Goal: Task Accomplishment & Management: Contribute content

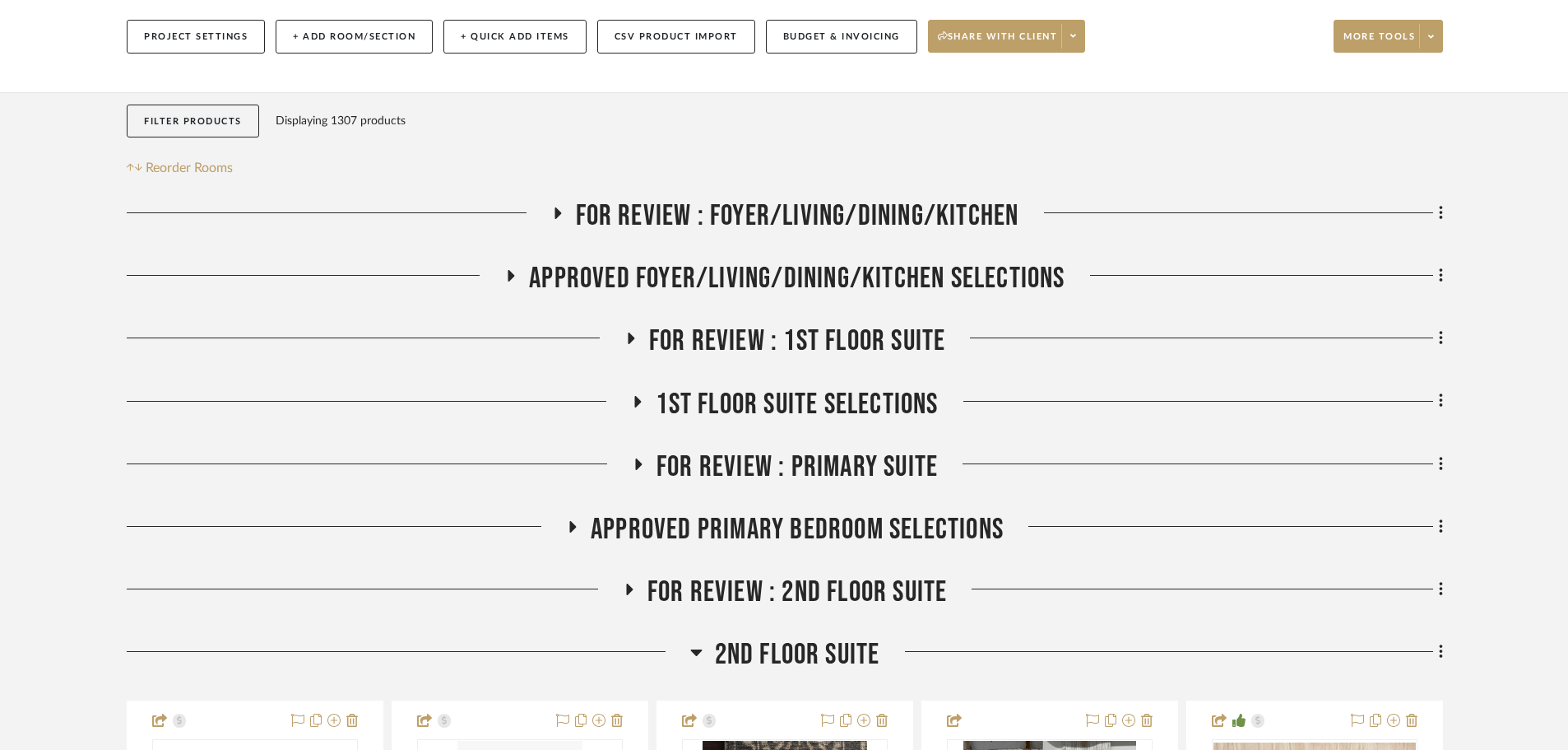
scroll to position [329, 0]
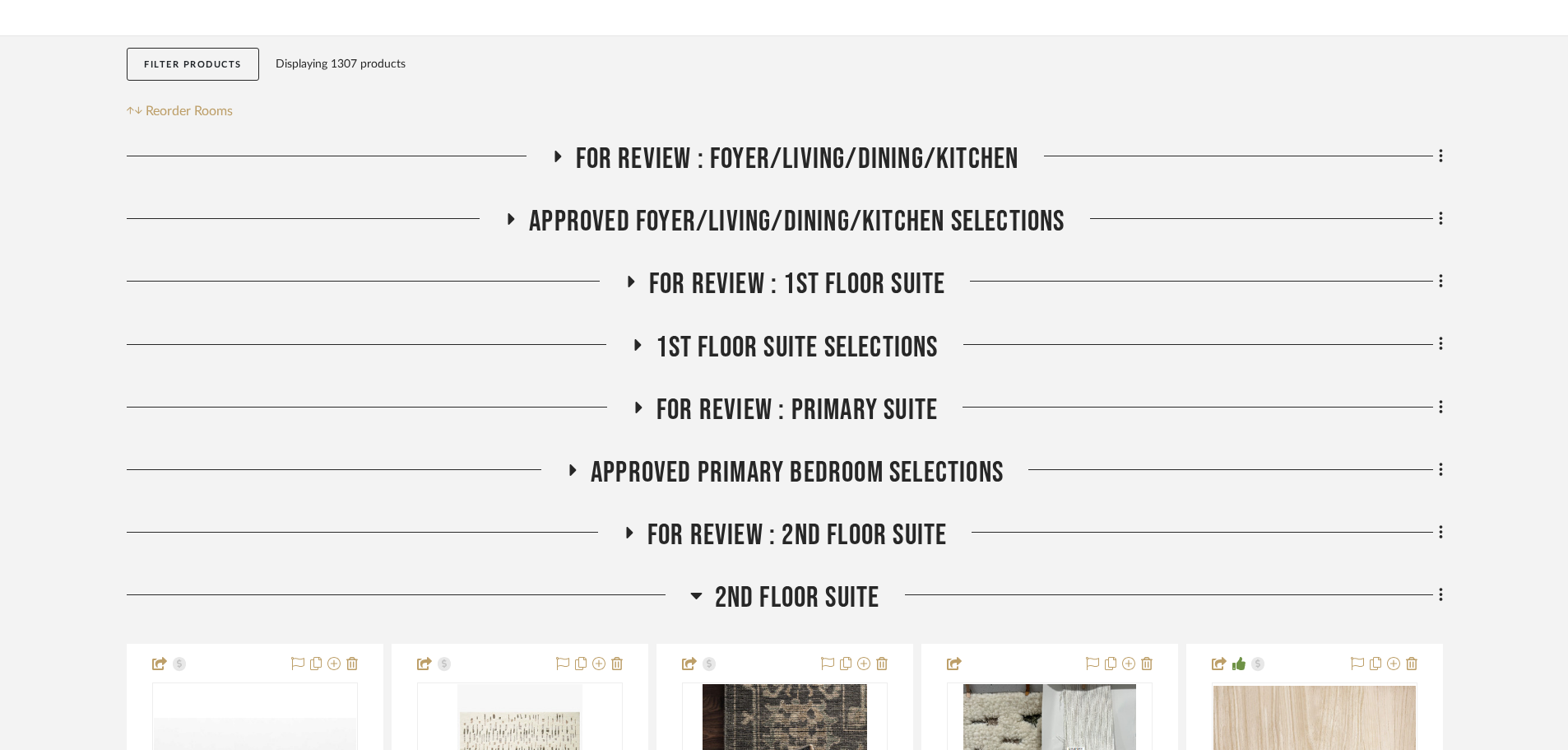
click at [837, 580] on span "2nd Floor Suite" at bounding box center [798, 597] width 165 height 35
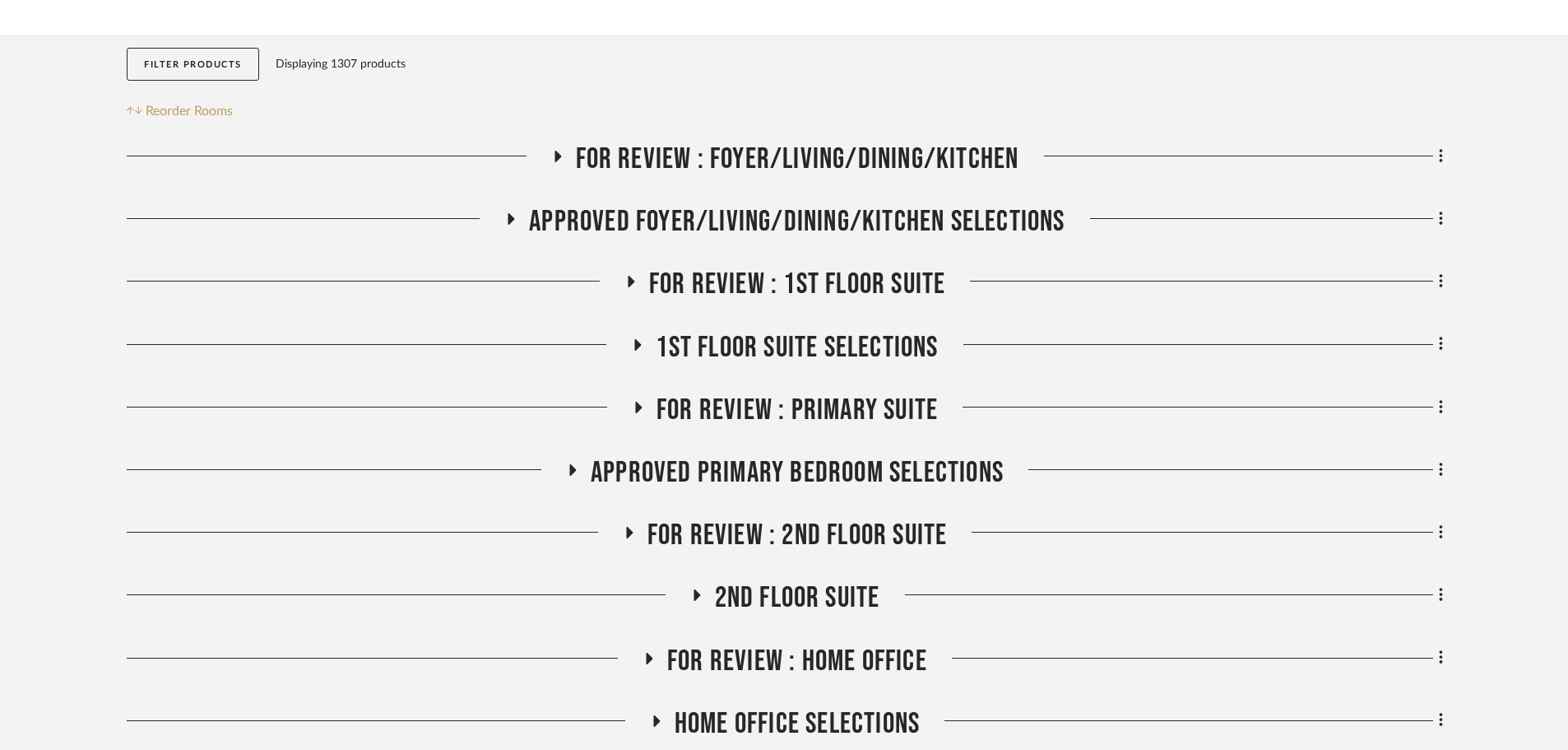
click at [837, 580] on span "2nd Floor Suite" at bounding box center [798, 597] width 165 height 35
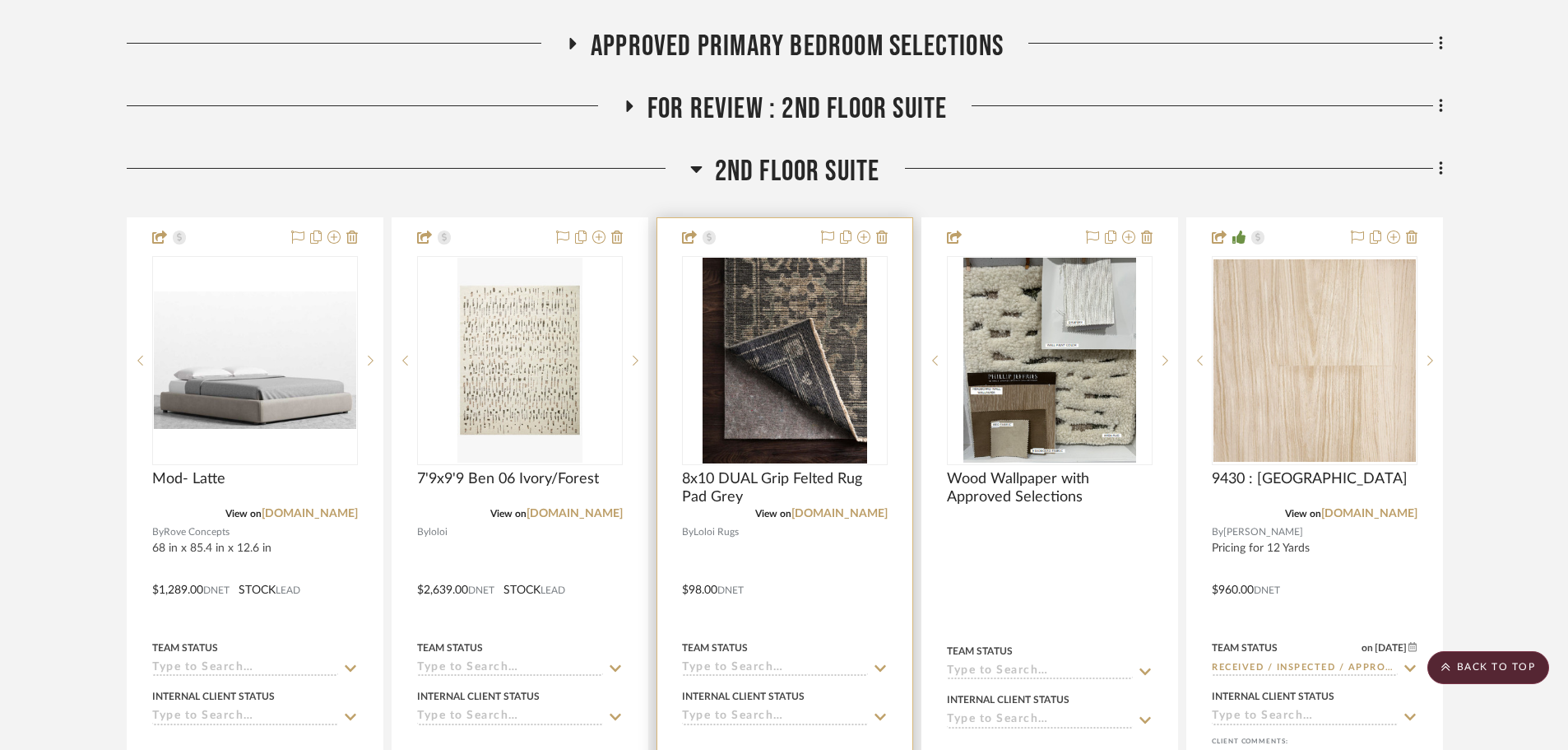
scroll to position [741, 0]
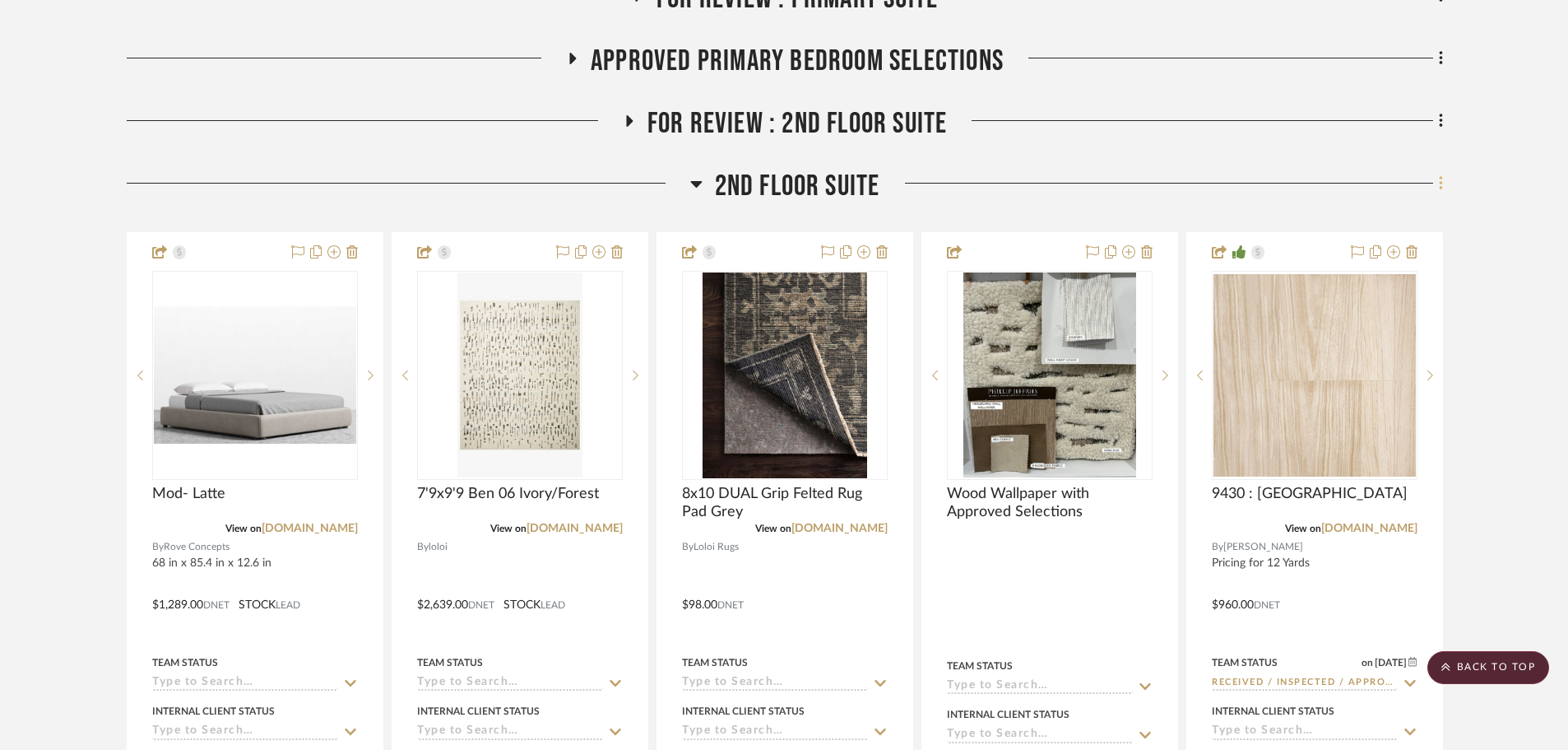
click at [1437, 171] on fa-icon at bounding box center [1439, 185] width 11 height 27
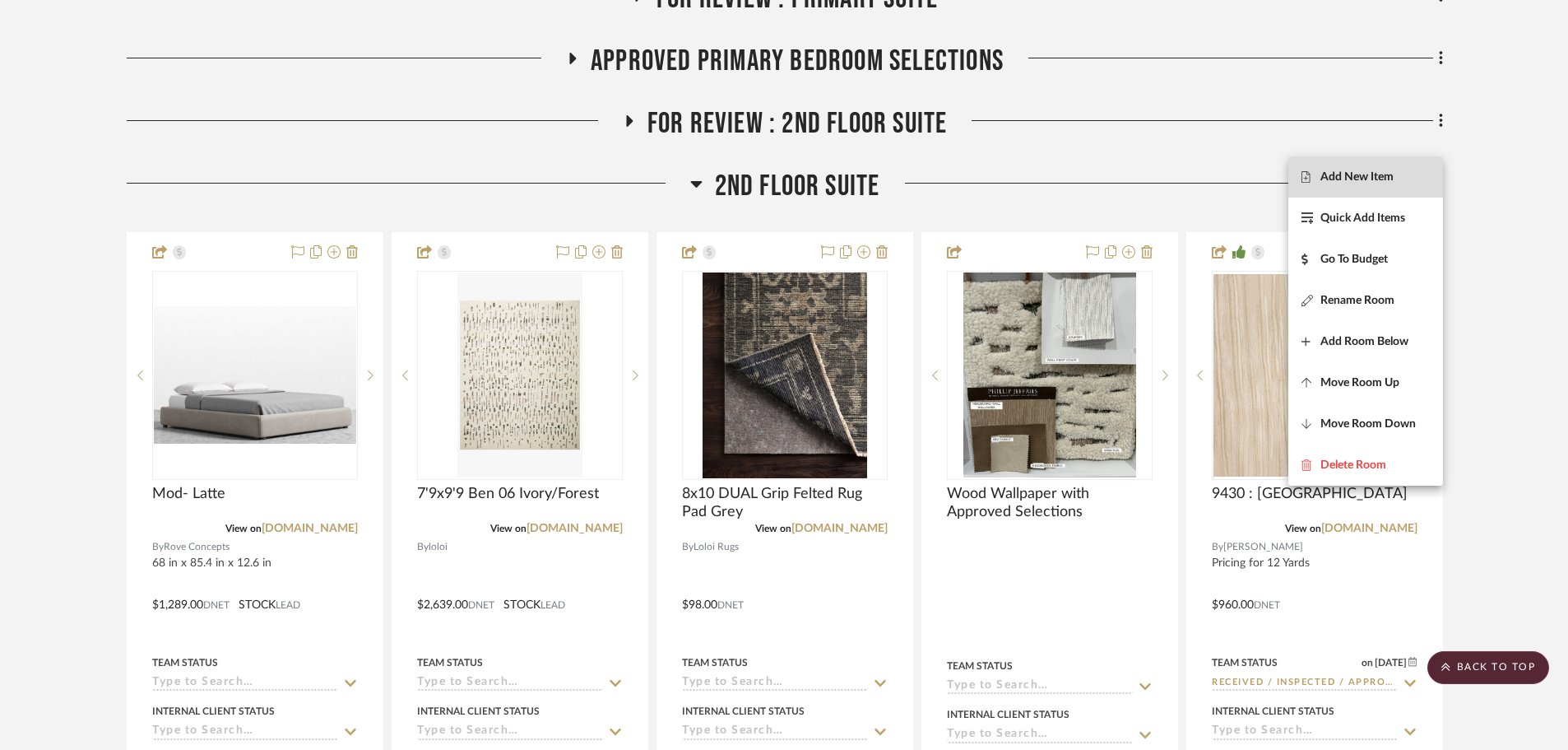
click at [1413, 177] on span "Add New Item" at bounding box center [1365, 176] width 128 height 14
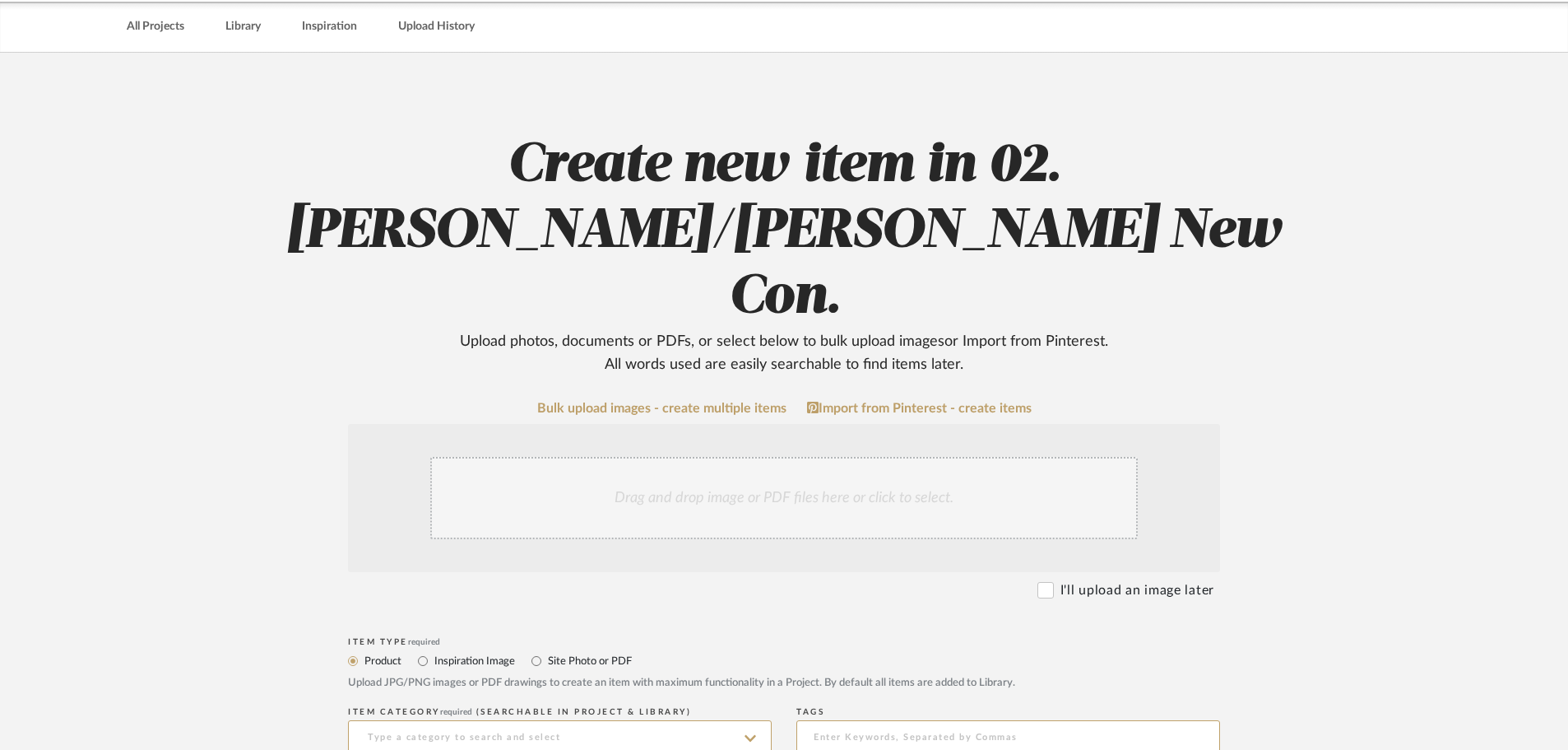
scroll to position [83, 0]
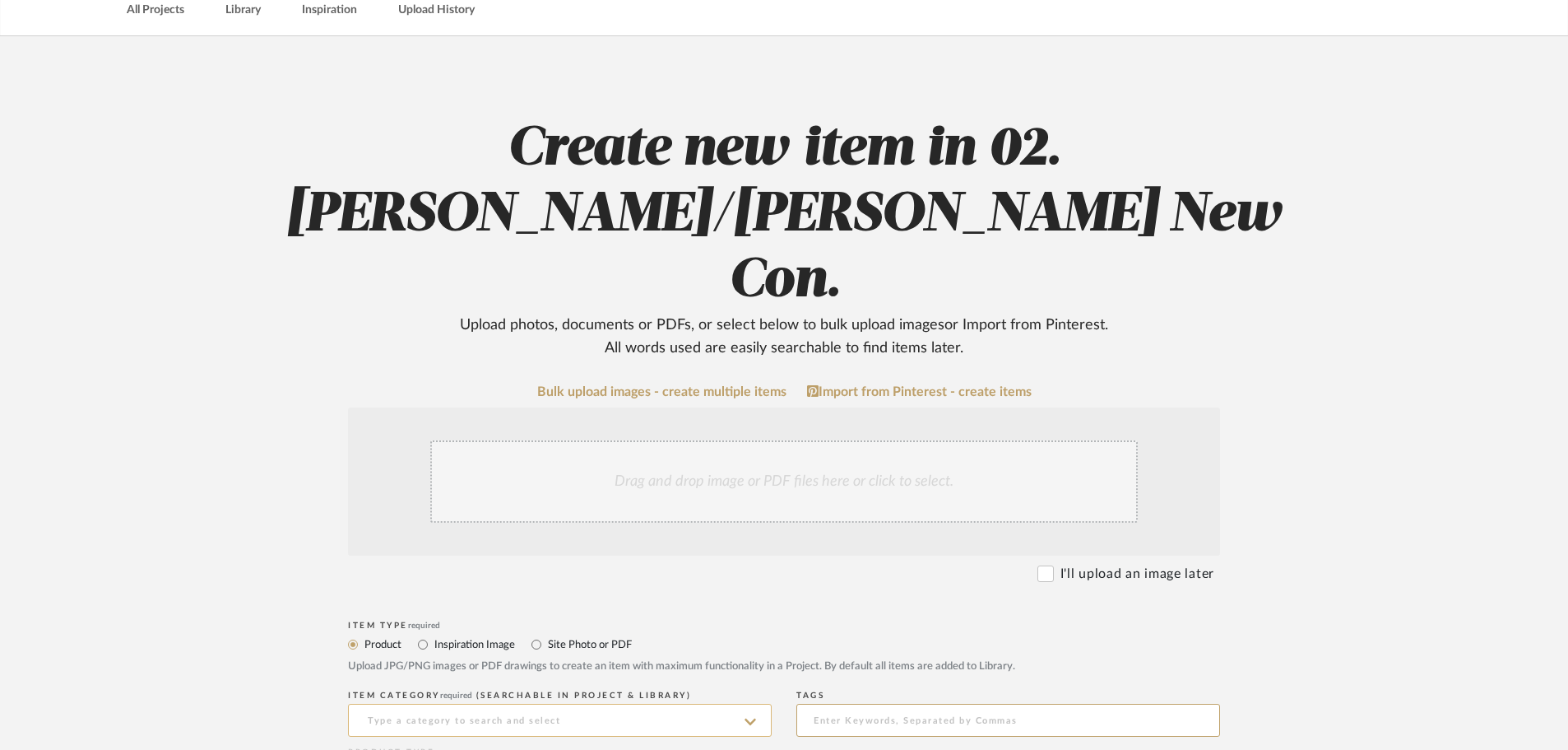
click at [544, 704] on input at bounding box center [560, 720] width 424 height 33
click at [490, 605] on div "Wallpaper" at bounding box center [560, 613] width 422 height 42
type input "Wallpaper"
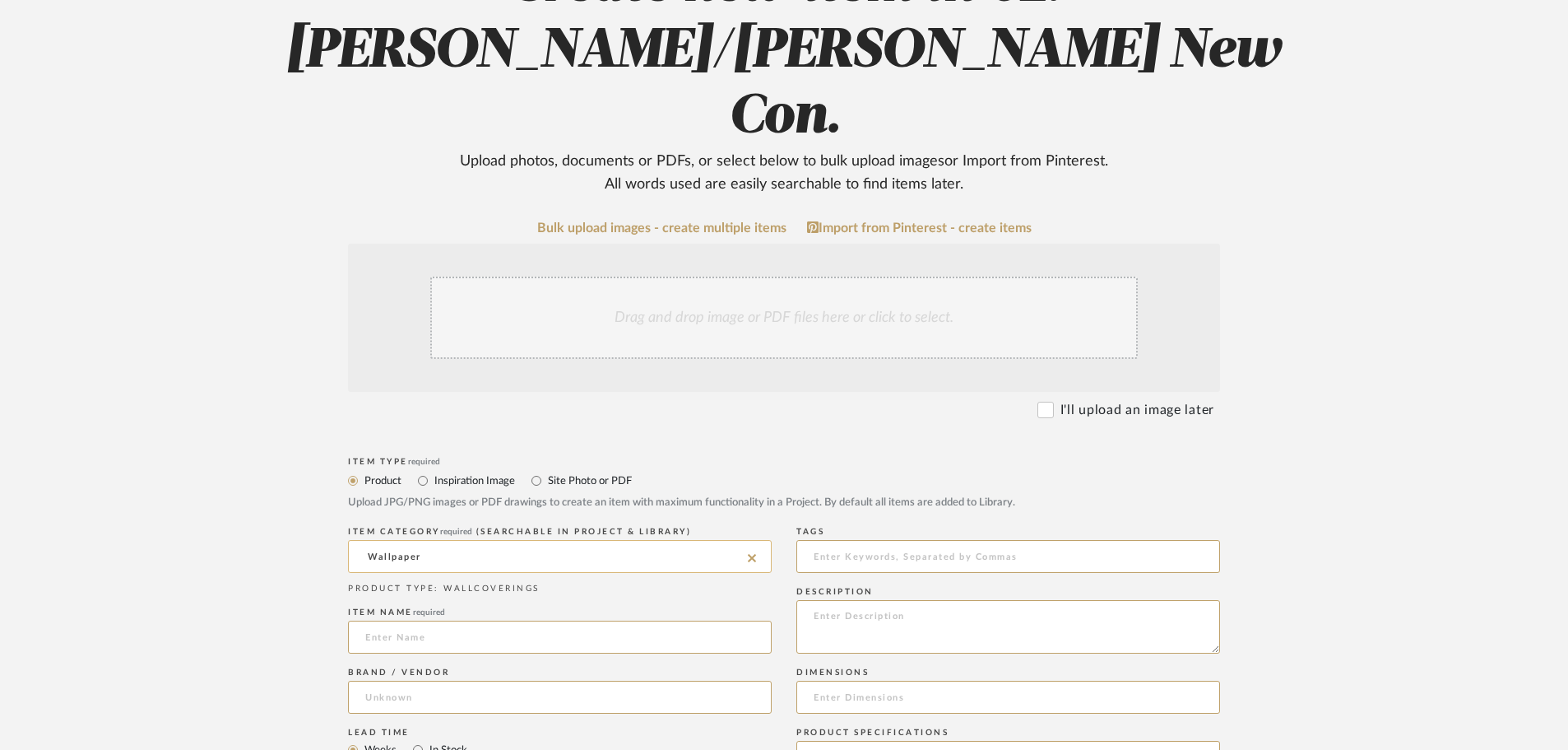
scroll to position [247, 0]
click at [441, 620] on input at bounding box center [560, 636] width 424 height 33
type input "w"
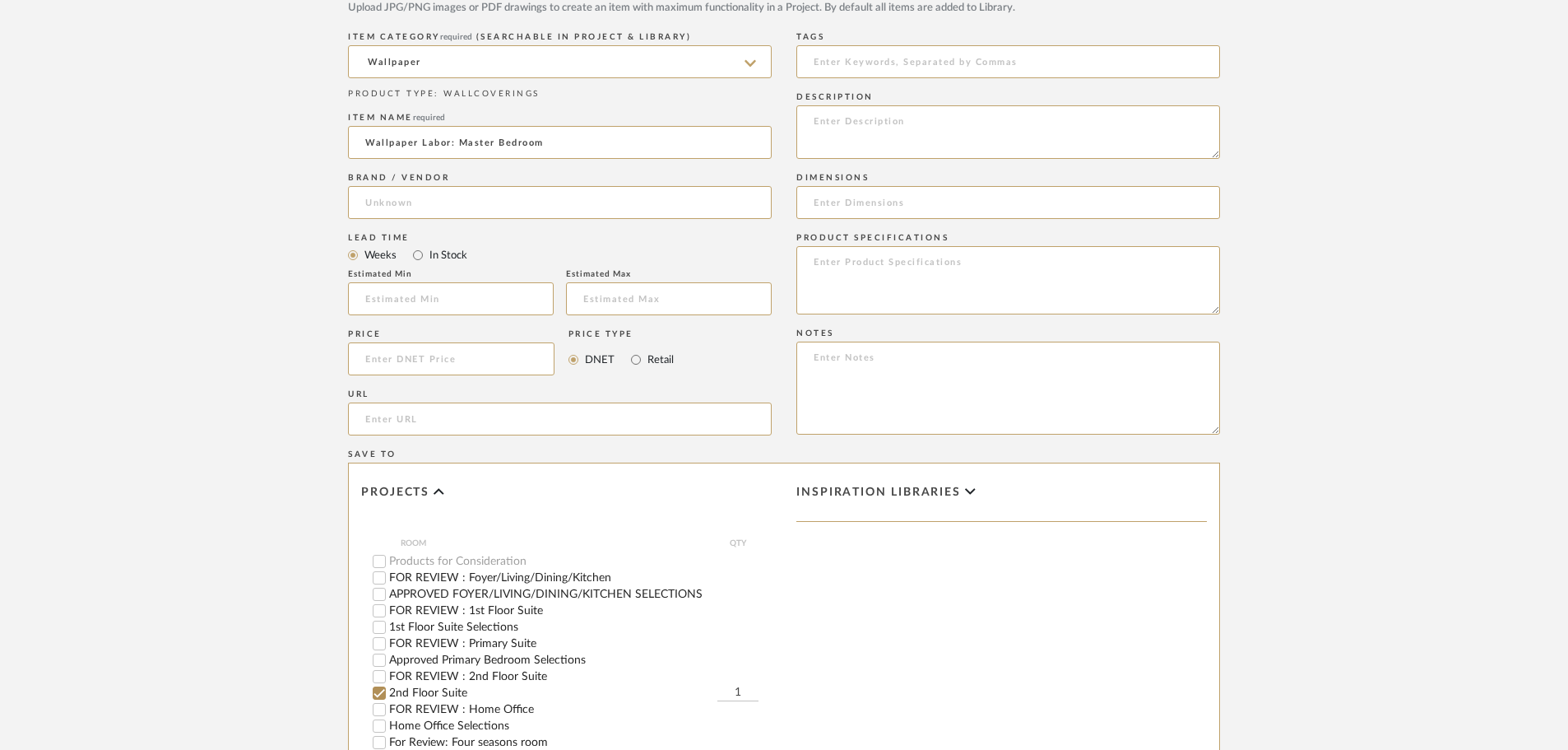
scroll to position [83, 0]
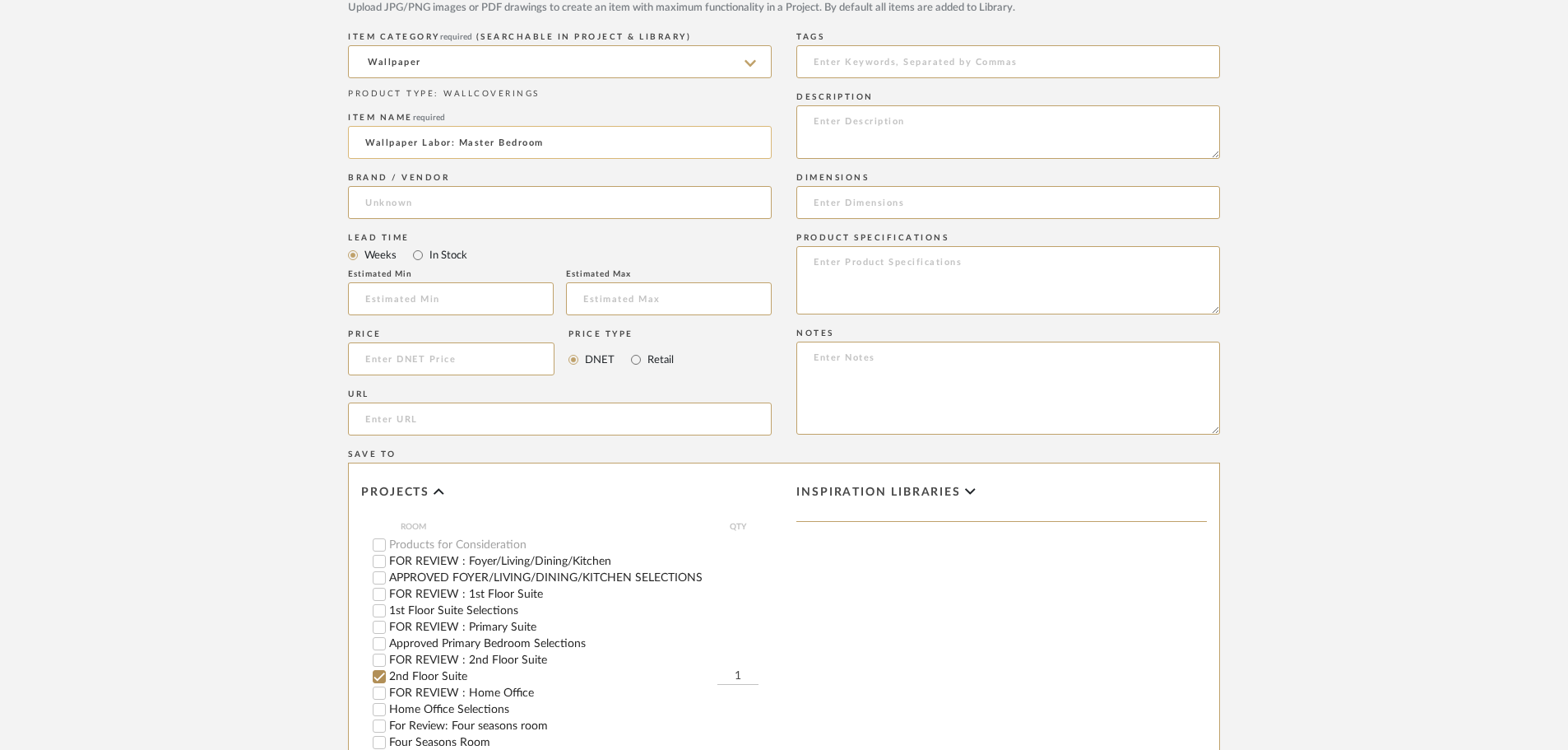
click at [567, 125] on input "Wallpaper Labor: Master Bedroom" at bounding box center [560, 142] width 424 height 33
type input "Wallpaper Labor: 2nd Floor Guest Room Accent Wall"
click at [563, 108] on div "Item name required Wallpaper Labor: 2nd Floor Guest Room Accent Wall" at bounding box center [560, 138] width 424 height 60
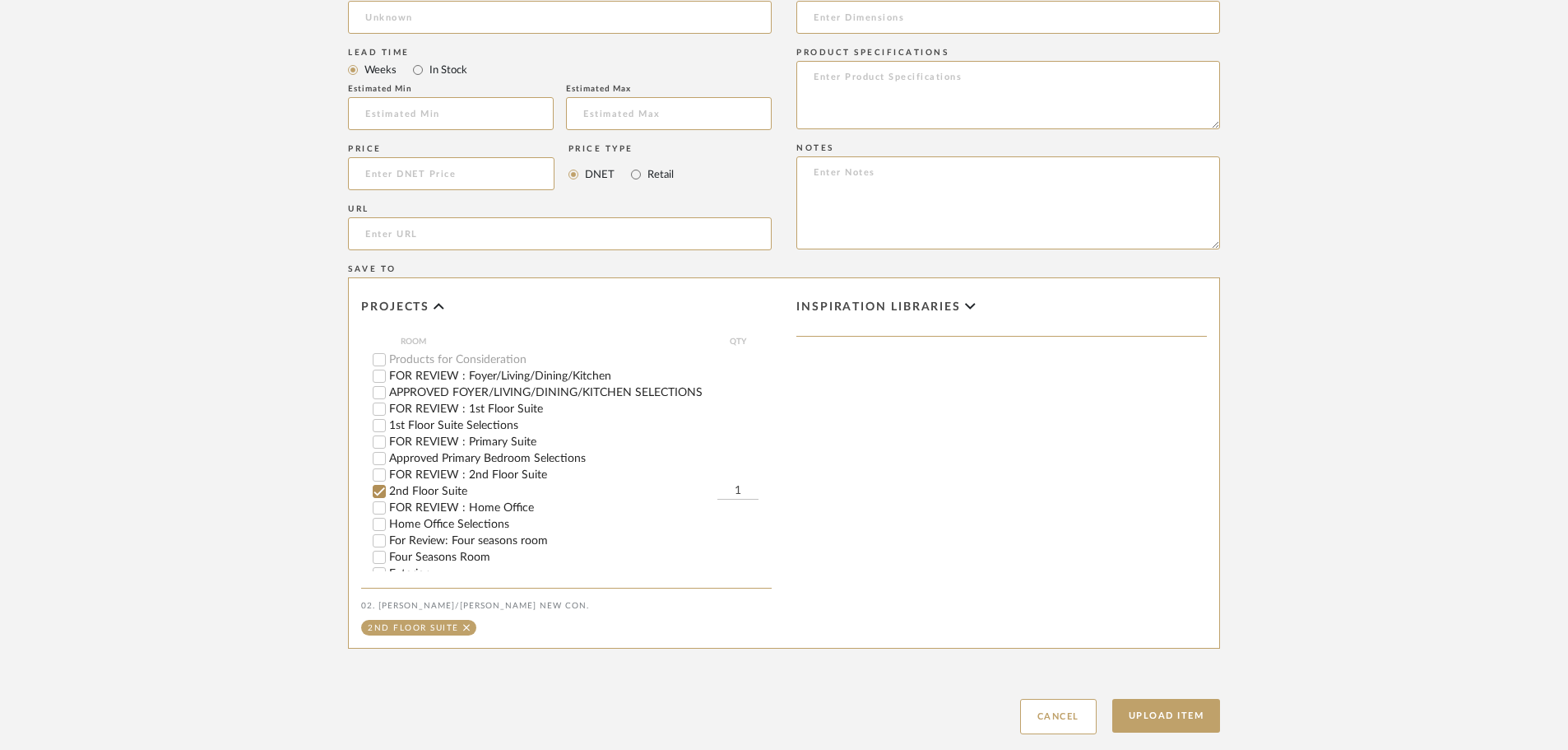
scroll to position [961, 0]
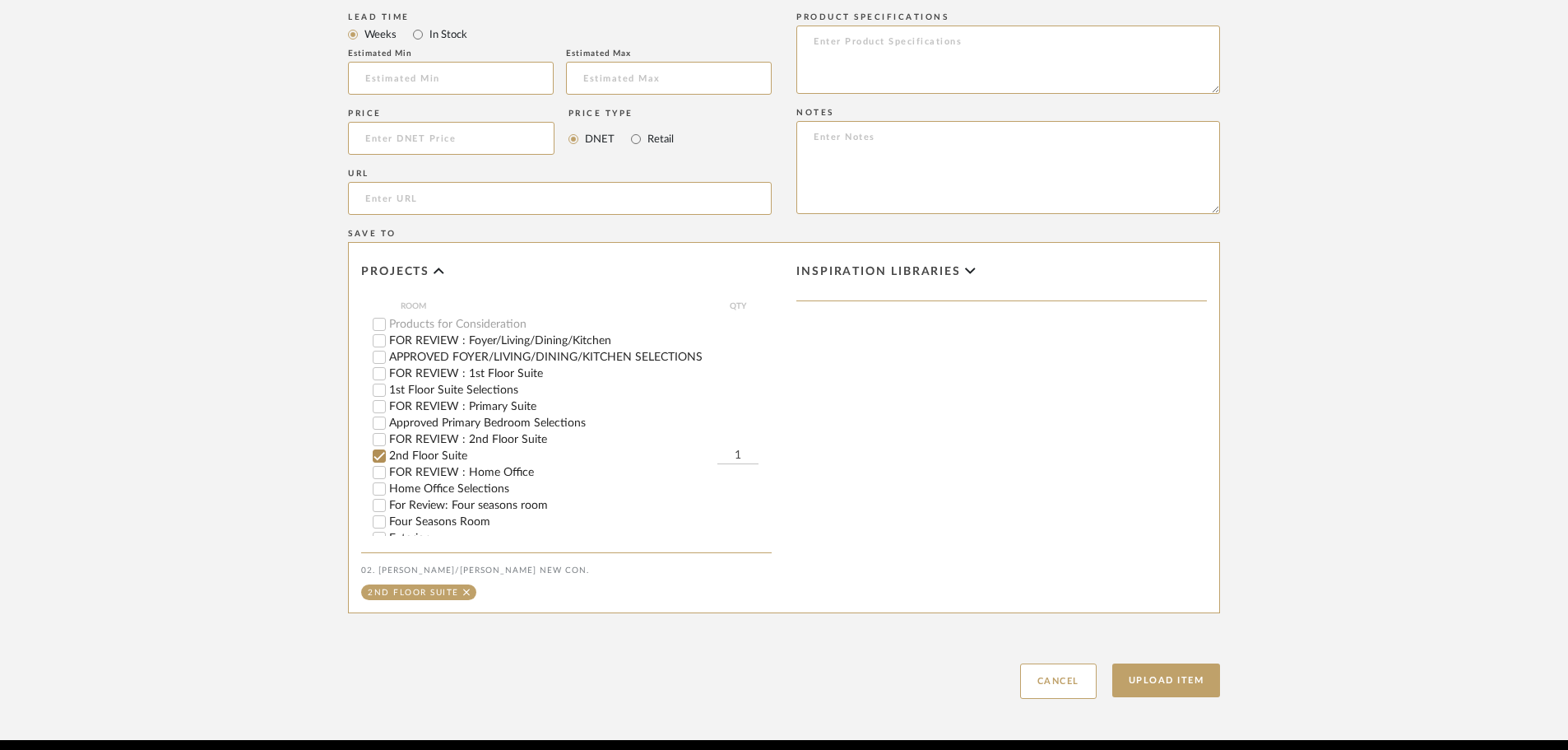
click at [1155, 623] on div "Upload Item Cancel" at bounding box center [784, 660] width 872 height 75
click at [1161, 664] on button "Upload Item" at bounding box center [1166, 680] width 108 height 34
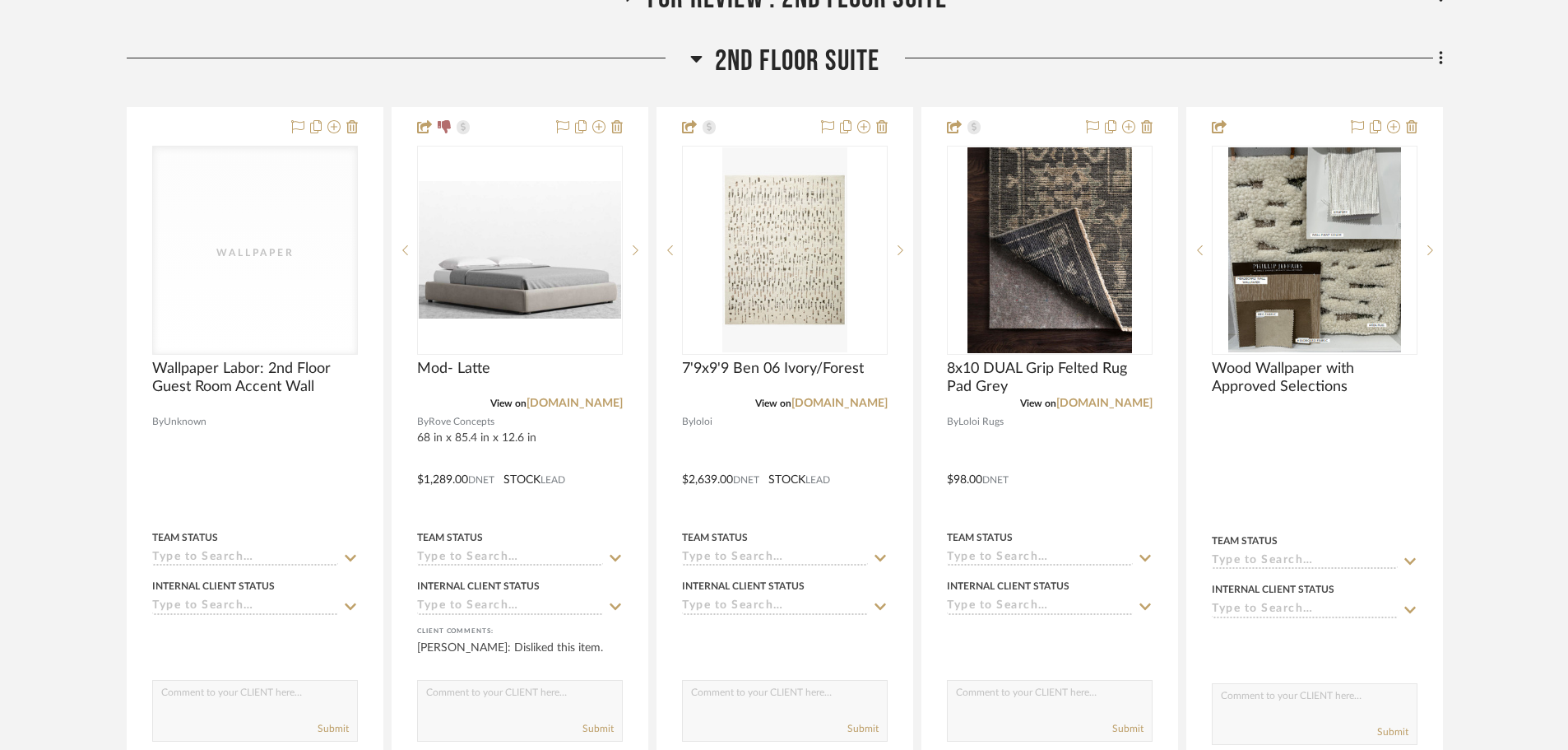
scroll to position [867, 0]
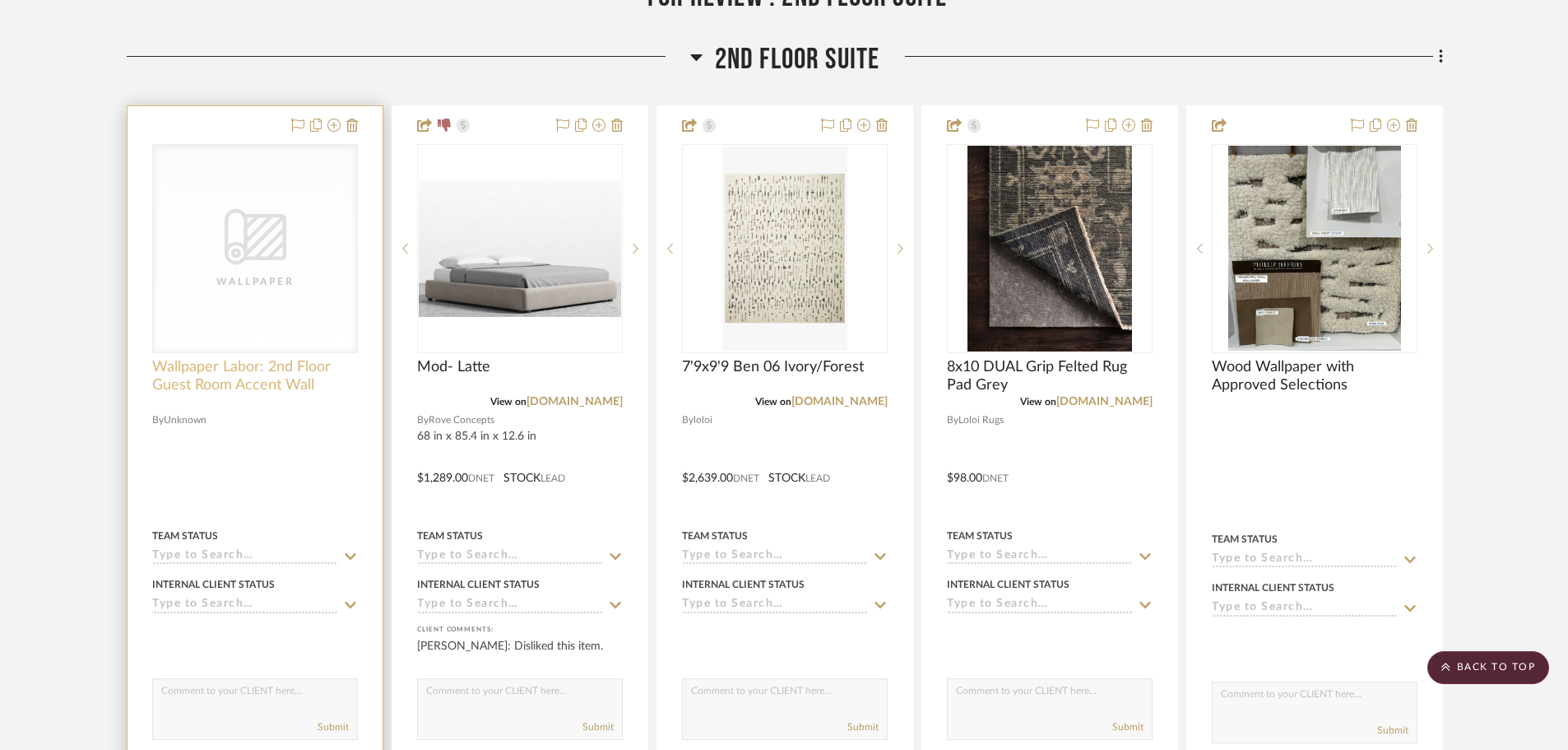
click at [215, 358] on span "Wallpaper Labor: 2nd Floor Guest Room Accent Wall" at bounding box center [255, 376] width 205 height 36
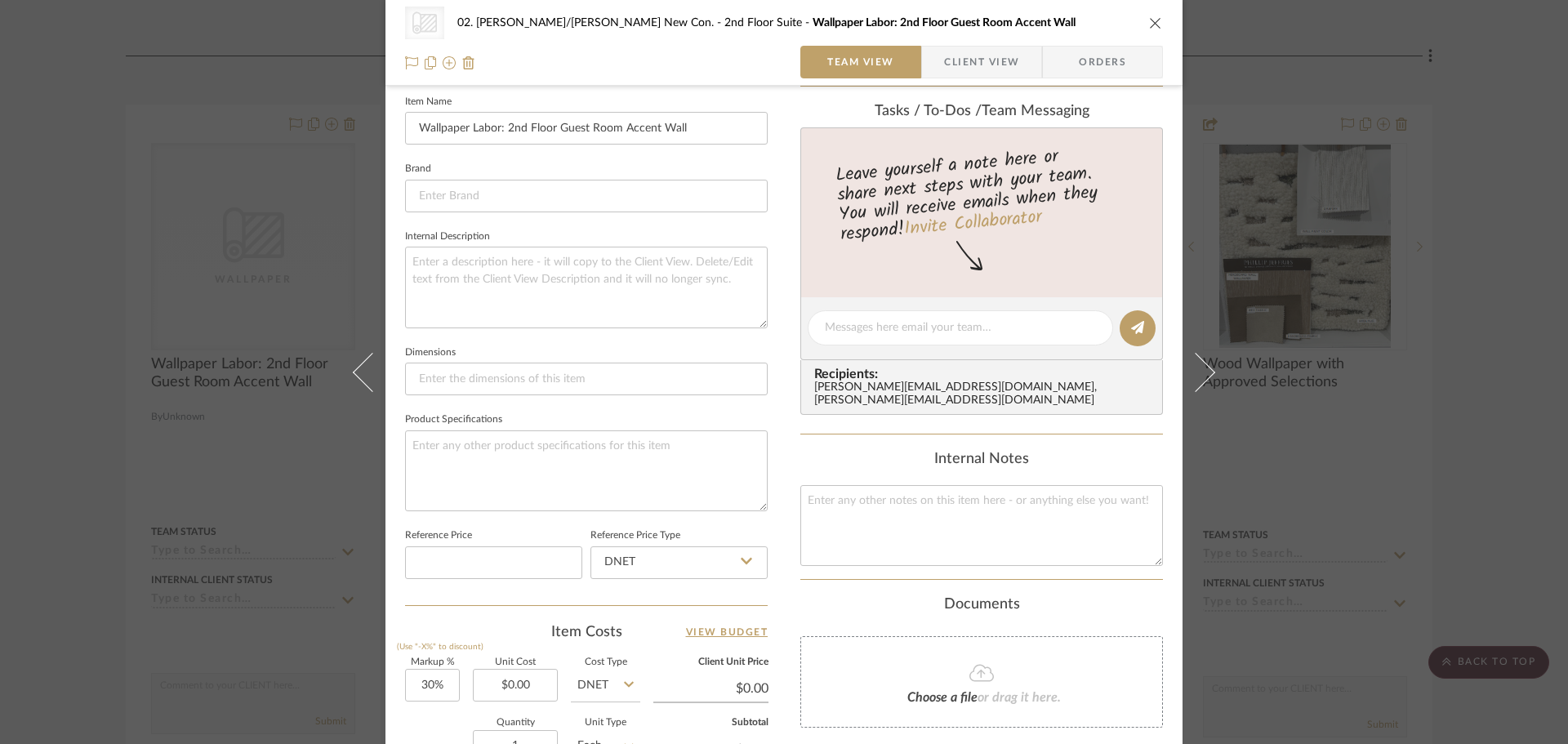
scroll to position [572, 0]
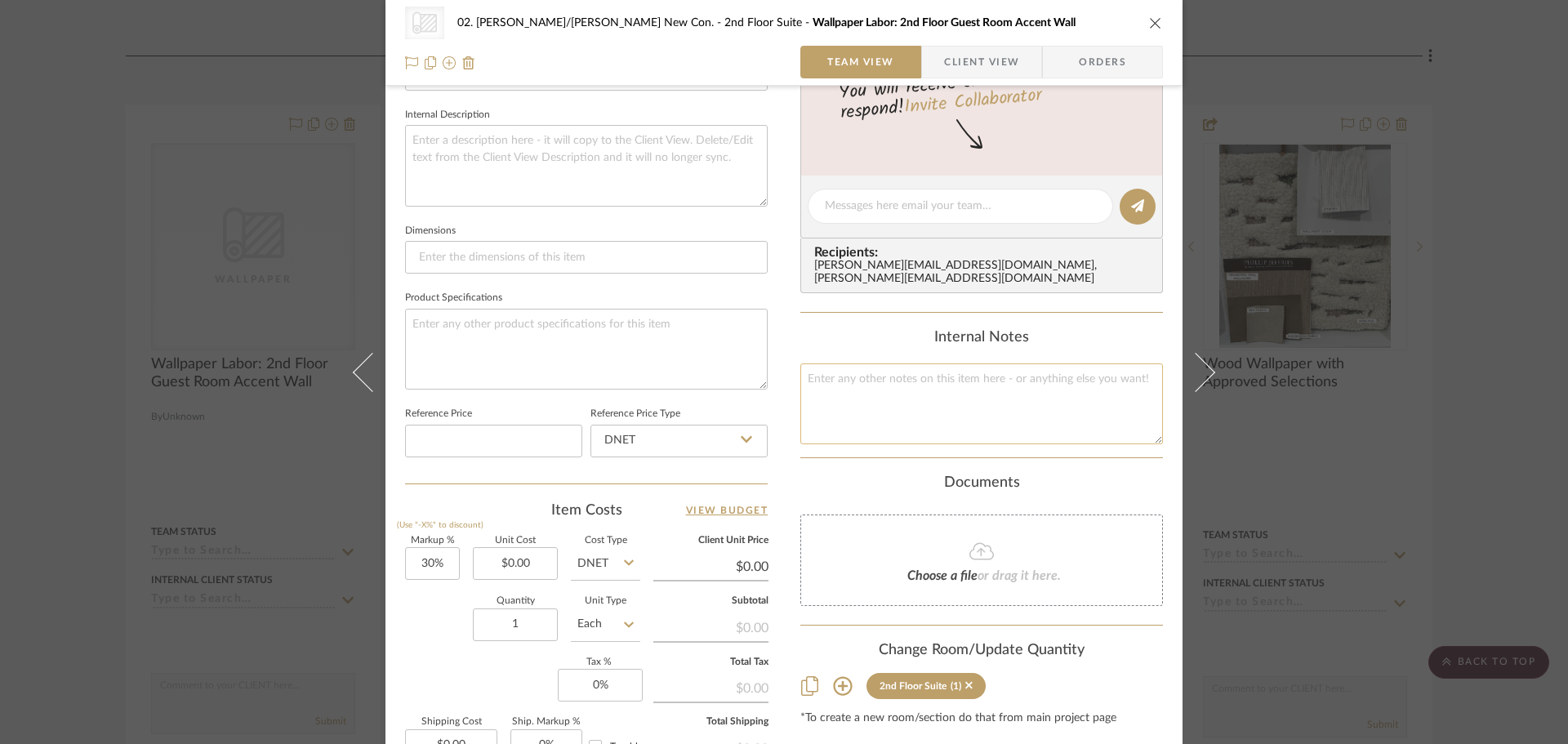
click at [914, 400] on textarea at bounding box center [982, 404] width 363 height 81
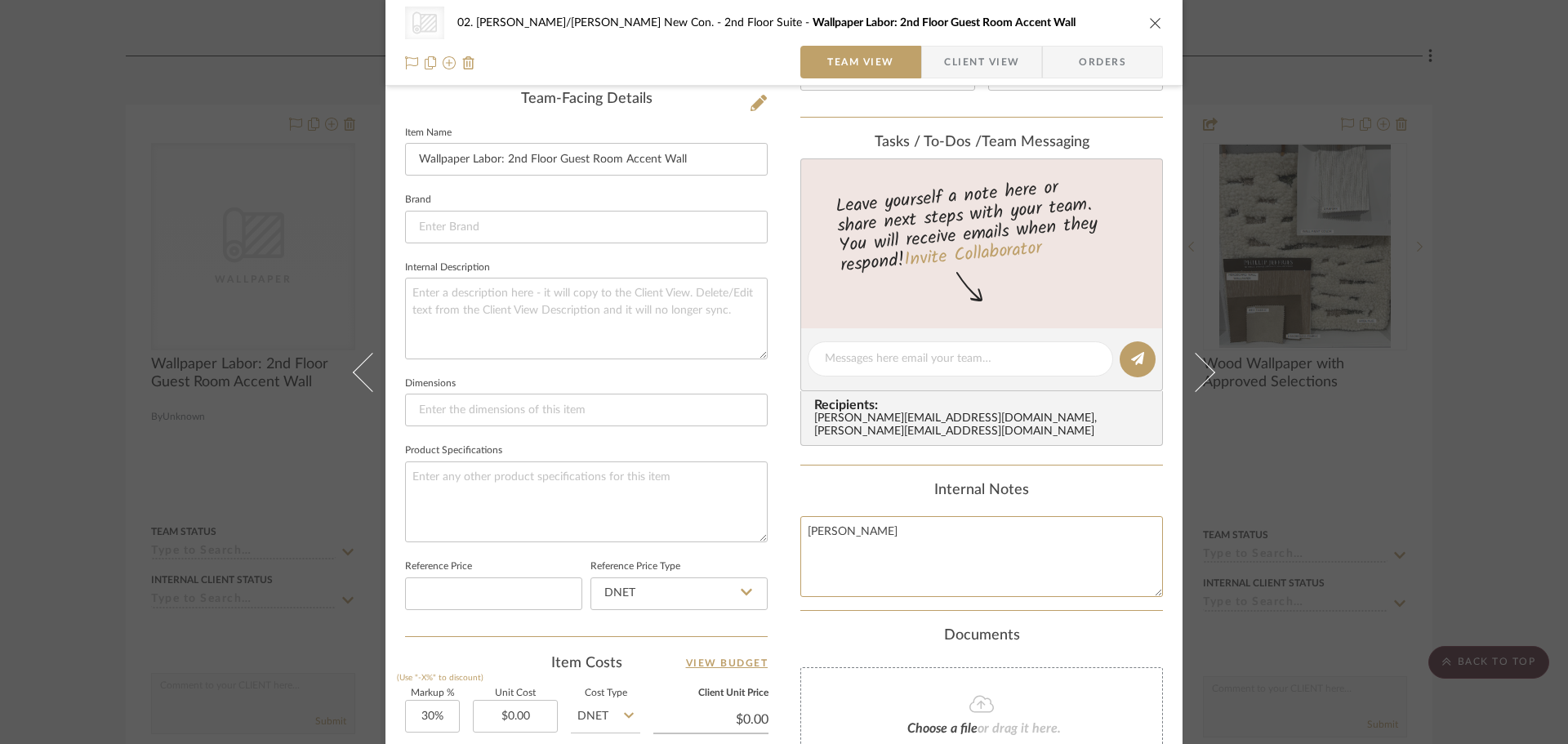
scroll to position [409, 0]
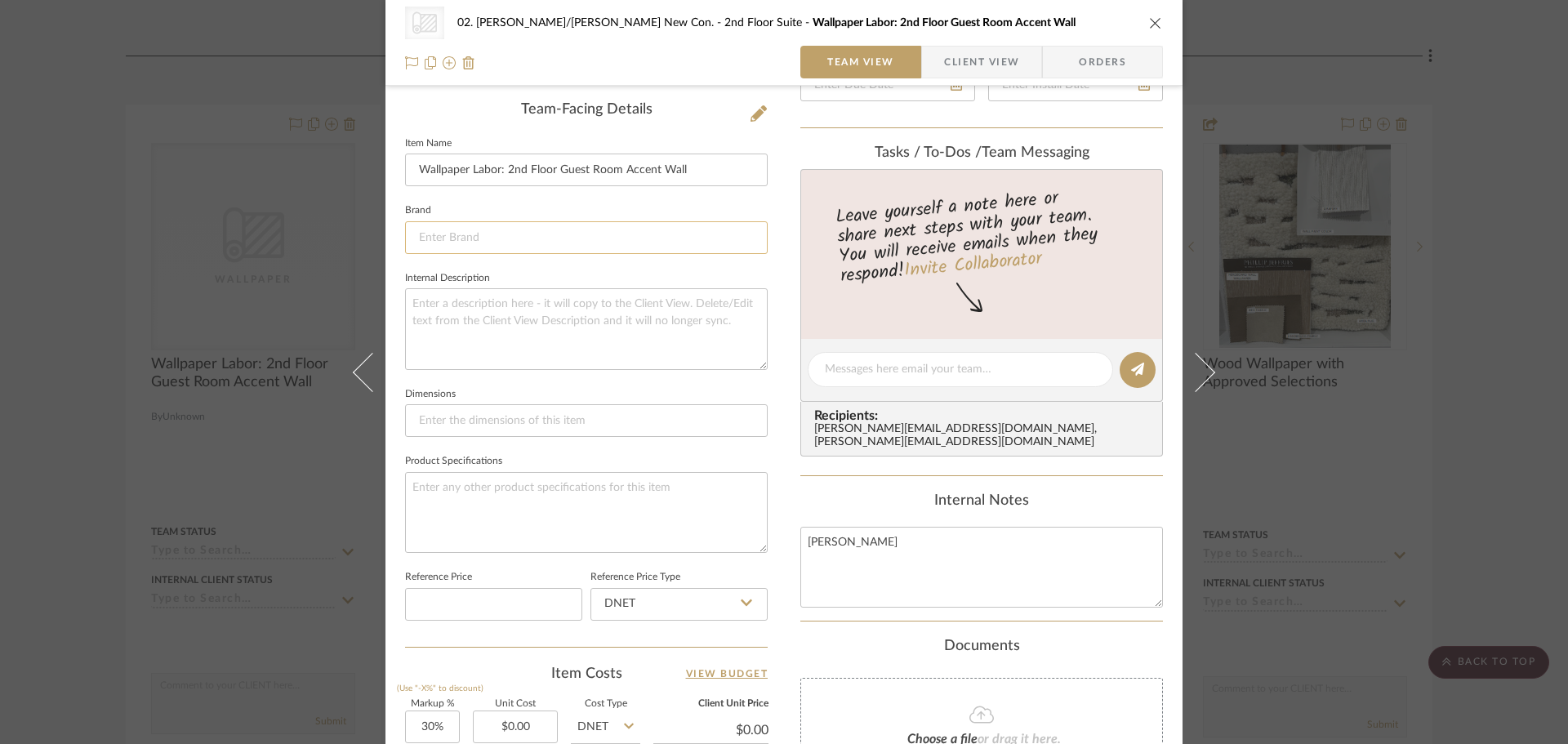
type textarea "Lucas"
click at [580, 243] on input at bounding box center [586, 237] width 363 height 32
type input "lucas"
click at [573, 234] on input at bounding box center [586, 237] width 363 height 32
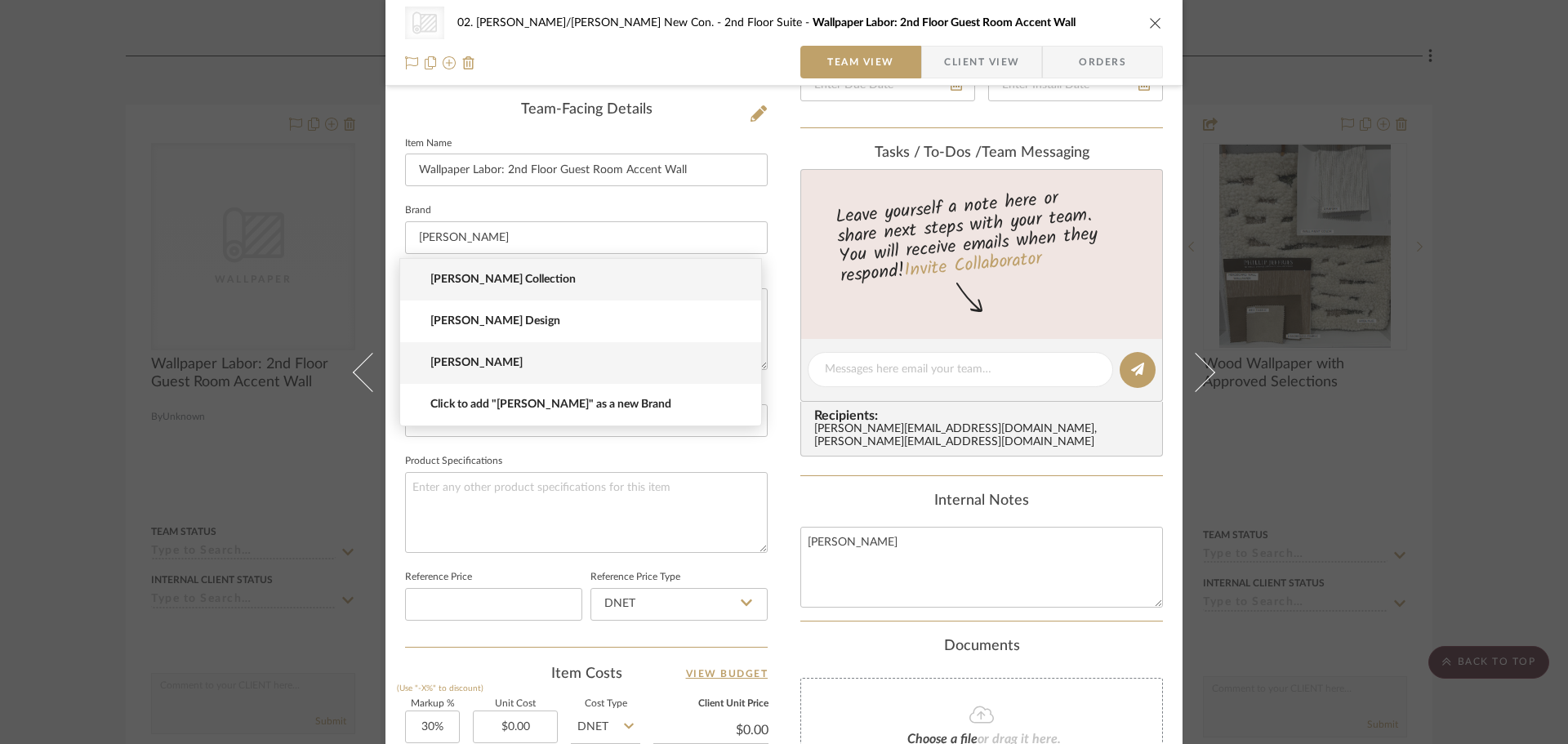
click at [493, 363] on span "Lucas Ribeiro" at bounding box center [587, 363] width 314 height 14
type input "Lucas Ribeiro"
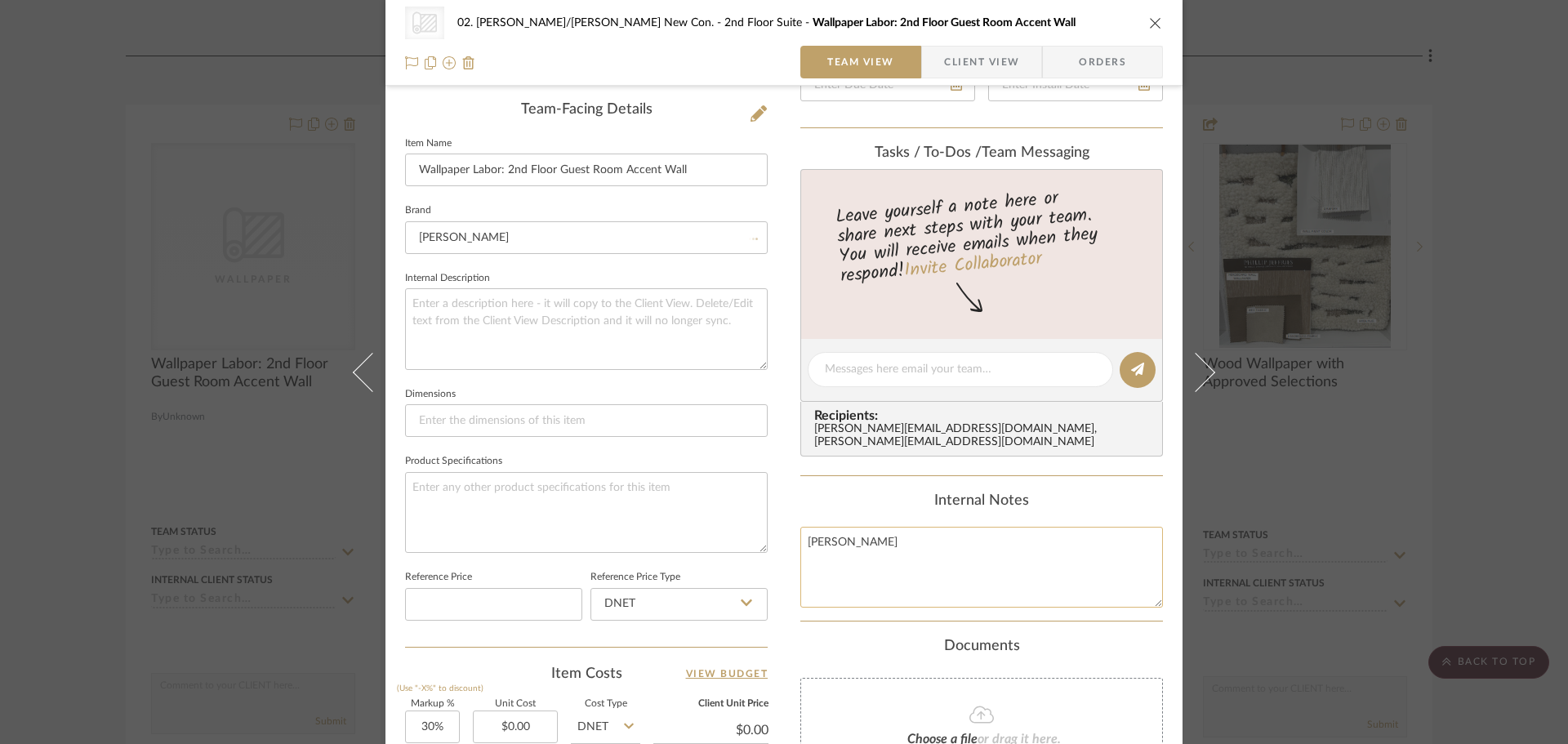
click at [889, 564] on textarea "Lucas" at bounding box center [982, 567] width 363 height 81
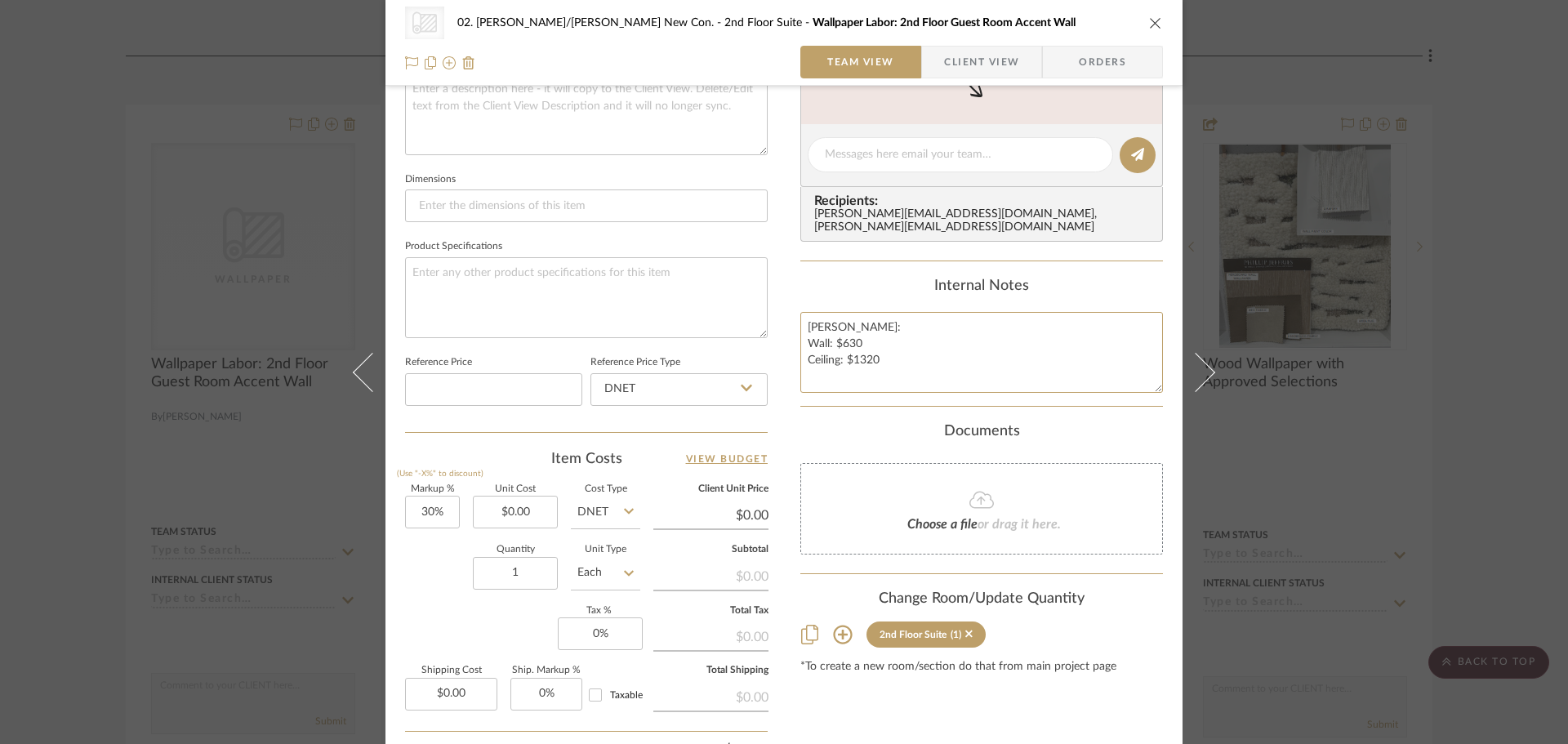
scroll to position [735, 0]
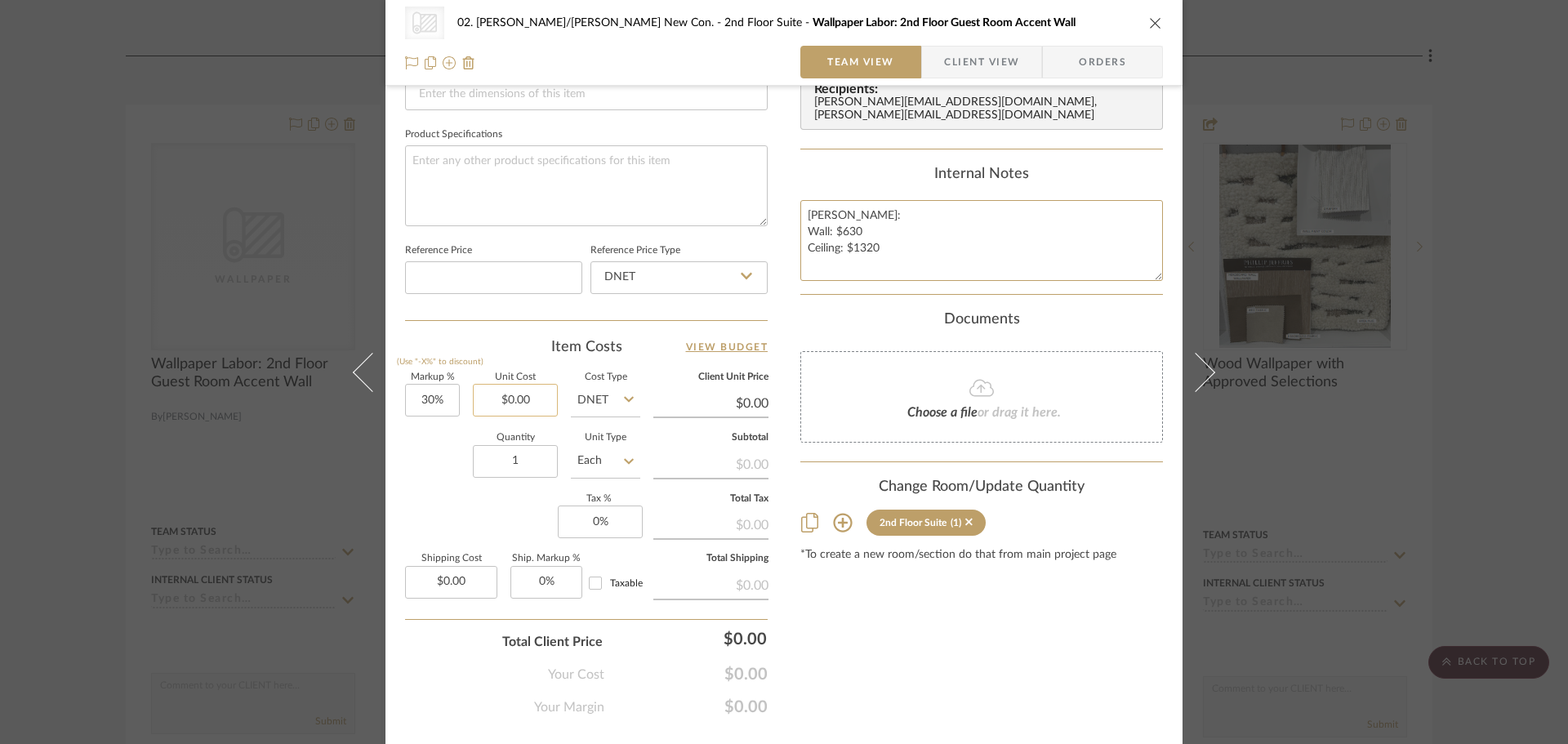
type textarea "Lucas: Wall: $630 Ceiling: $1320"
click at [521, 404] on input "0.00" at bounding box center [515, 400] width 85 height 32
type input "950"
type input "9"
type input "1950"
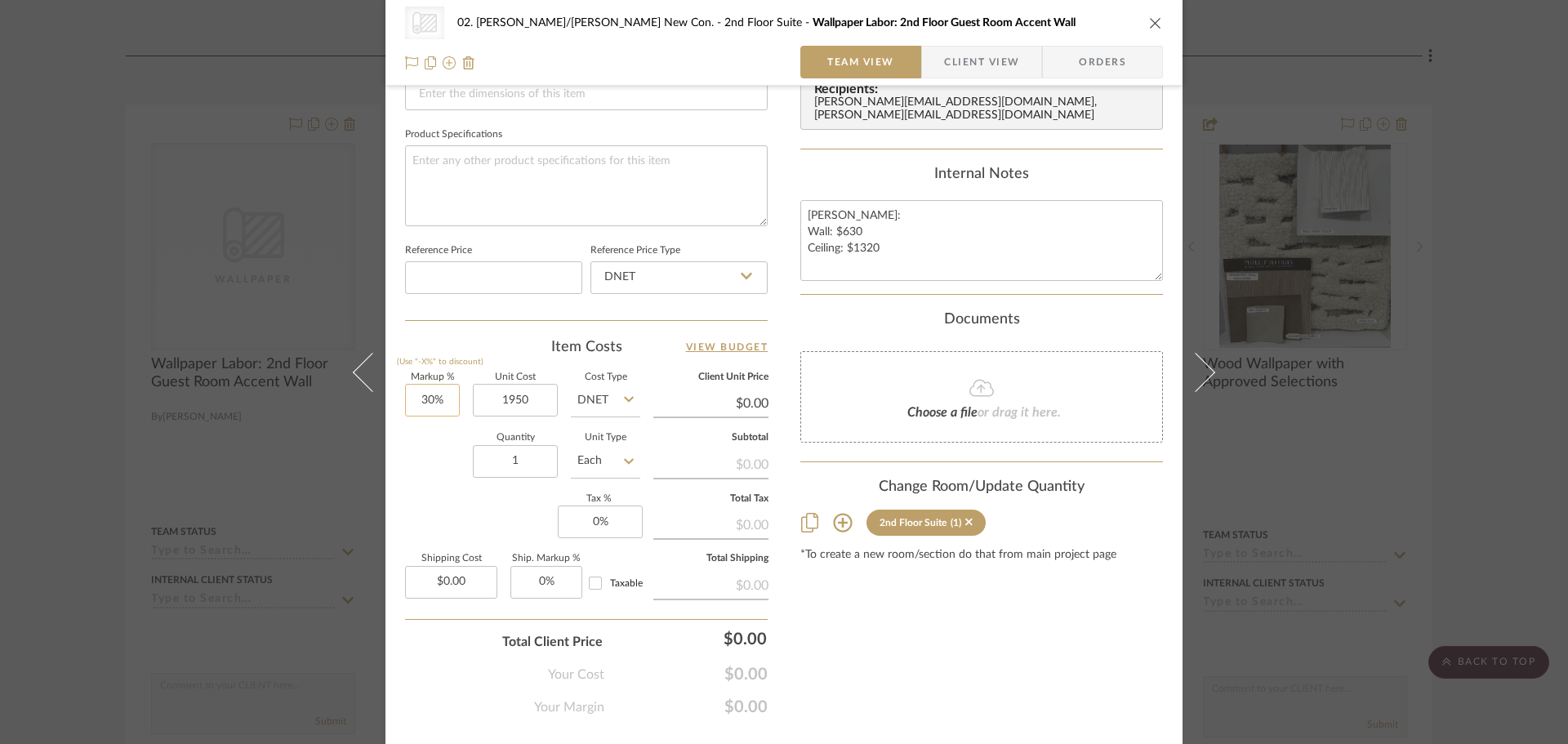
type input "30"
type input "$1,950.00"
click at [436, 400] on input "30" at bounding box center [432, 400] width 55 height 32
type input "$2,535.00"
type input "20%"
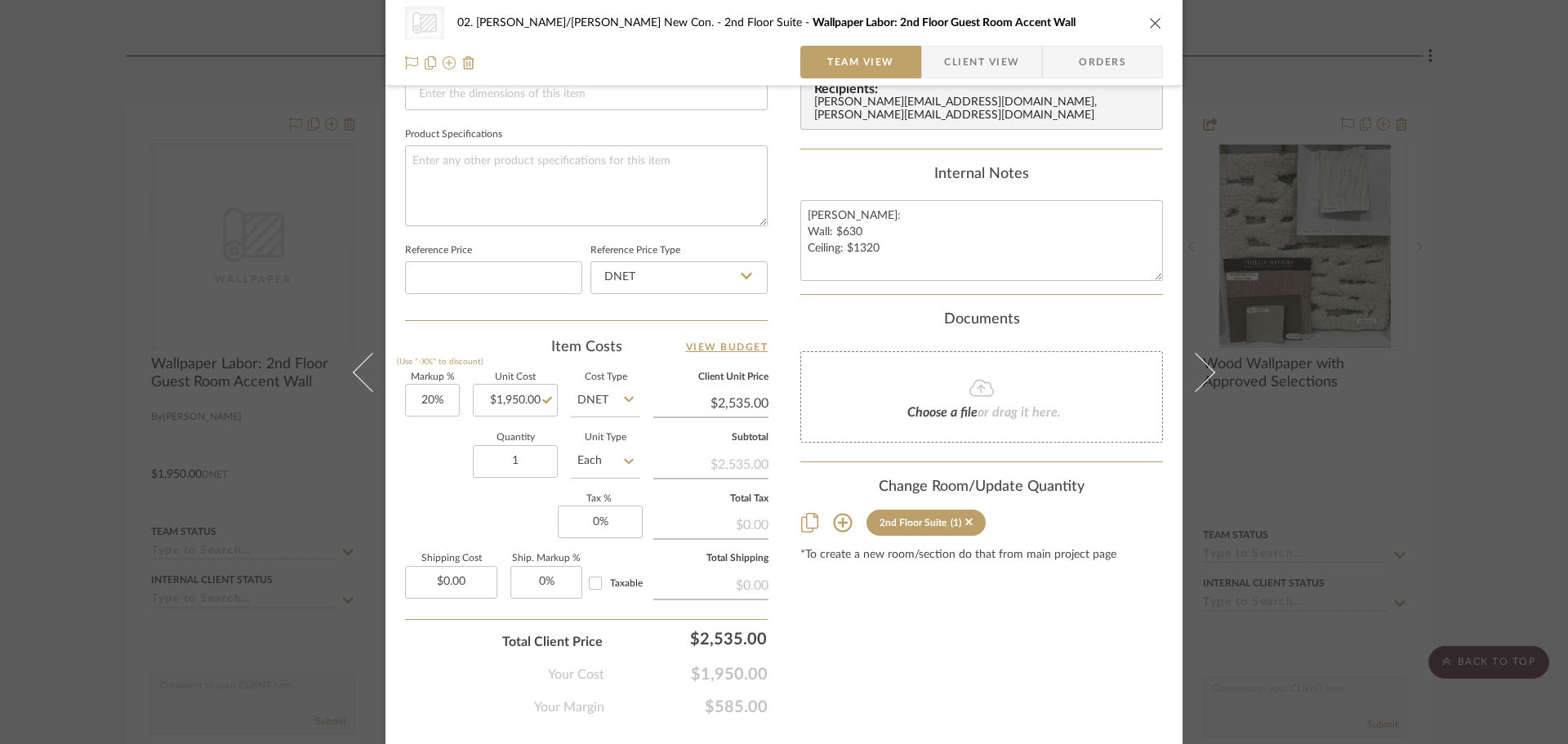
click at [428, 450] on div "Quantity 1 Unit Type Each" at bounding box center [522, 463] width 235 height 58
type input "$2,340.00"
click at [903, 230] on textarea "Lucas: Wall: $630 Ceiling: $1320" at bounding box center [982, 241] width 363 height 81
type textarea "Lucas: Wall: $630 (12 yards) Ceiling: $1320 (20 yards)"
click at [1106, 322] on div "Documents" at bounding box center [982, 320] width 363 height 18
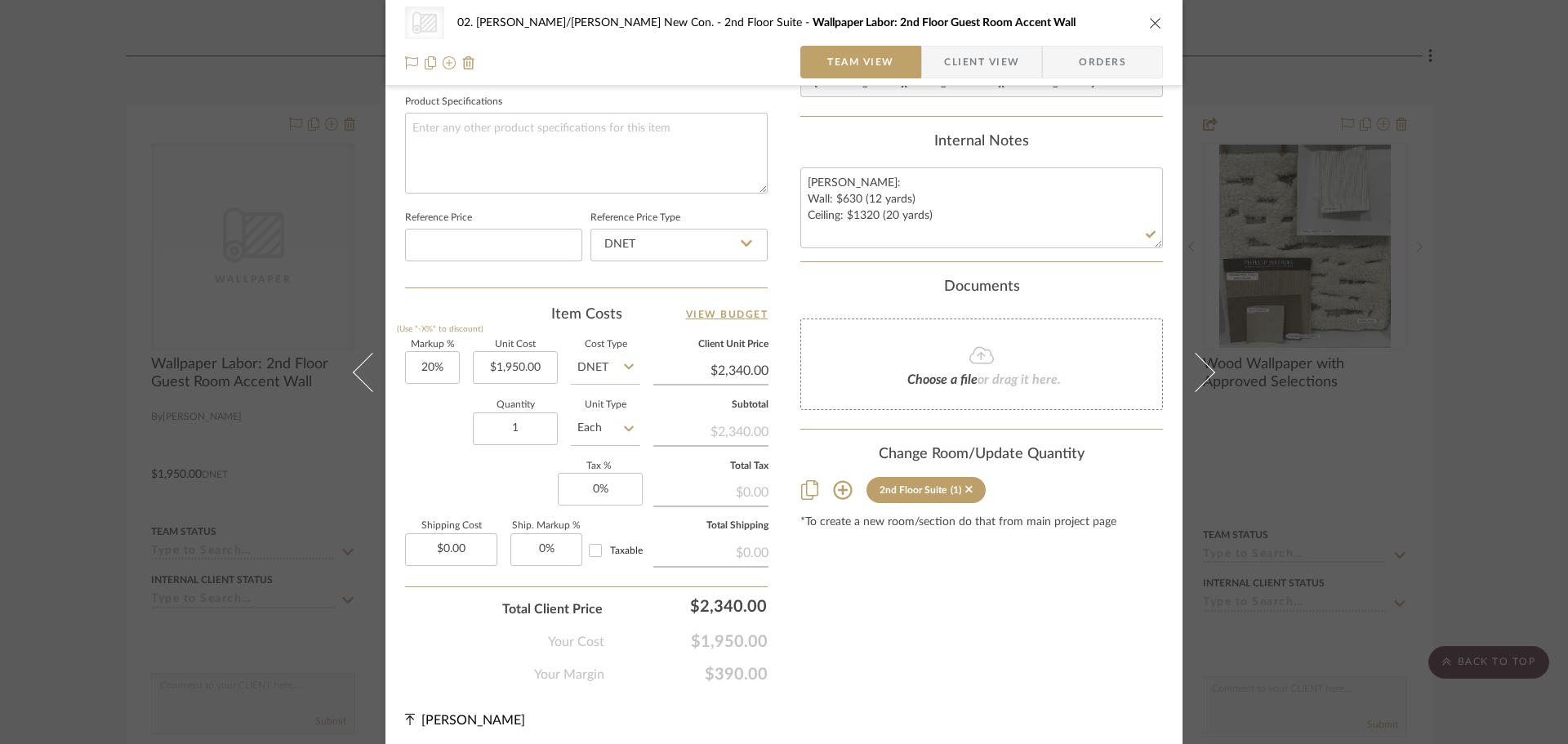
scroll to position [773, 0]
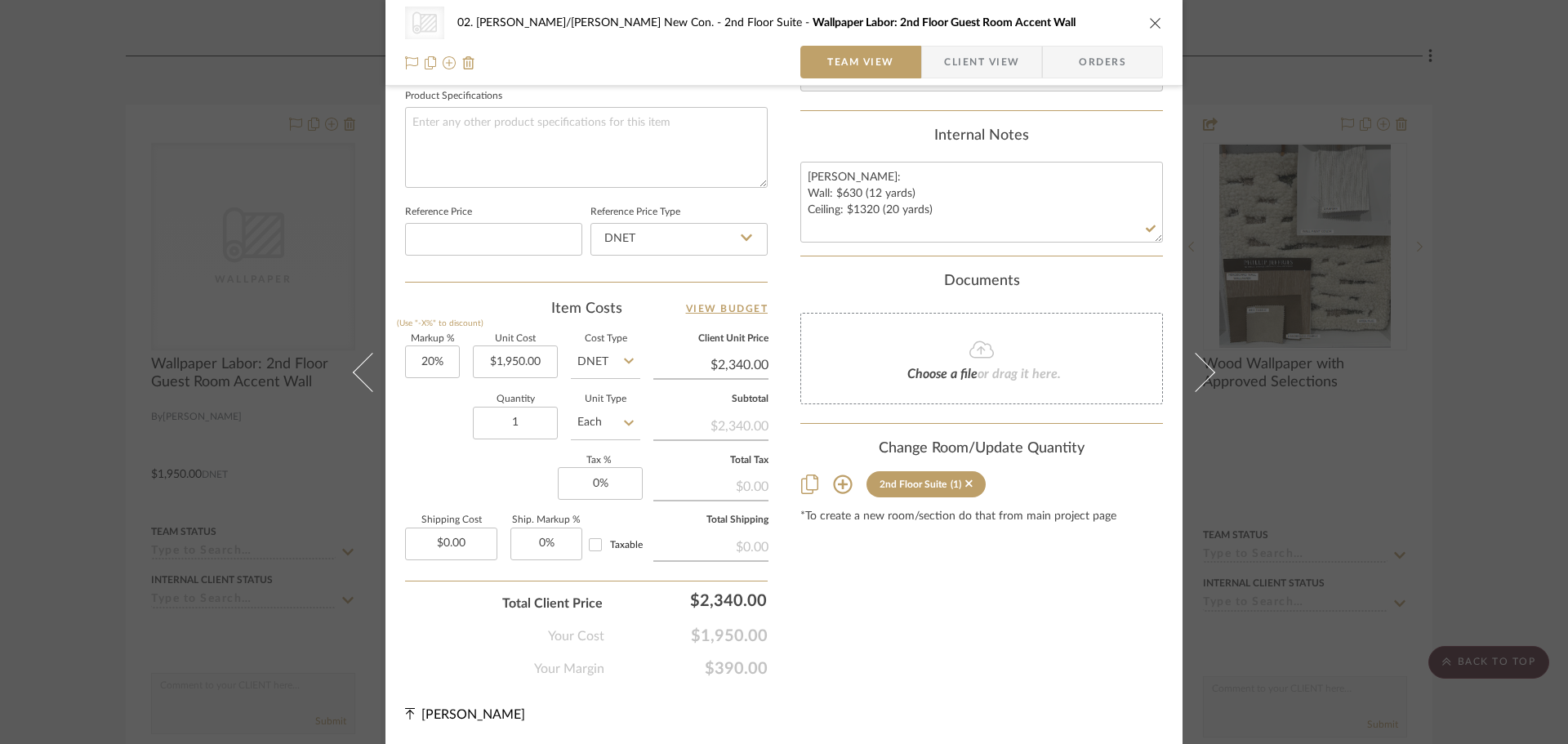
click at [1141, 494] on div "2nd Floor Suite (1)" at bounding box center [982, 483] width 363 height 26
click at [1461, 401] on div "CategoryIconWallcovering Created with Sketch. Wallpaper 02. Mazzarelli/Rothstei…" at bounding box center [784, 372] width 1568 height 744
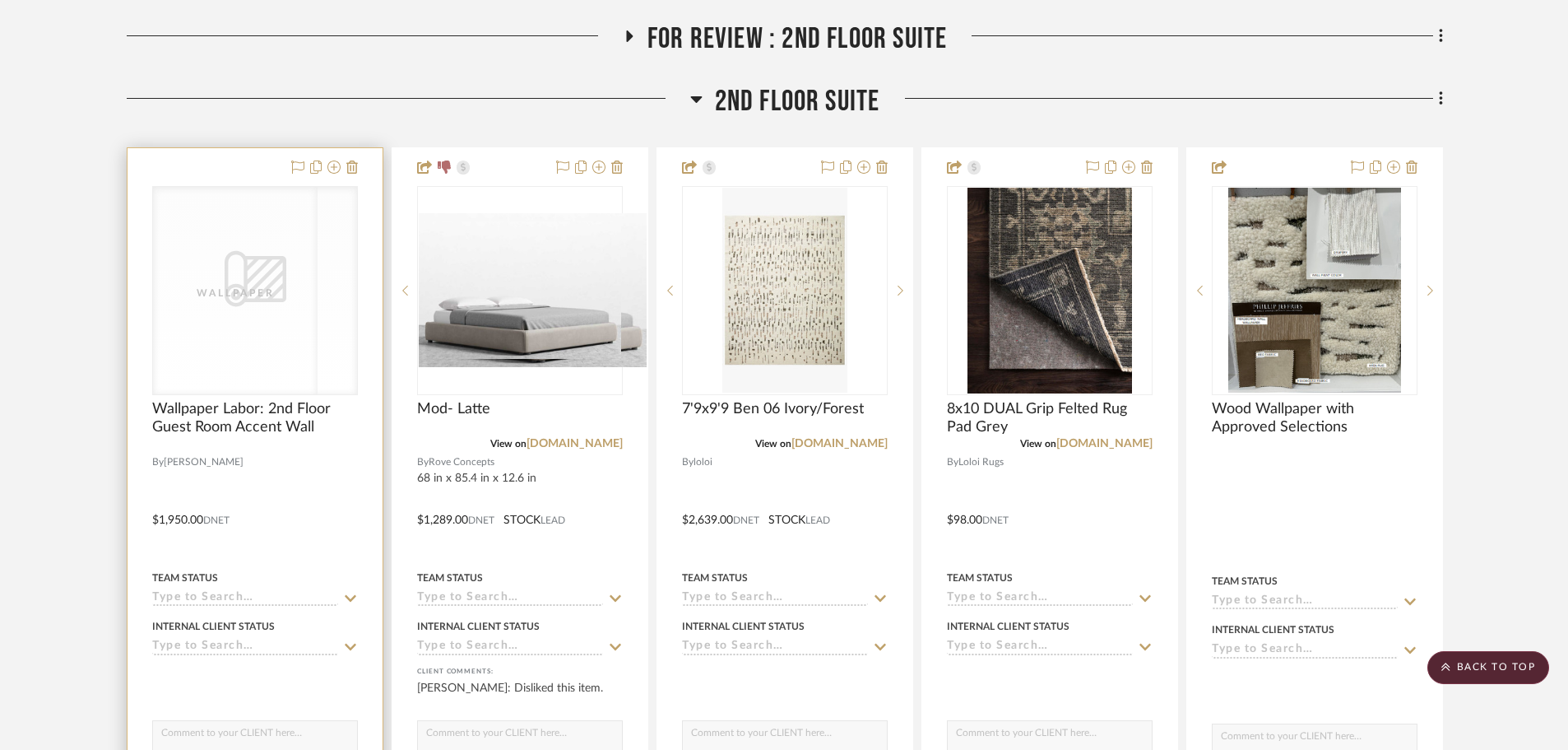
scroll to position [785, 0]
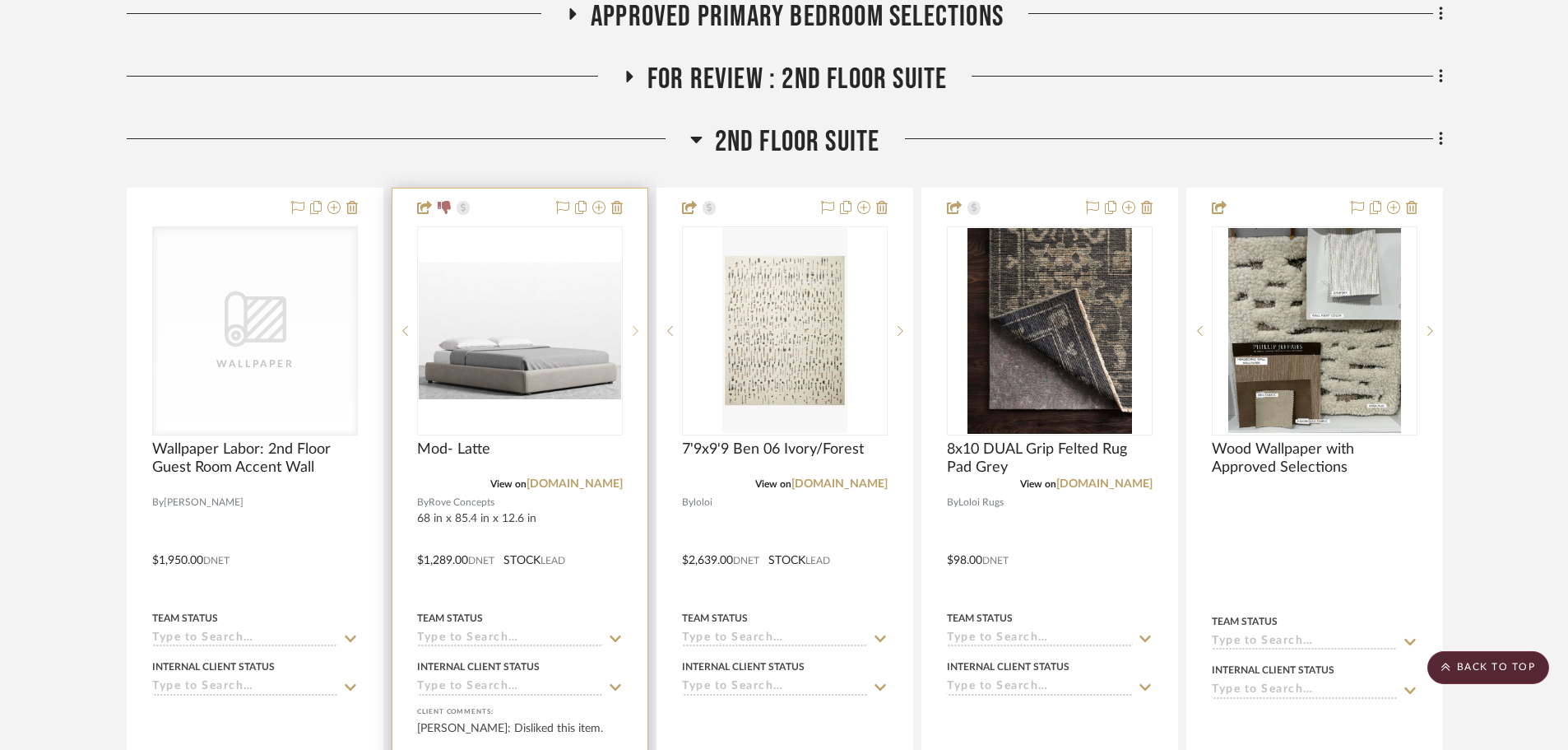
click at [631, 325] on sr-next-btn at bounding box center [634, 331] width 25 height 12
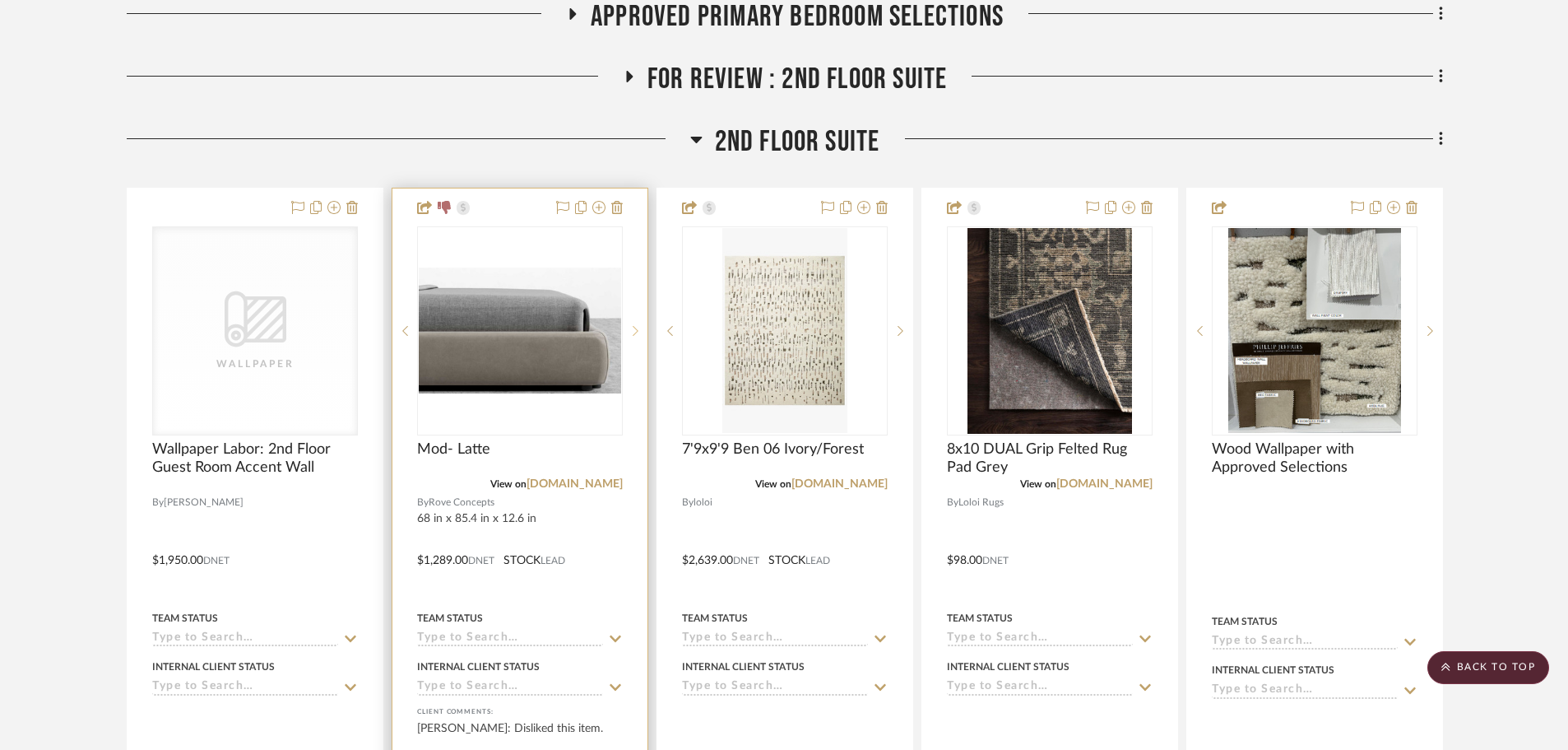
click at [631, 325] on sr-next-btn at bounding box center [634, 331] width 25 height 12
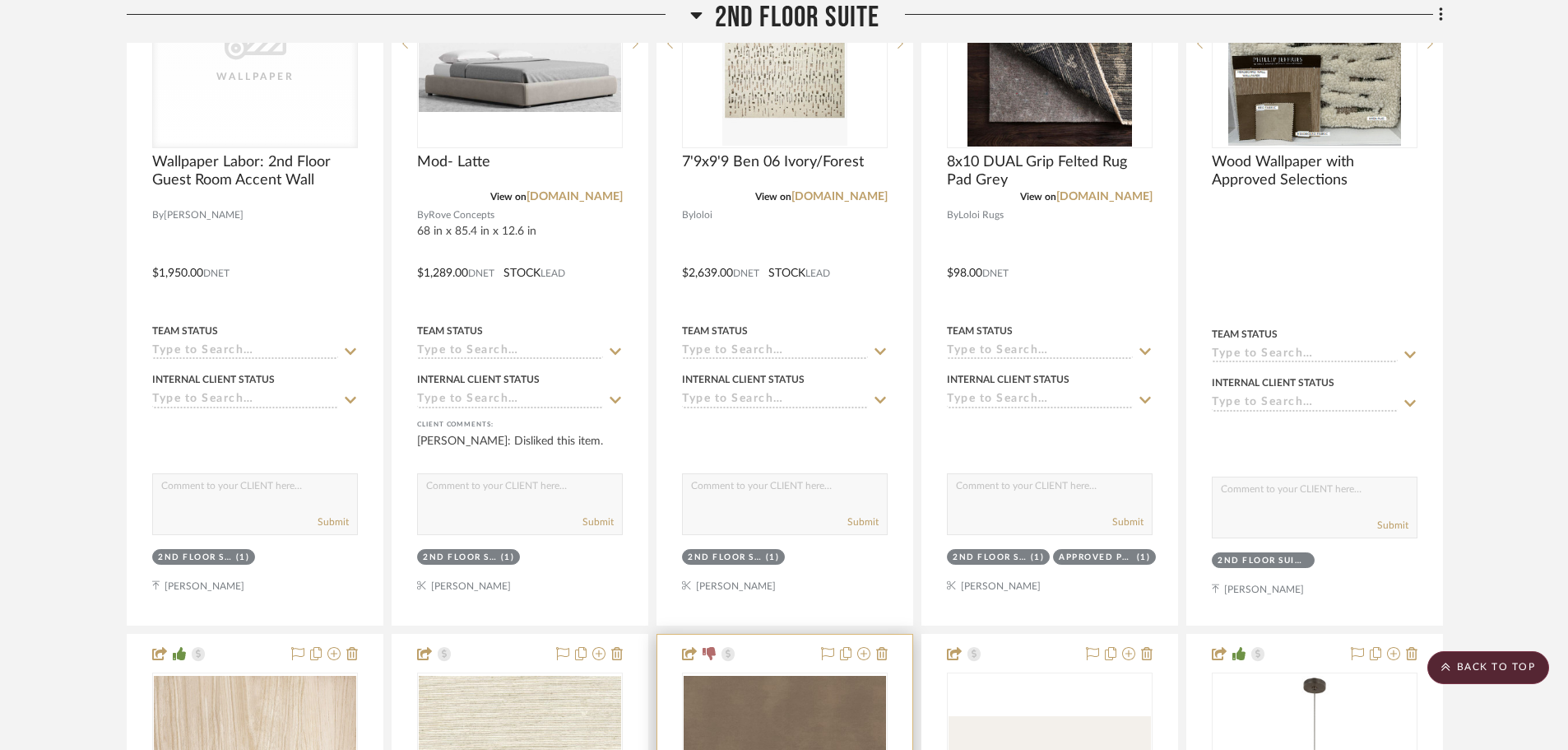
scroll to position [950, 0]
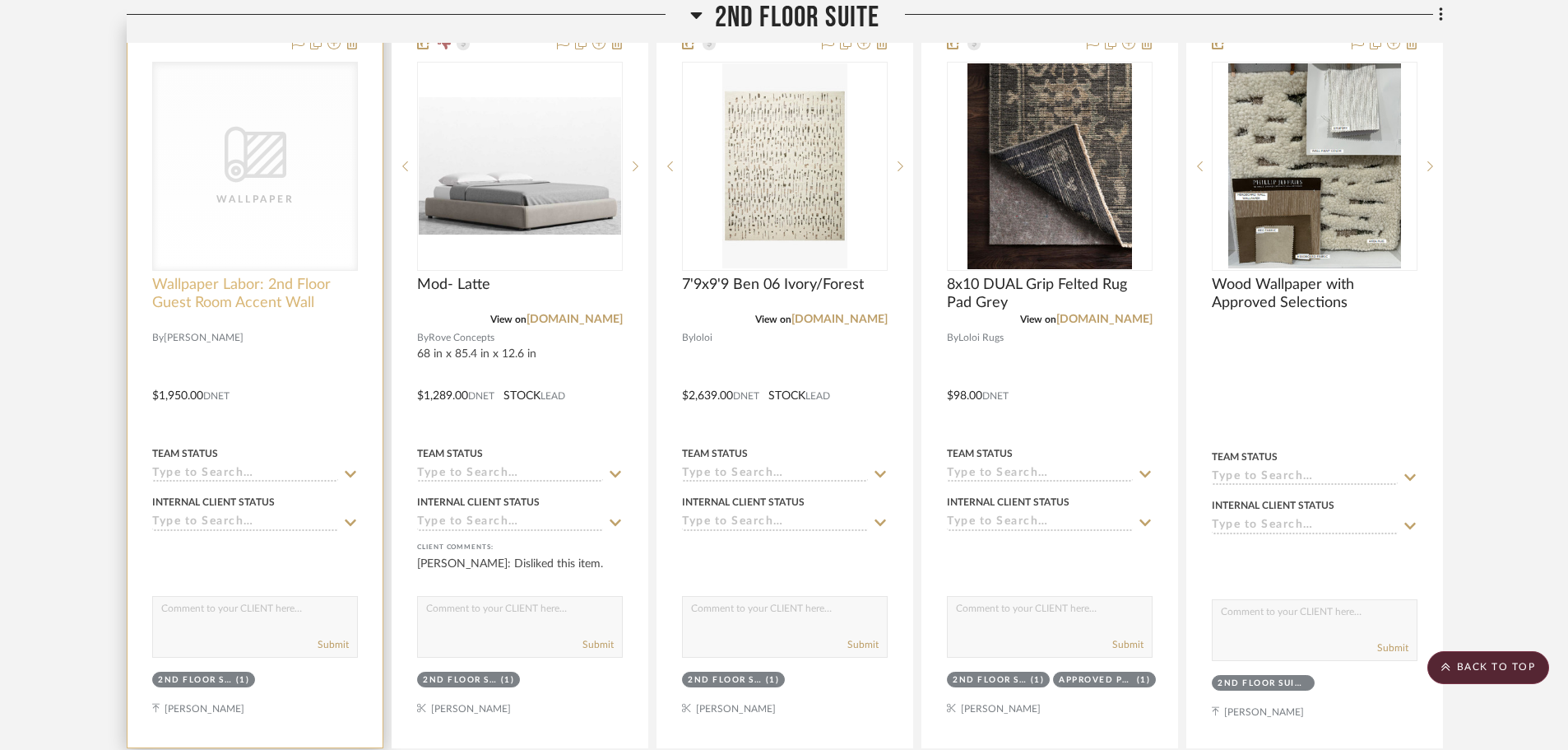
click at [181, 275] on span "Wallpaper Labor: 2nd Floor Guest Room Accent Wall" at bounding box center [255, 294] width 205 height 36
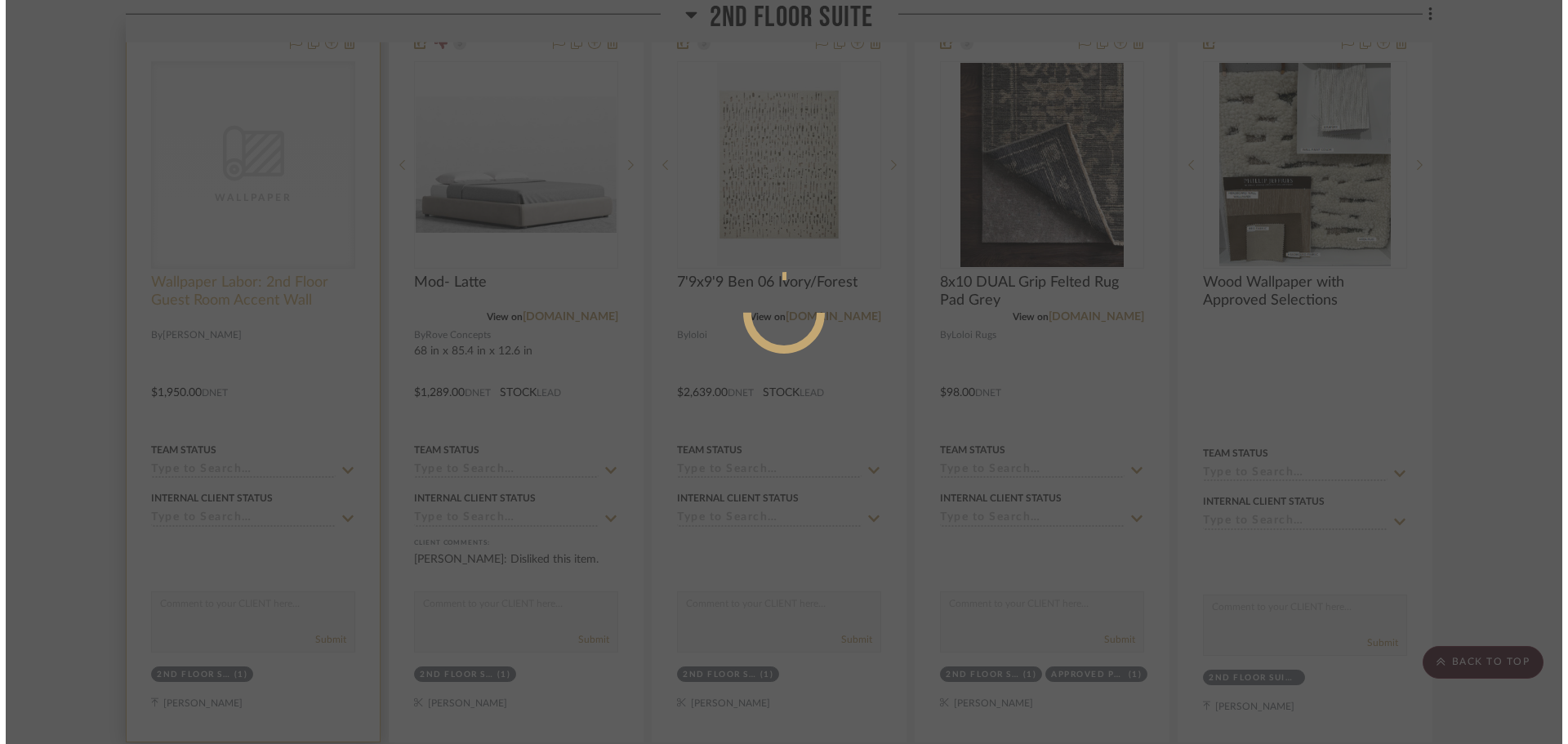
scroll to position [0, 0]
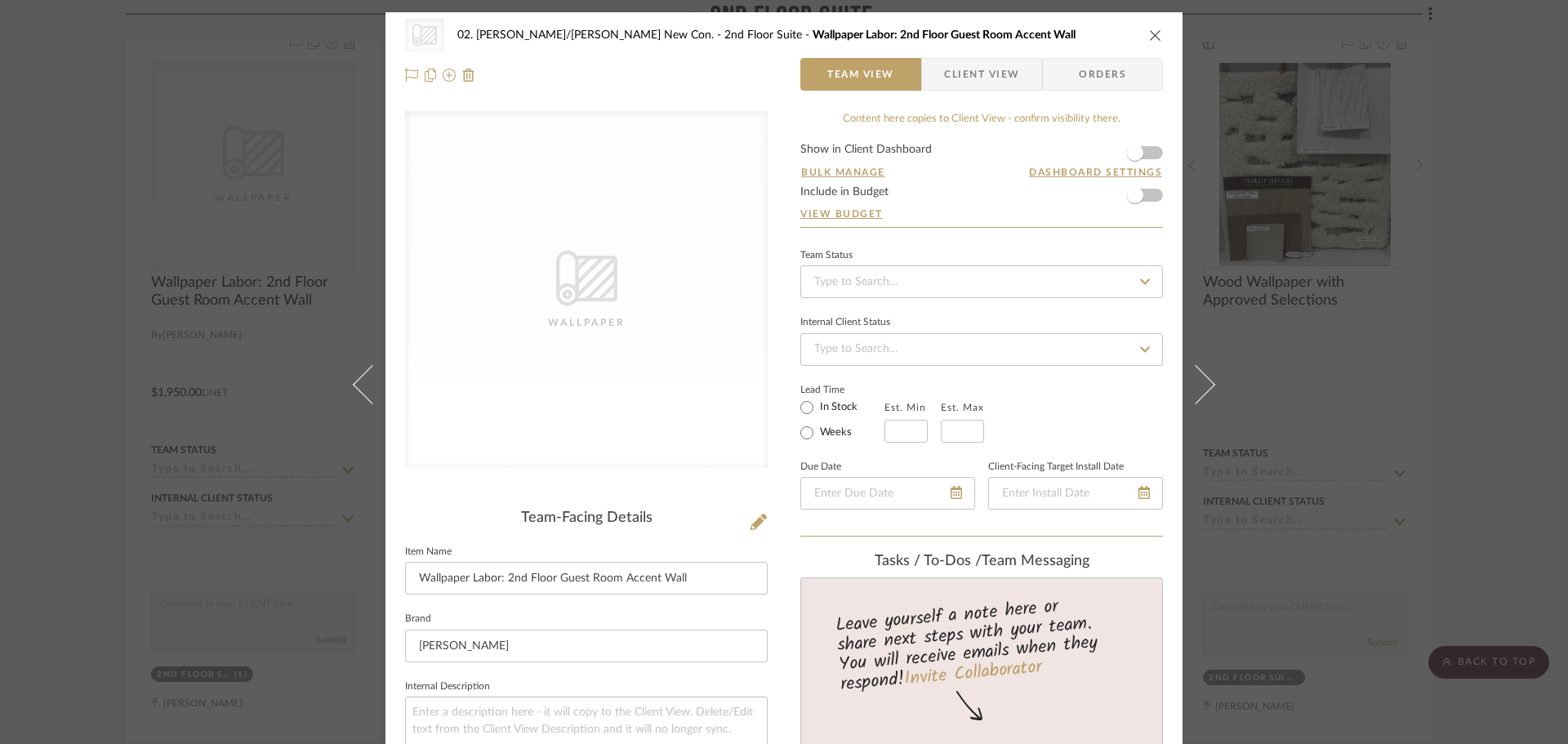
click at [94, 253] on div "CategoryIconWallcovering Created with Sketch. Wallpaper 02. Mazzarelli/Rothstei…" at bounding box center [784, 372] width 1568 height 744
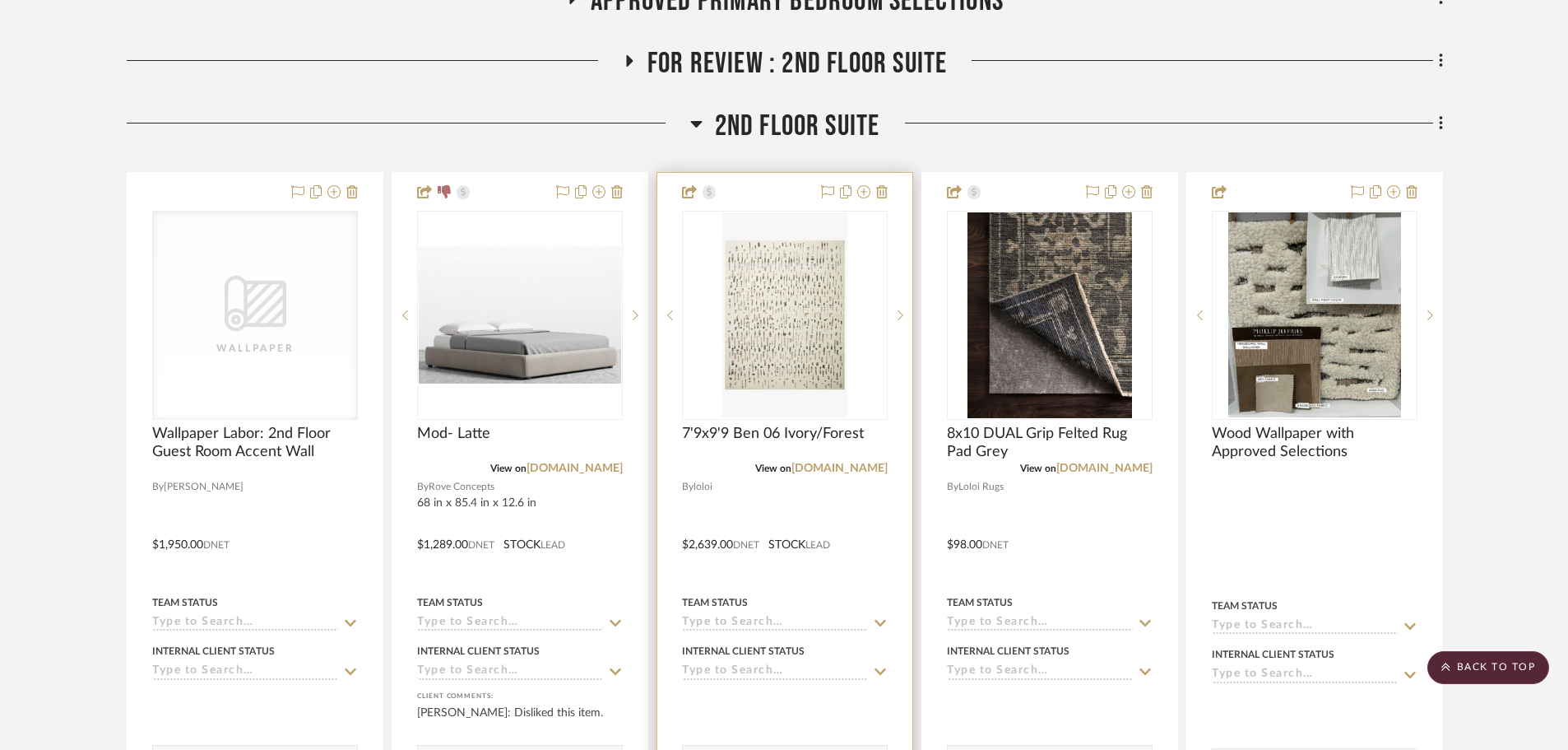
scroll to position [785, 0]
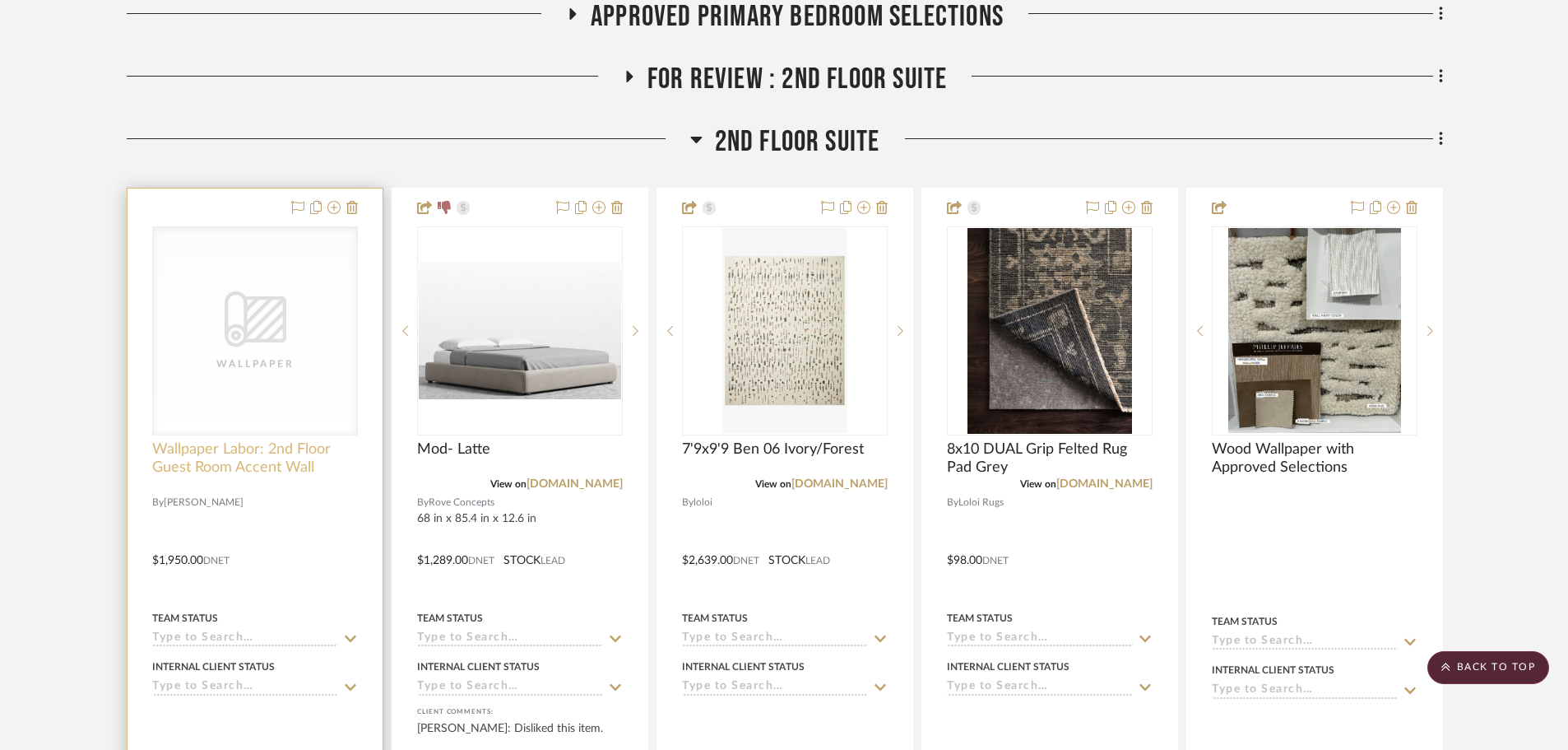
click at [250, 440] on span "Wallpaper Labor: 2nd Floor Guest Room Accent Wall" at bounding box center [255, 458] width 205 height 36
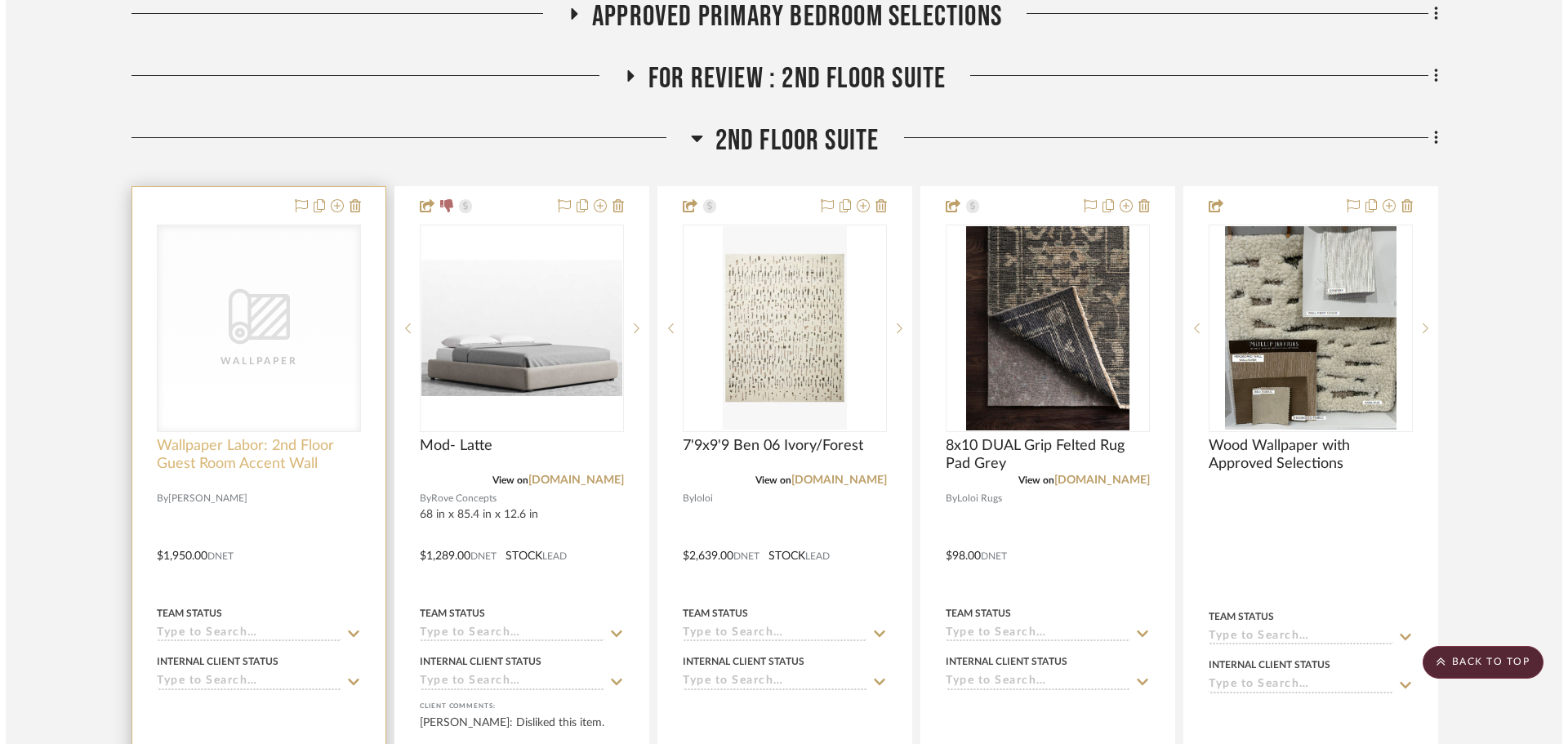
scroll to position [0, 0]
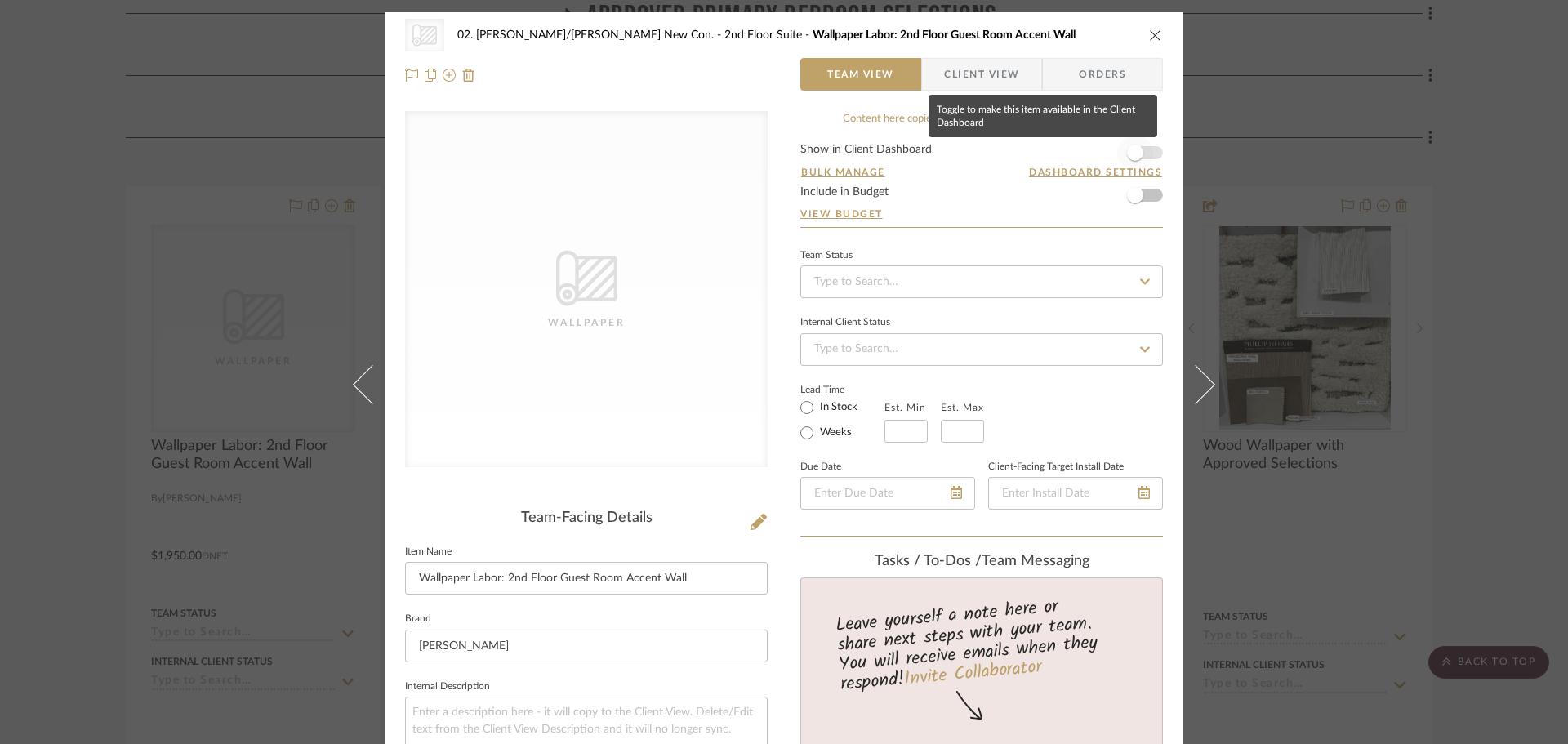
click at [1137, 152] on span "button" at bounding box center [1135, 152] width 16 height 16
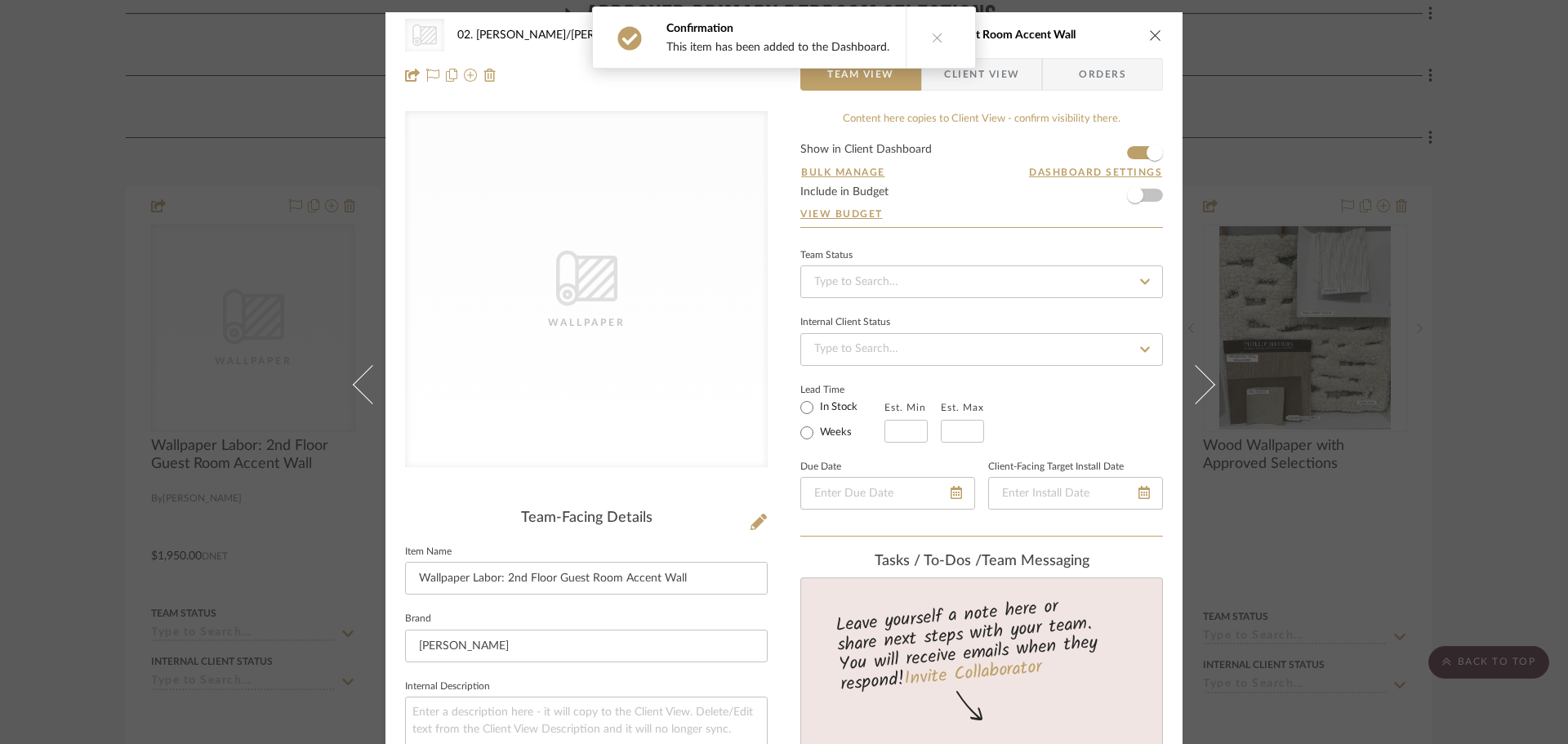
click at [1002, 87] on span "Client View" at bounding box center [981, 74] width 75 height 32
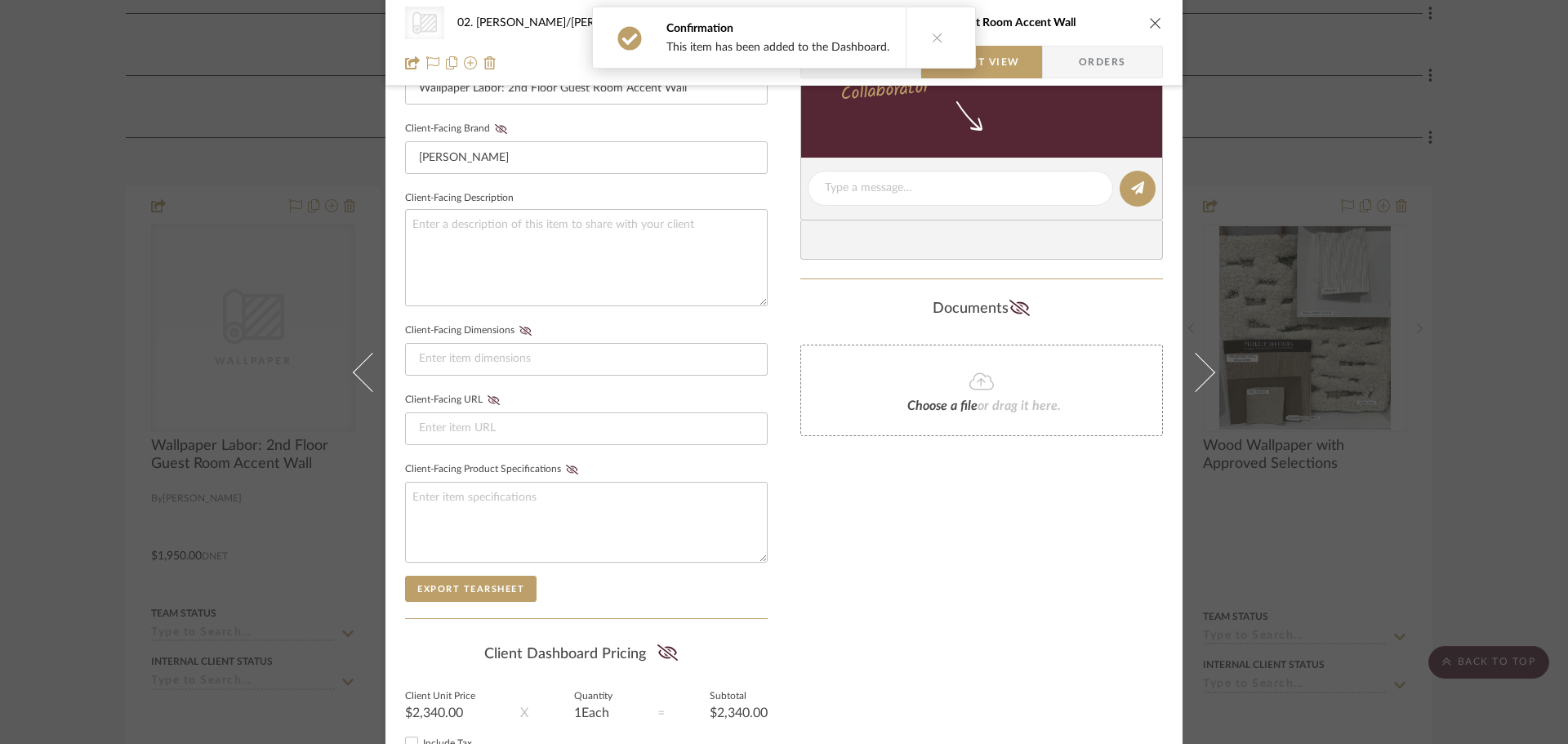
scroll to position [628, 0]
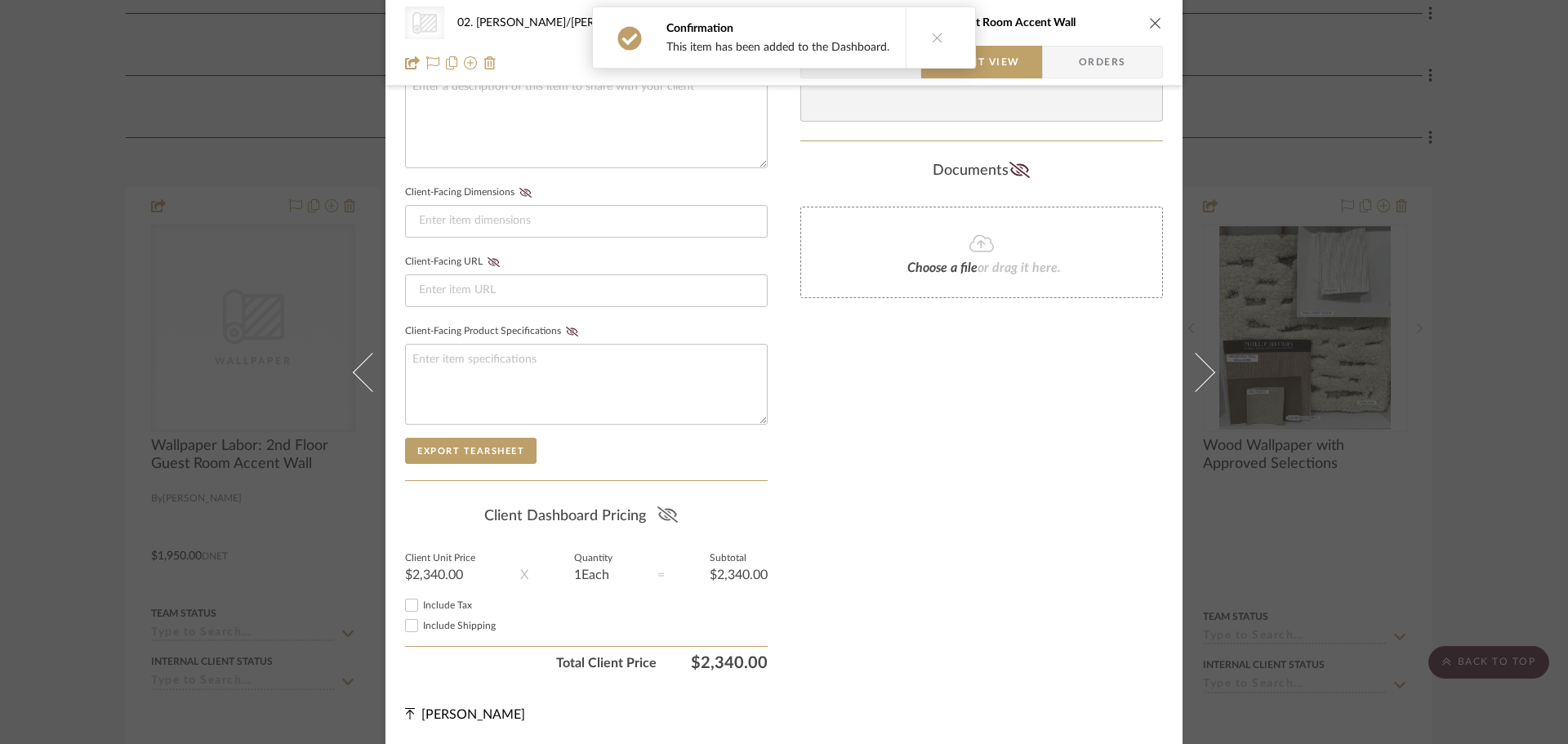
click at [663, 515] on icon at bounding box center [667, 514] width 21 height 16
click at [1026, 491] on div "Only content on this tab can share to Dashboard. Click eyeball icon to show or …" at bounding box center [982, 80] width 363 height 1195
click at [88, 394] on div "CategoryIconWallcovering Created with Sketch. Wallpaper 02. Mazzarelli/Rothstei…" at bounding box center [784, 372] width 1568 height 744
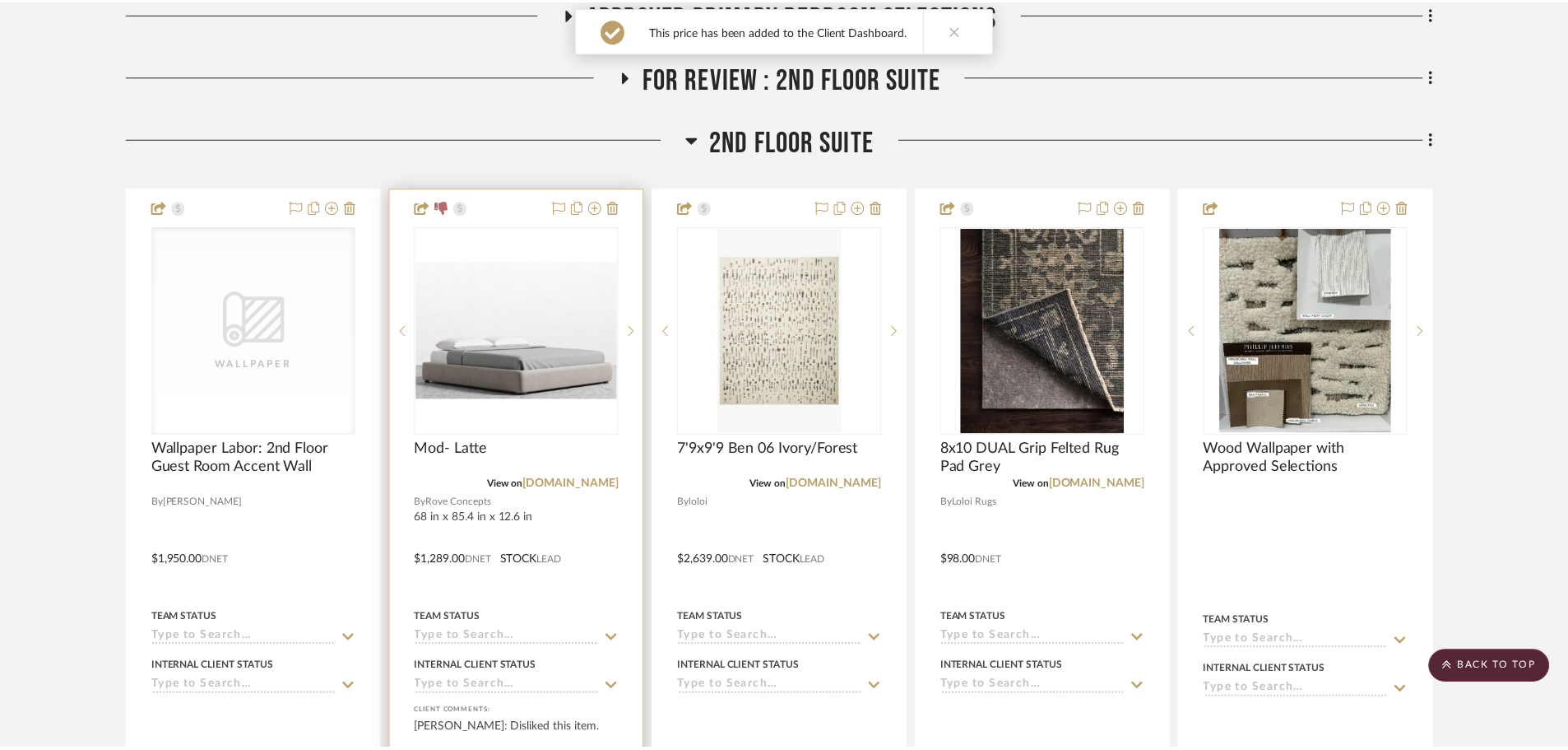
scroll to position [785, 0]
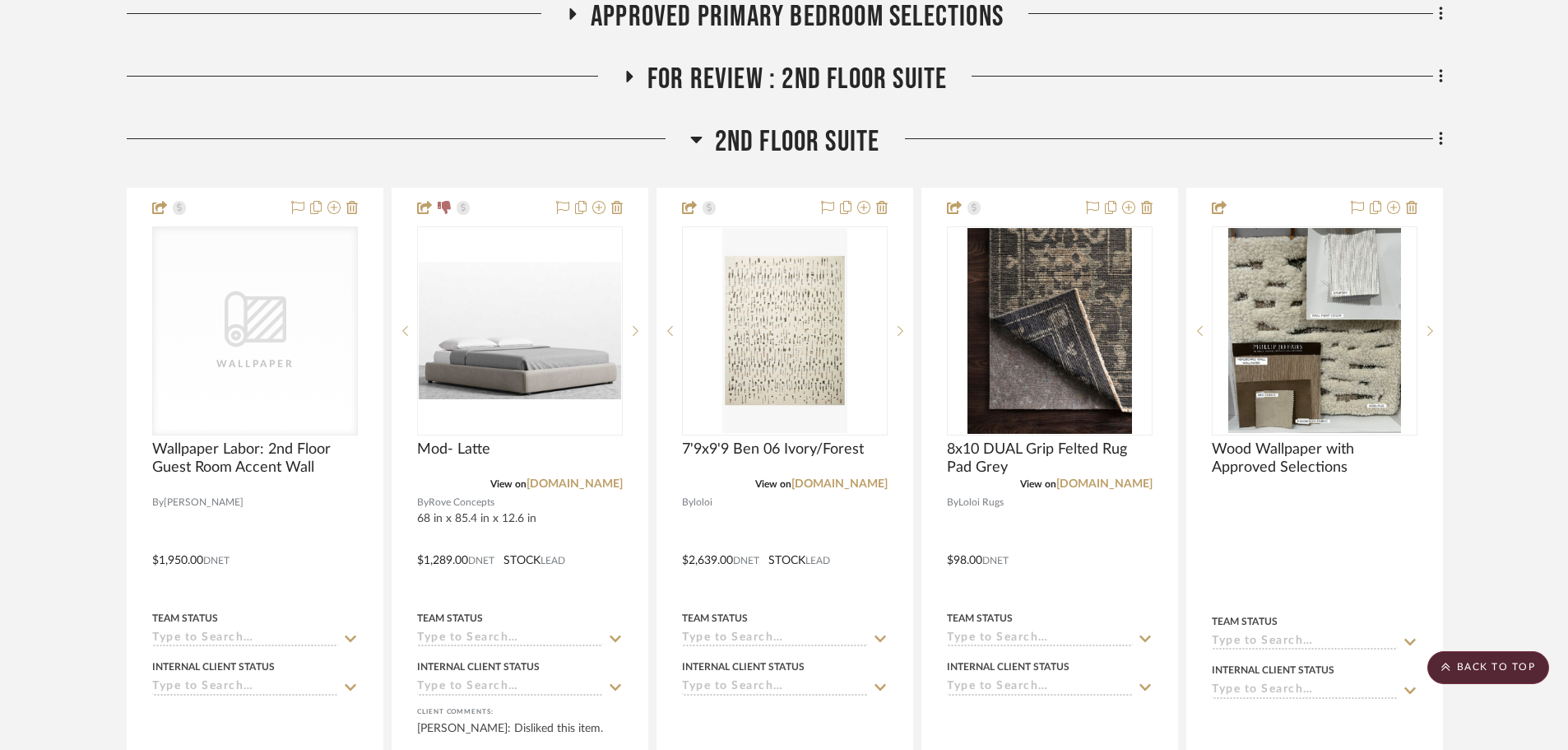
click at [764, 125] on span "2nd Floor Suite" at bounding box center [798, 142] width 165 height 35
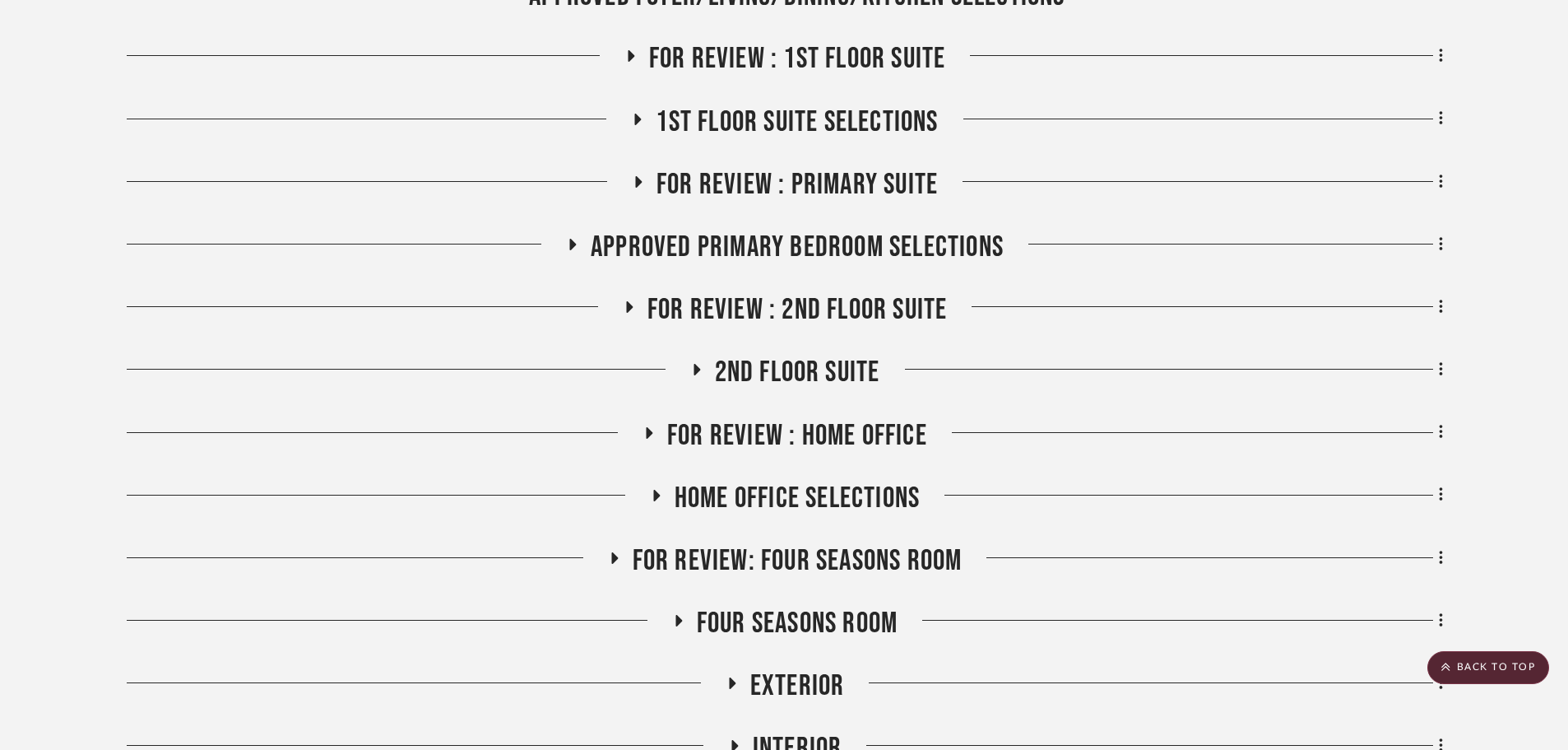
scroll to position [538, 0]
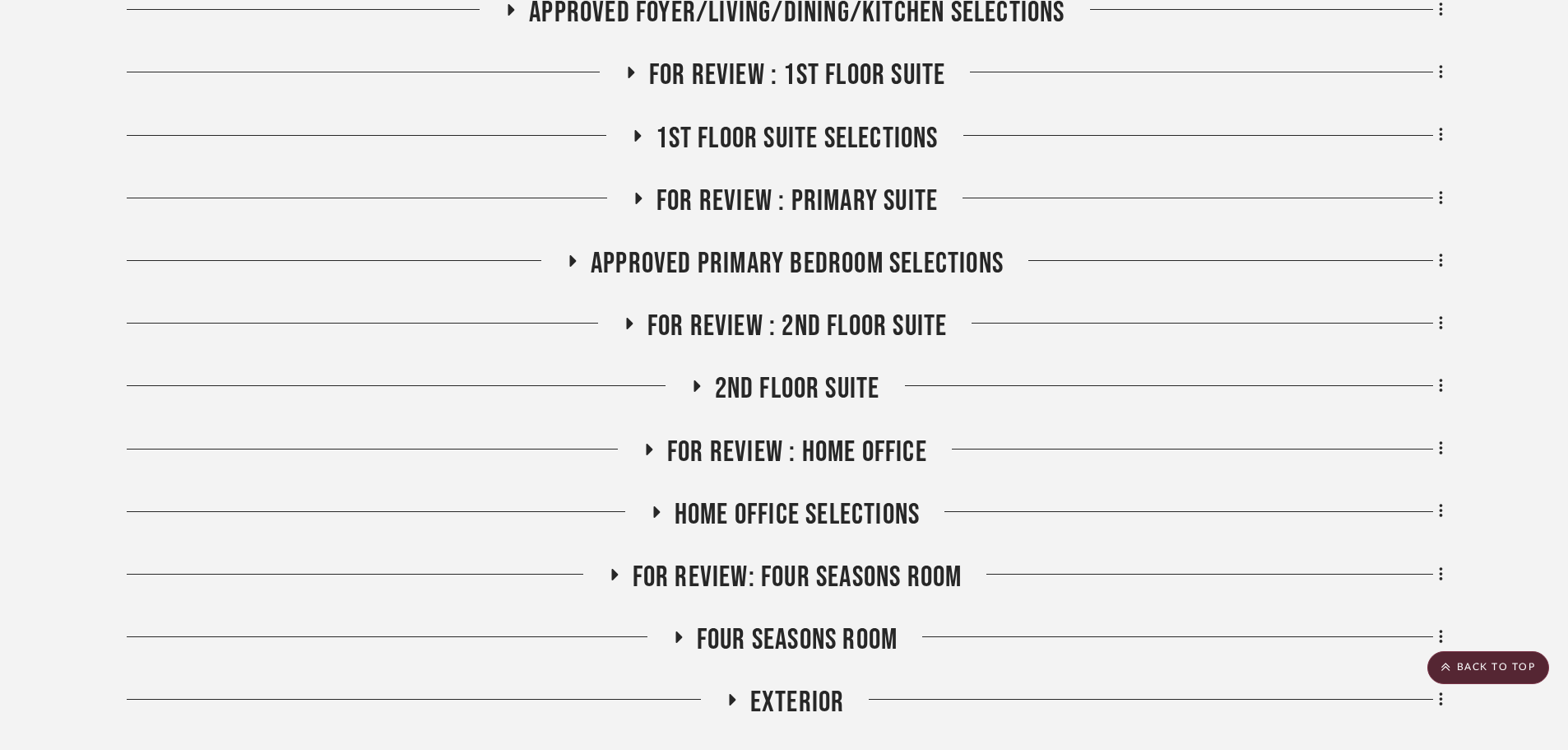
click at [729, 246] on span "Approved Primary Bedroom Selections" at bounding box center [797, 264] width 413 height 35
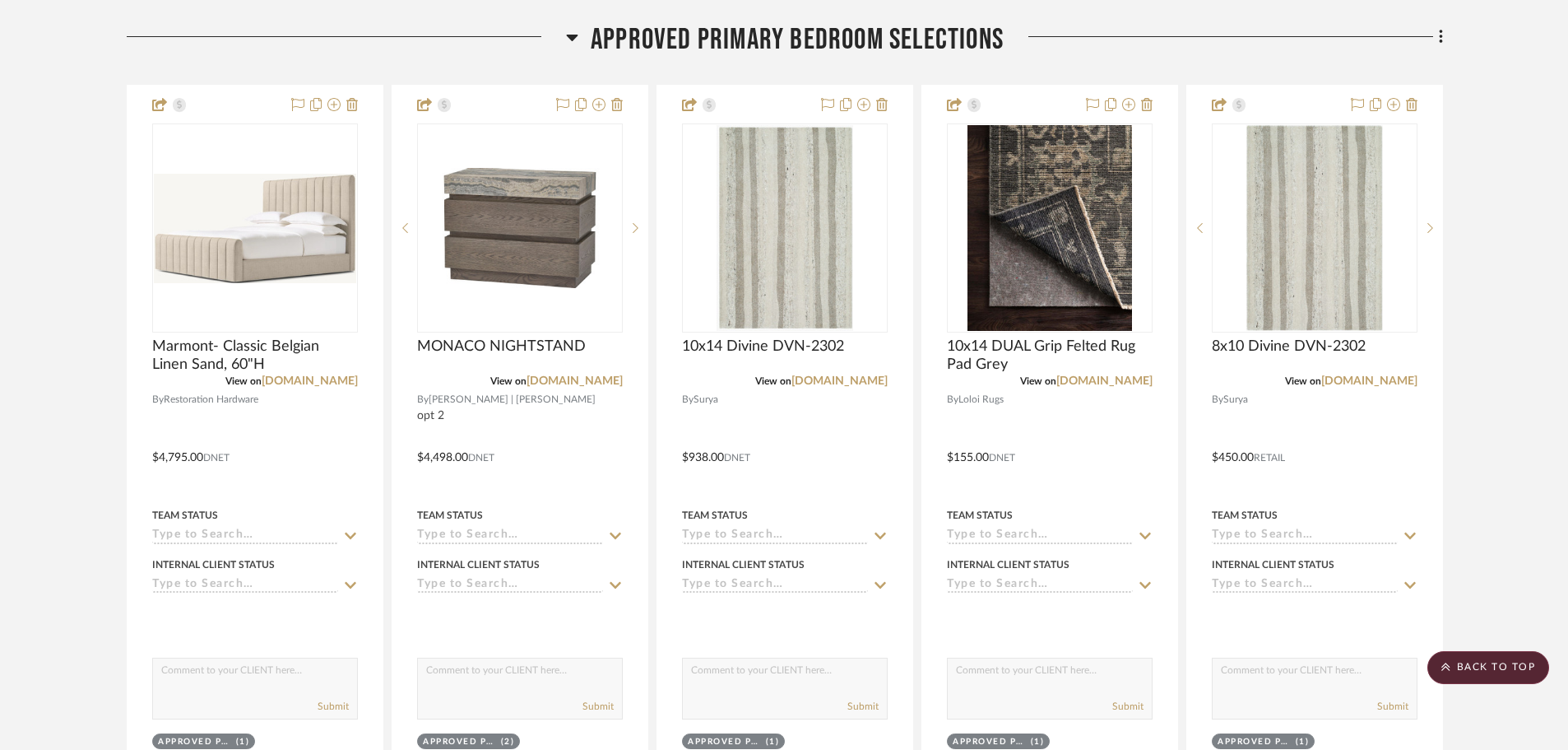
scroll to position [950, 0]
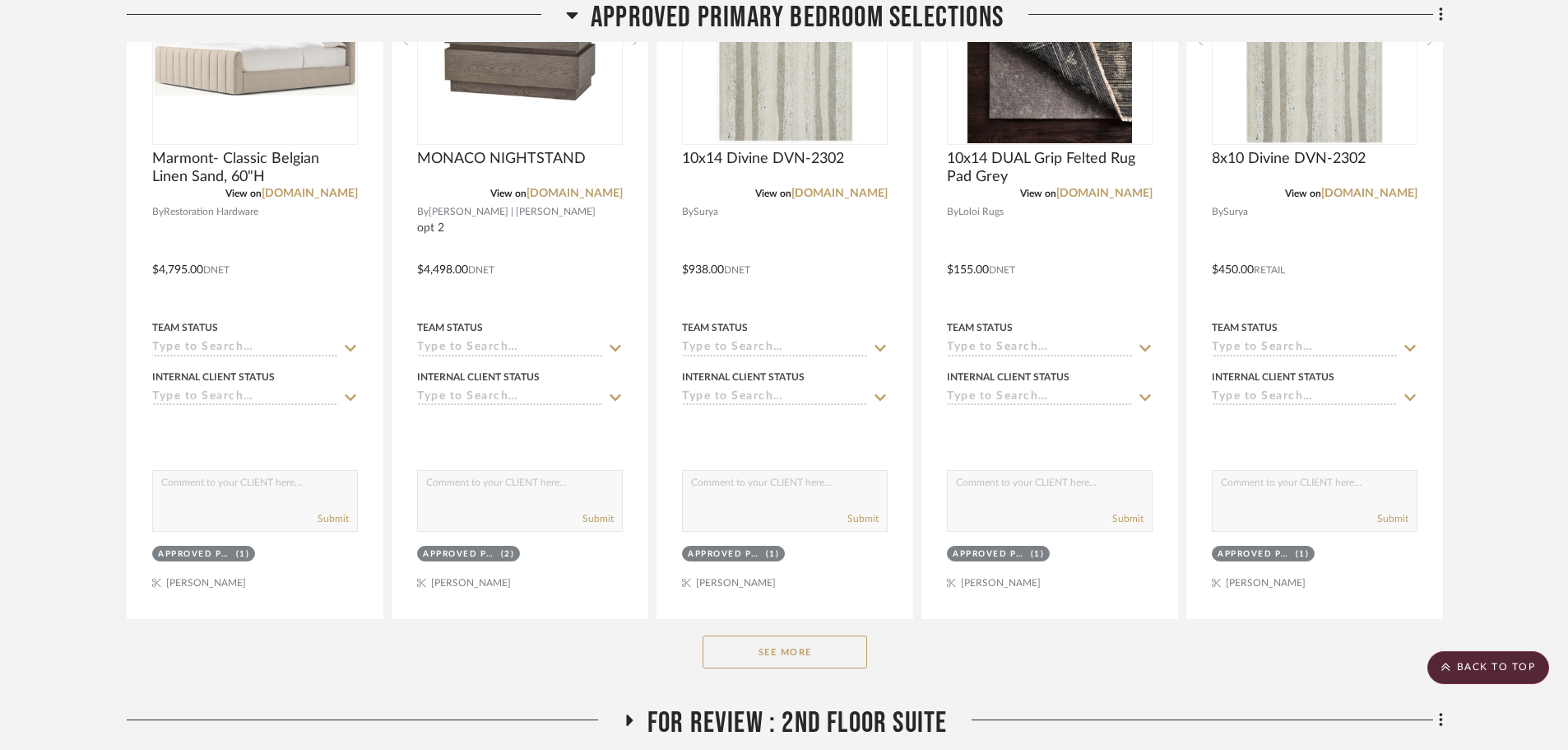
click at [758, 635] on button "See More" at bounding box center [784, 652] width 165 height 33
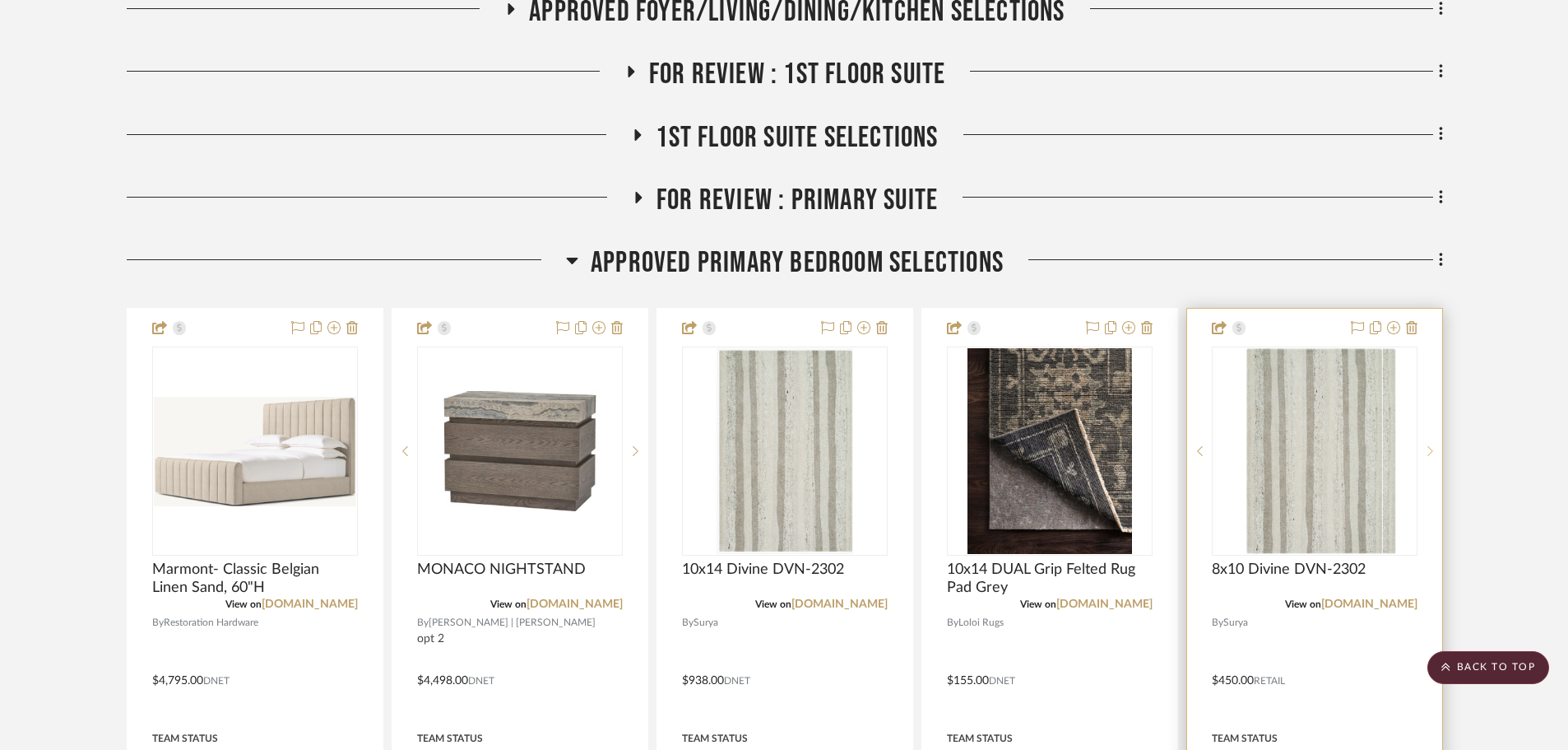
scroll to position [538, 0]
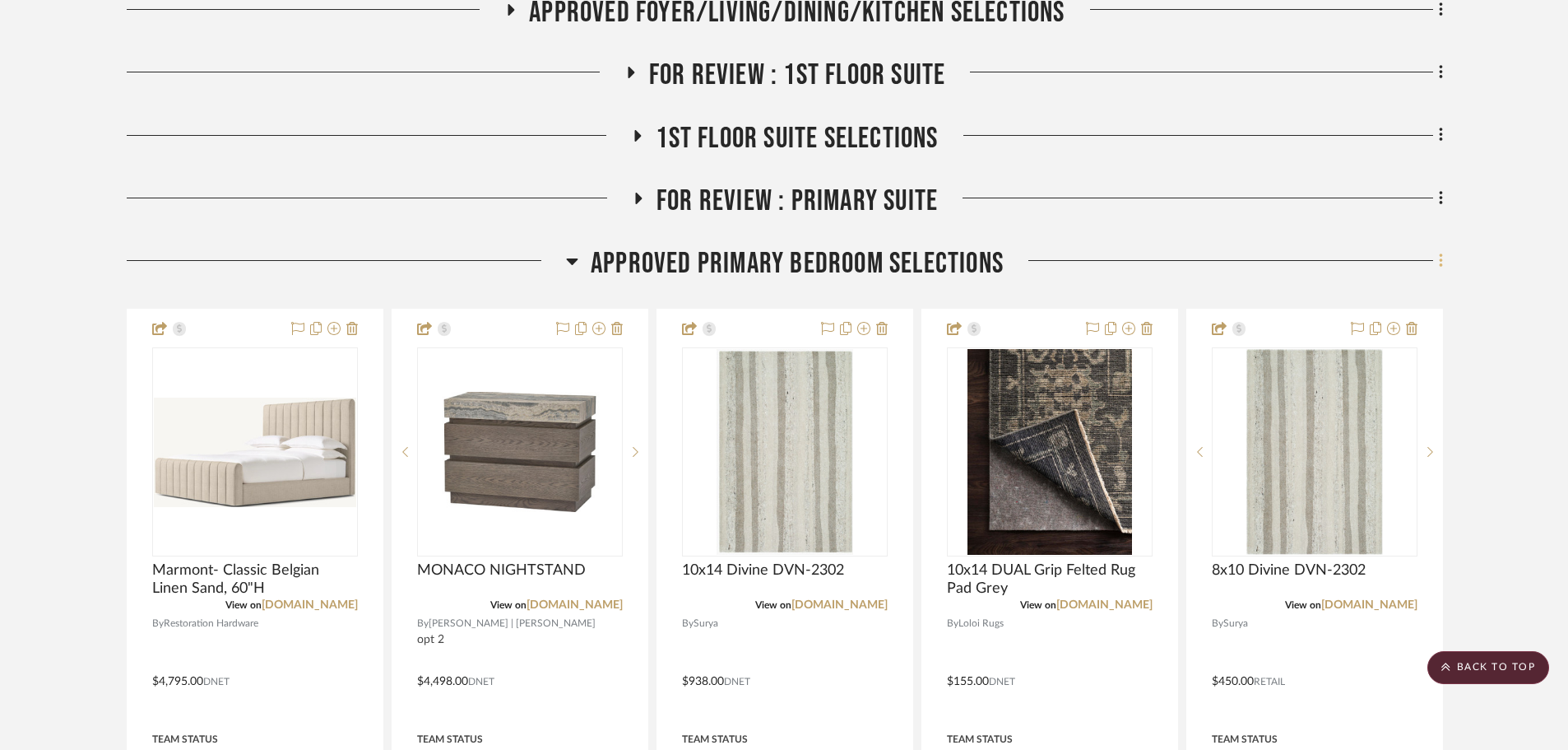
click at [1441, 254] on icon at bounding box center [1441, 260] width 4 height 14
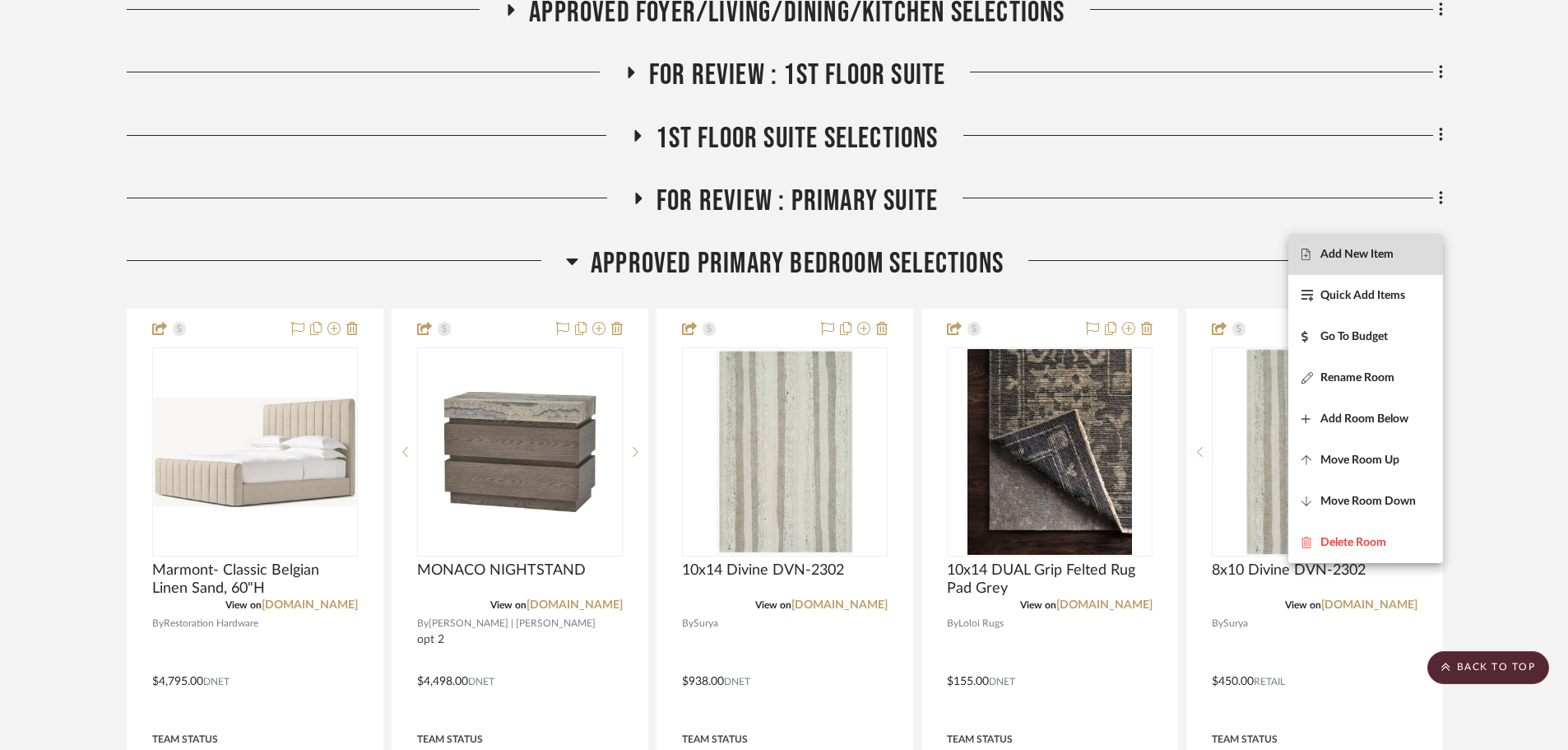
click at [1405, 248] on span "Add New Item" at bounding box center [1365, 254] width 128 height 14
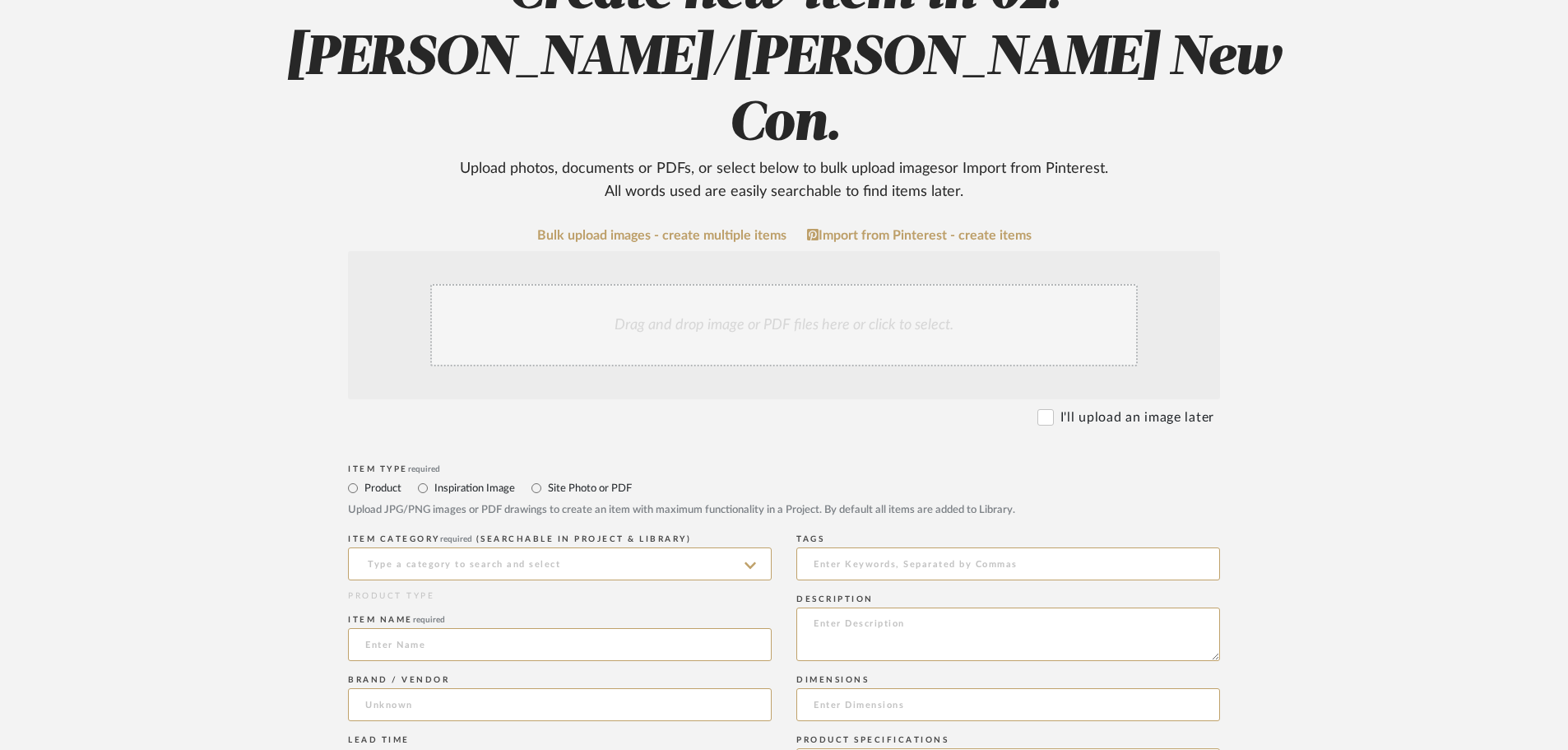
scroll to position [247, 0]
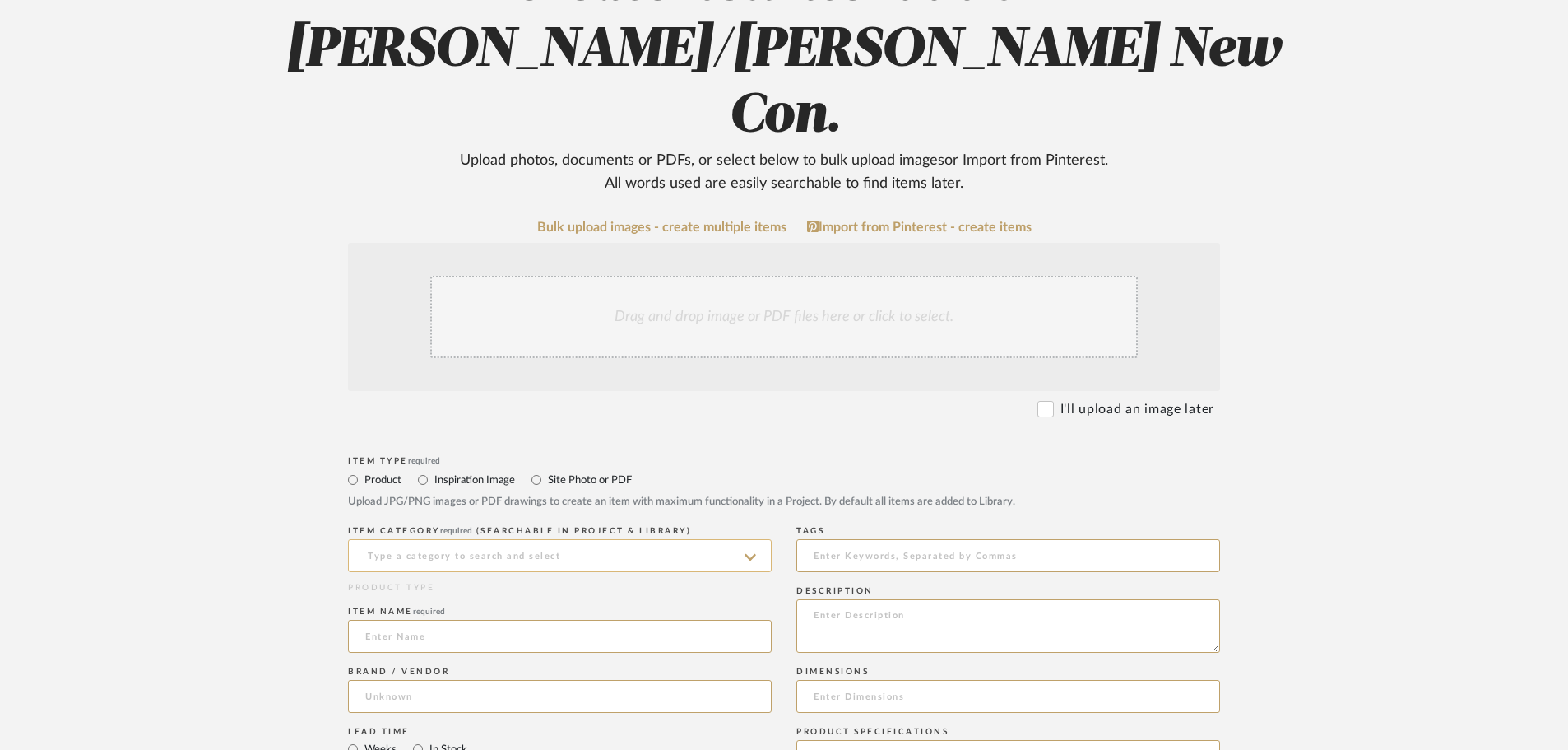
click at [424, 539] on input at bounding box center [560, 555] width 424 height 33
click at [399, 535] on span "Wallpaper" at bounding box center [399, 530] width 67 height 12
type input "Wallpaper"
click at [393, 620] on input at bounding box center [560, 636] width 424 height 33
click at [584, 620] on input "Wallpaper Labor: Master Bedroom Ceiling and Accent Wall" at bounding box center [560, 636] width 424 height 33
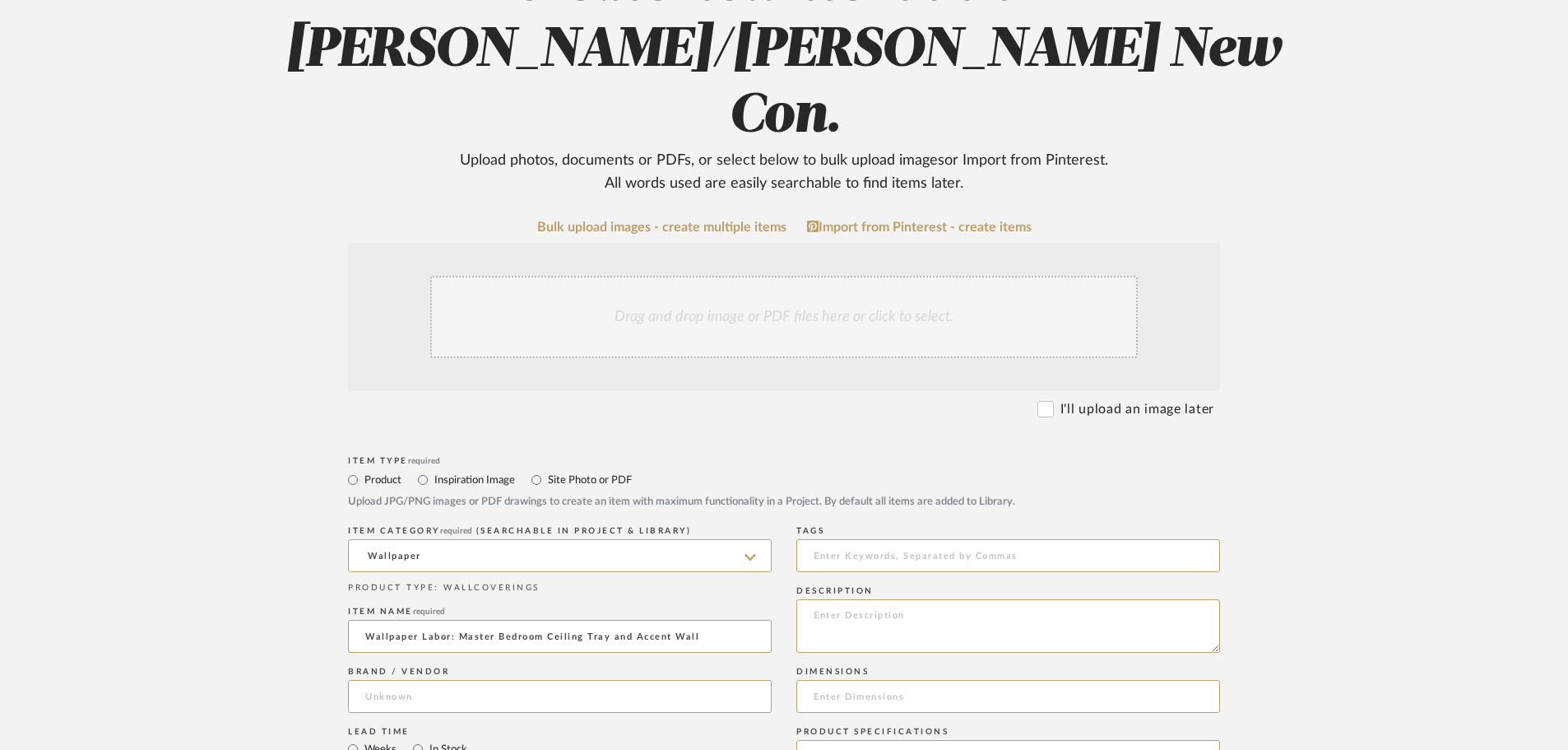
scroll to position [905, 0]
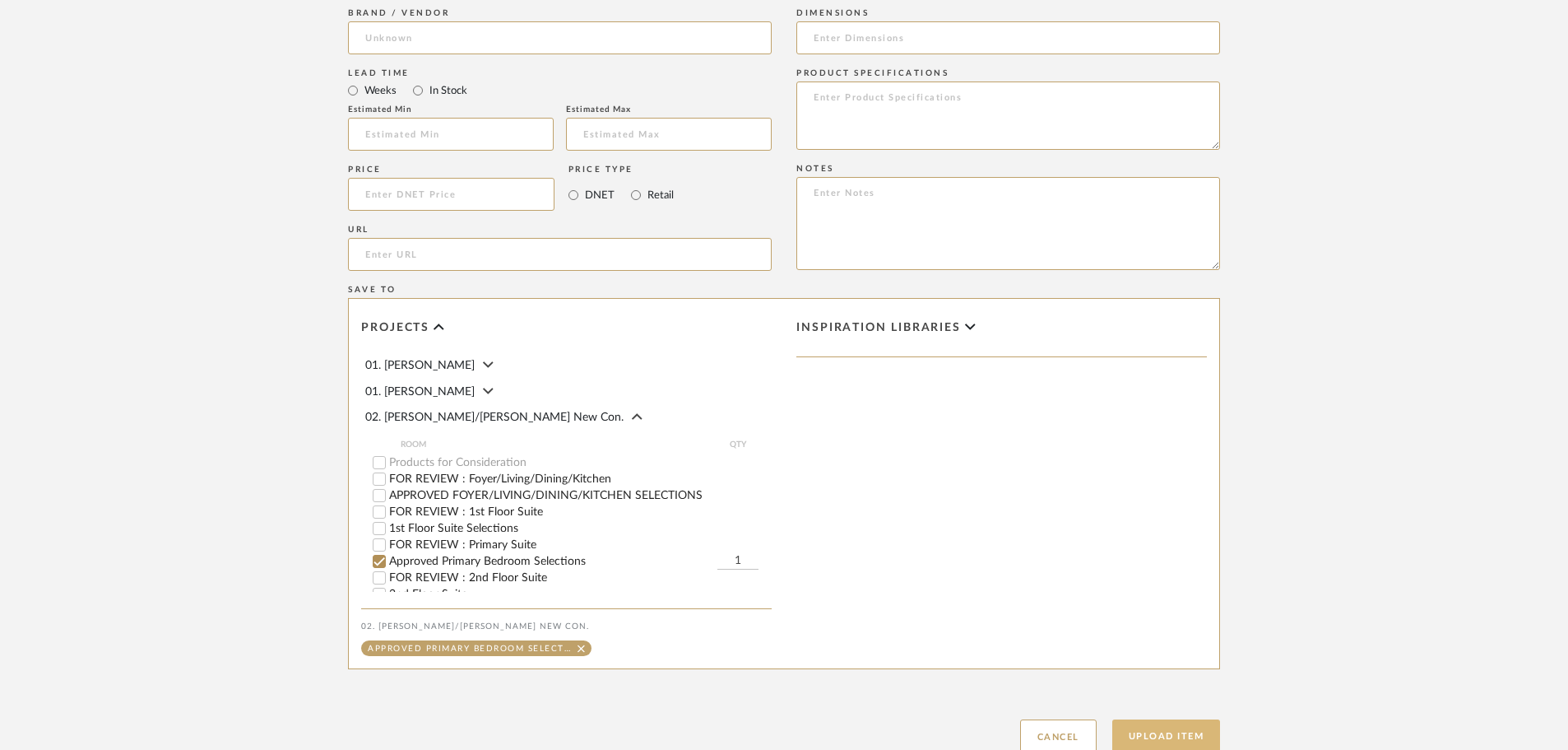
type input "Wallpaper Labor: Master Bedroom Ceiling Tray and Accent Wall"
click at [1176, 719] on button "Upload Item" at bounding box center [1166, 735] width 108 height 34
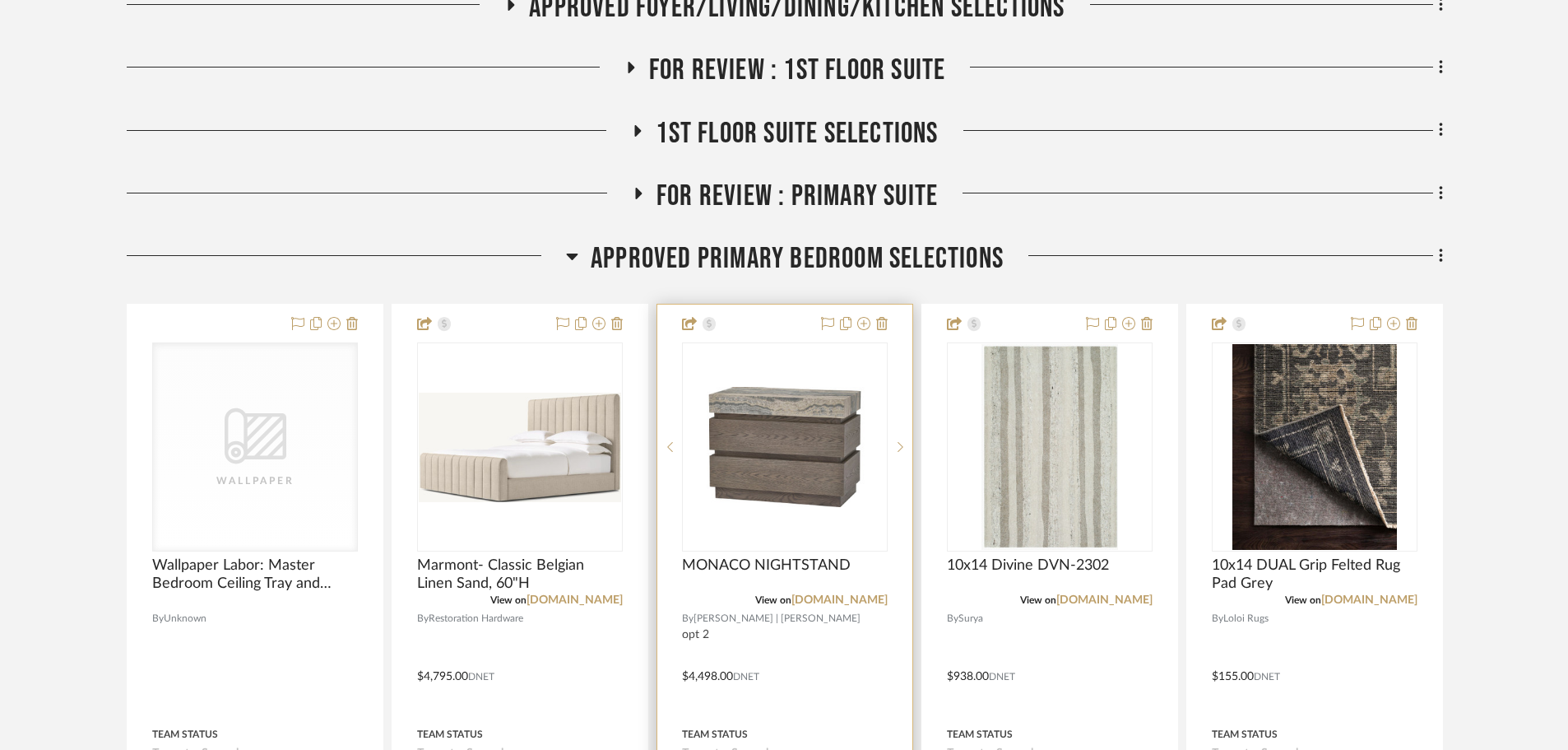
scroll to position [437, 0]
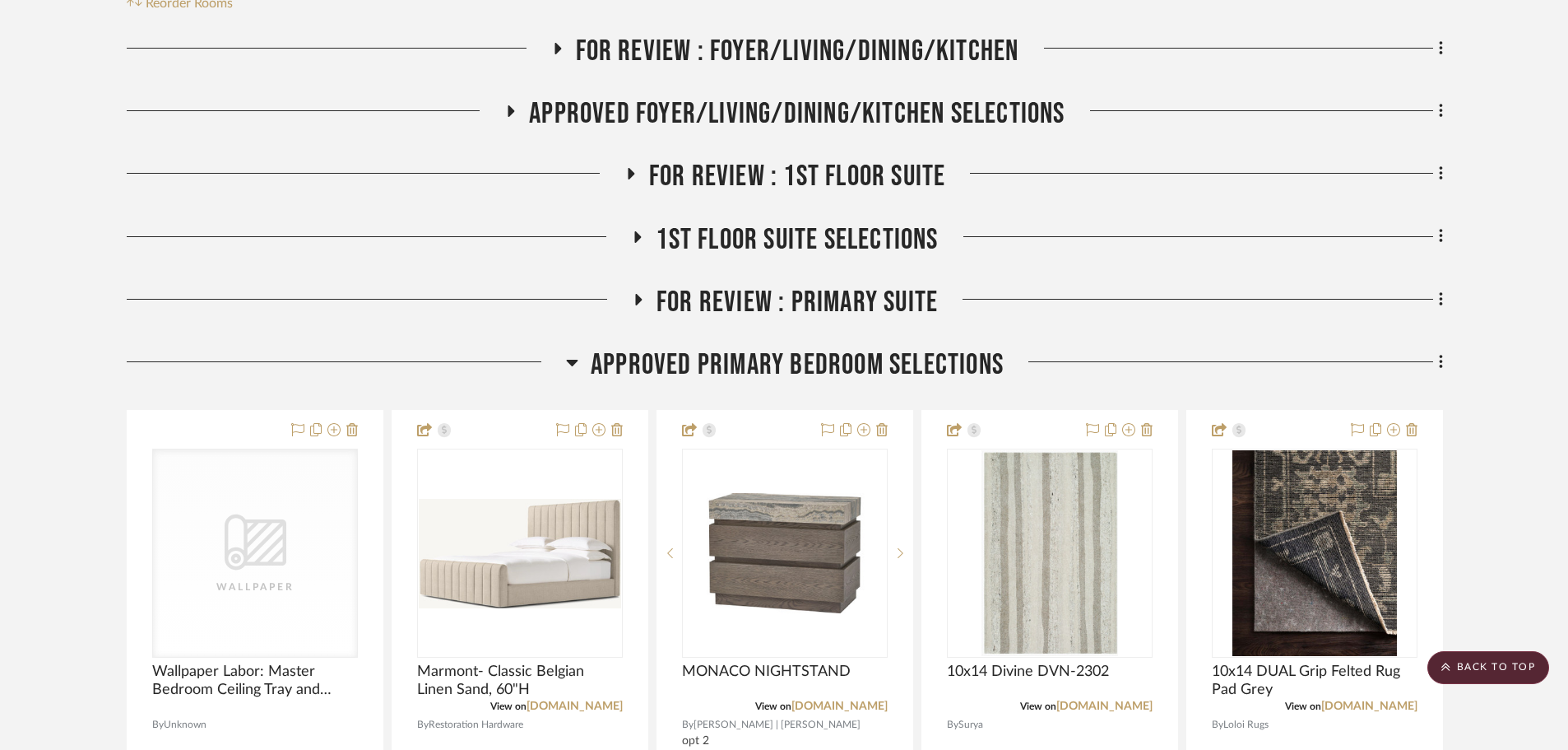
click at [794, 347] on span "Approved Primary Bedroom Selections" at bounding box center [797, 365] width 413 height 35
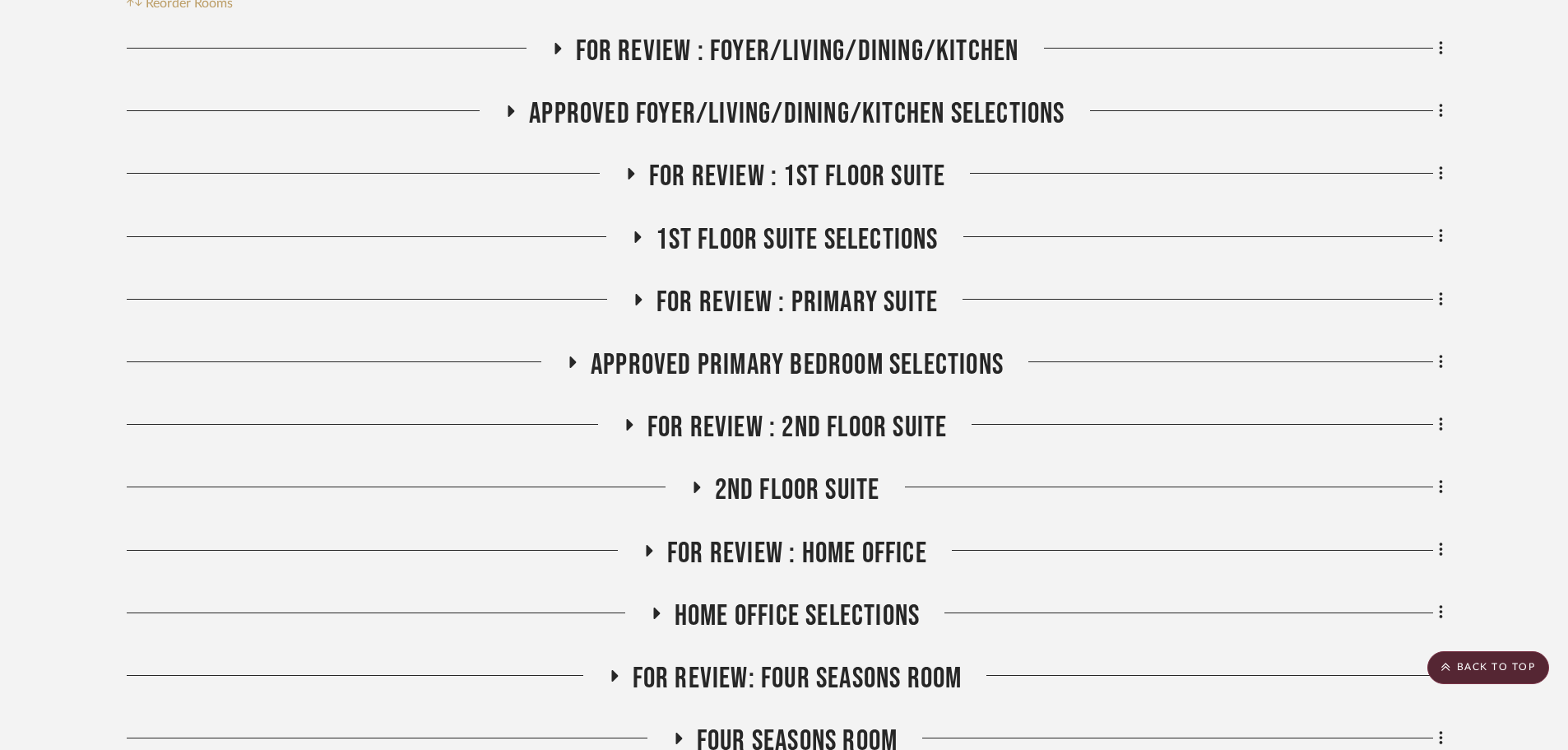
click at [771, 473] on span "2nd Floor Suite" at bounding box center [798, 490] width 165 height 35
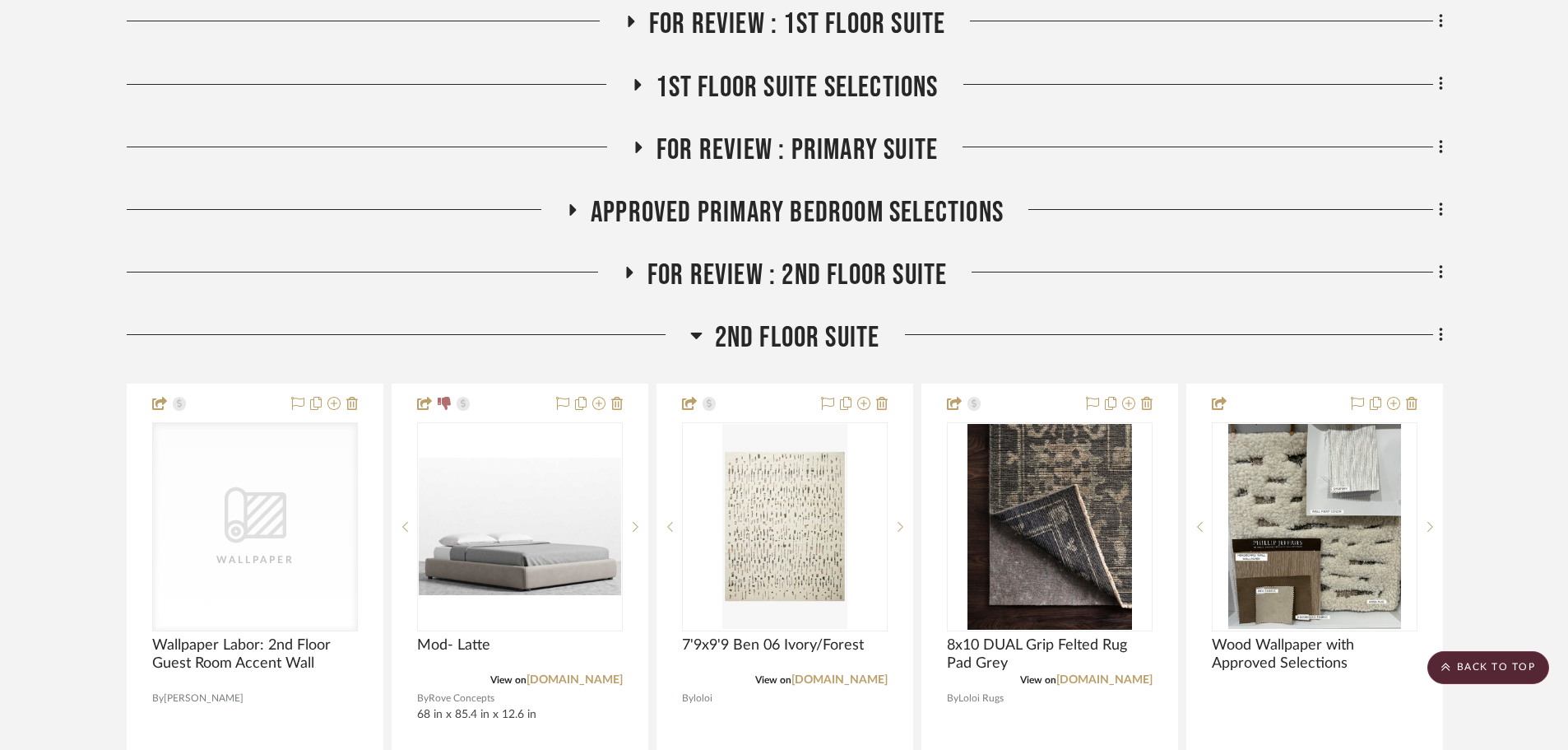
scroll to position [766, 0]
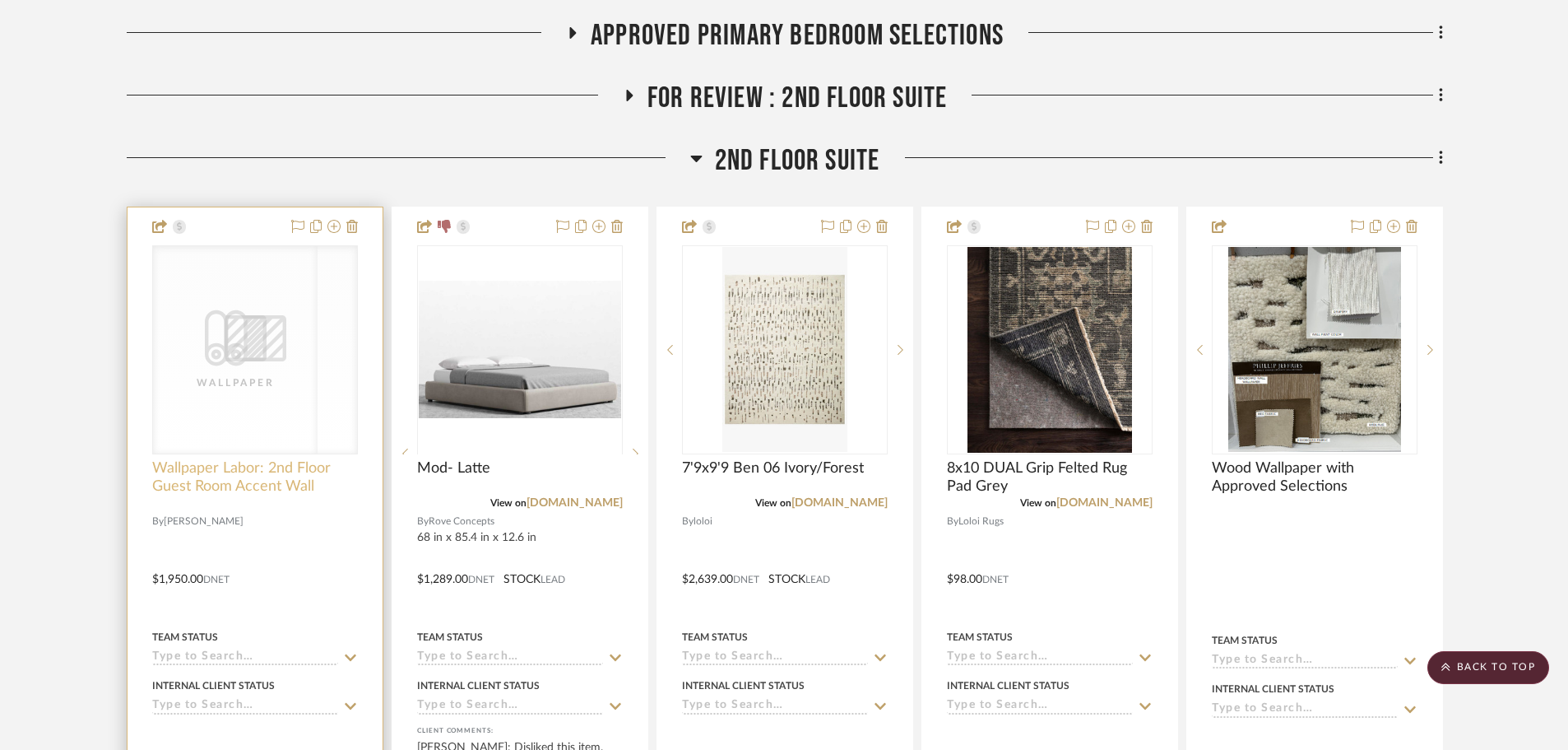
click at [210, 459] on span "Wallpaper Labor: 2nd Floor Guest Room Accent Wall" at bounding box center [255, 477] width 205 height 36
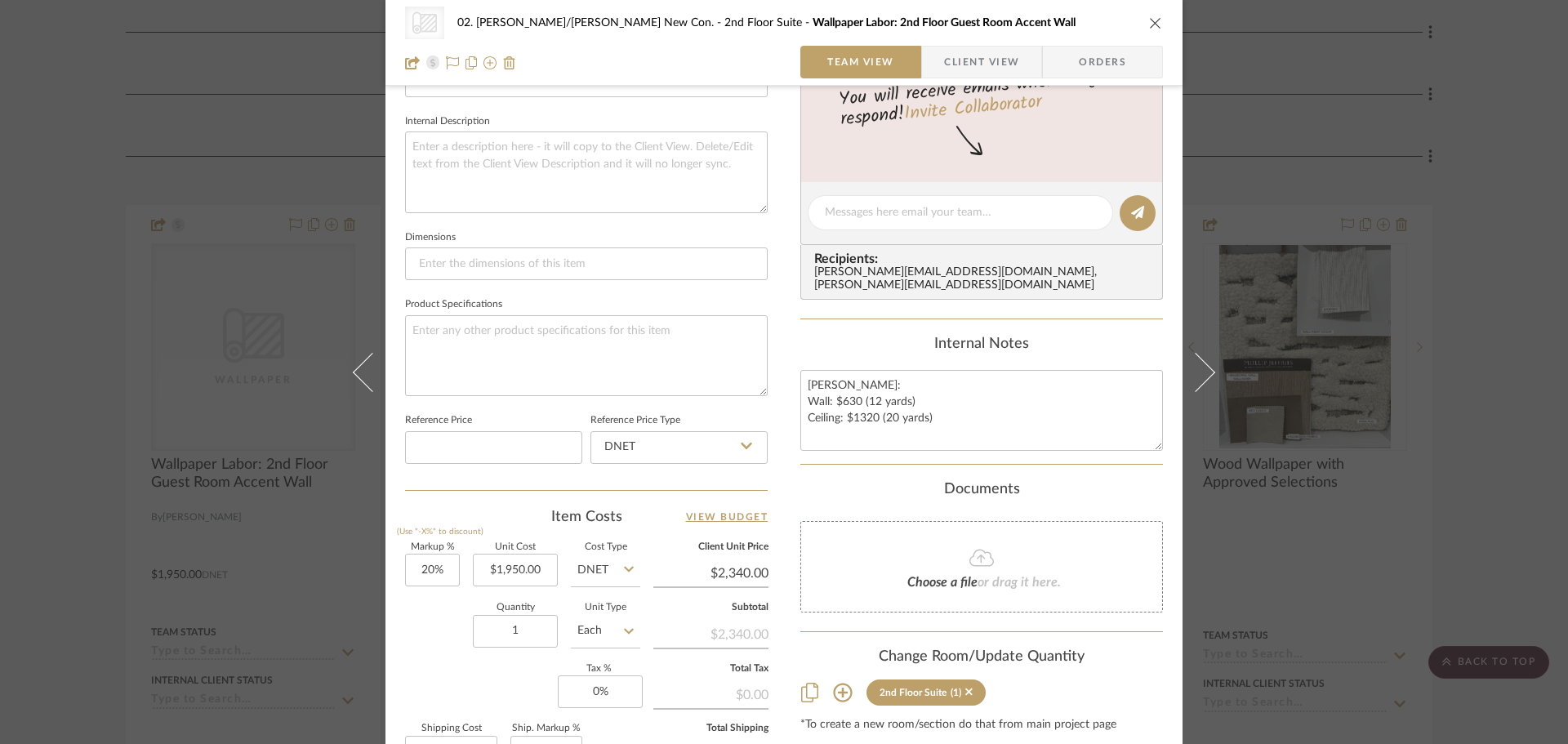
scroll to position [572, 0]
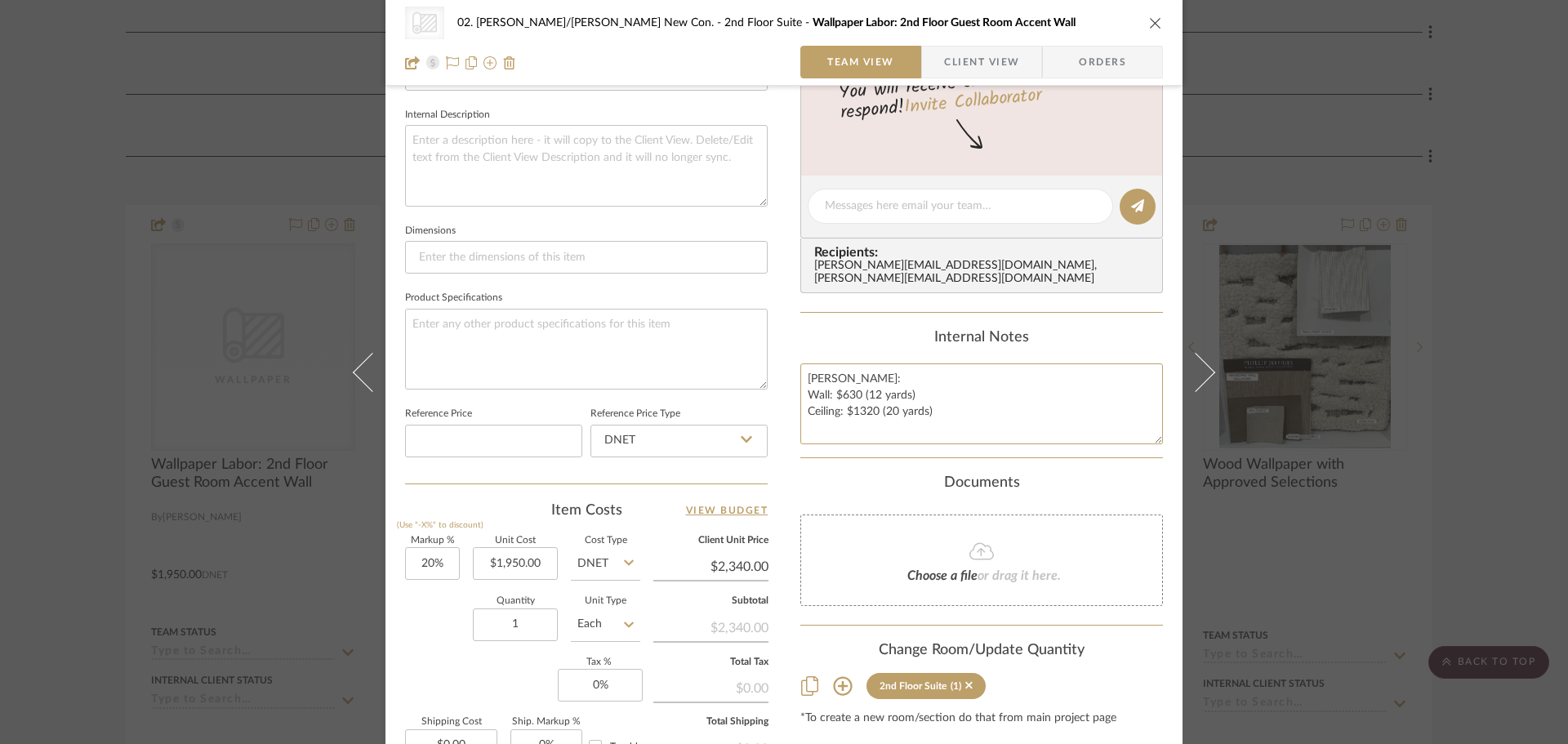
drag, startPoint x: 945, startPoint y: 418, endPoint x: 779, endPoint y: 368, distance: 173.4
click at [779, 368] on div "CategoryIconWallcovering Created with Sketch. Wallpaper 02. Mazzarelli/Rothstei…" at bounding box center [783, 193] width 797 height 1504
type textarea "Lucas: $400"
type input "1950.00"
click at [508, 548] on input "1950.00" at bounding box center [515, 563] width 85 height 32
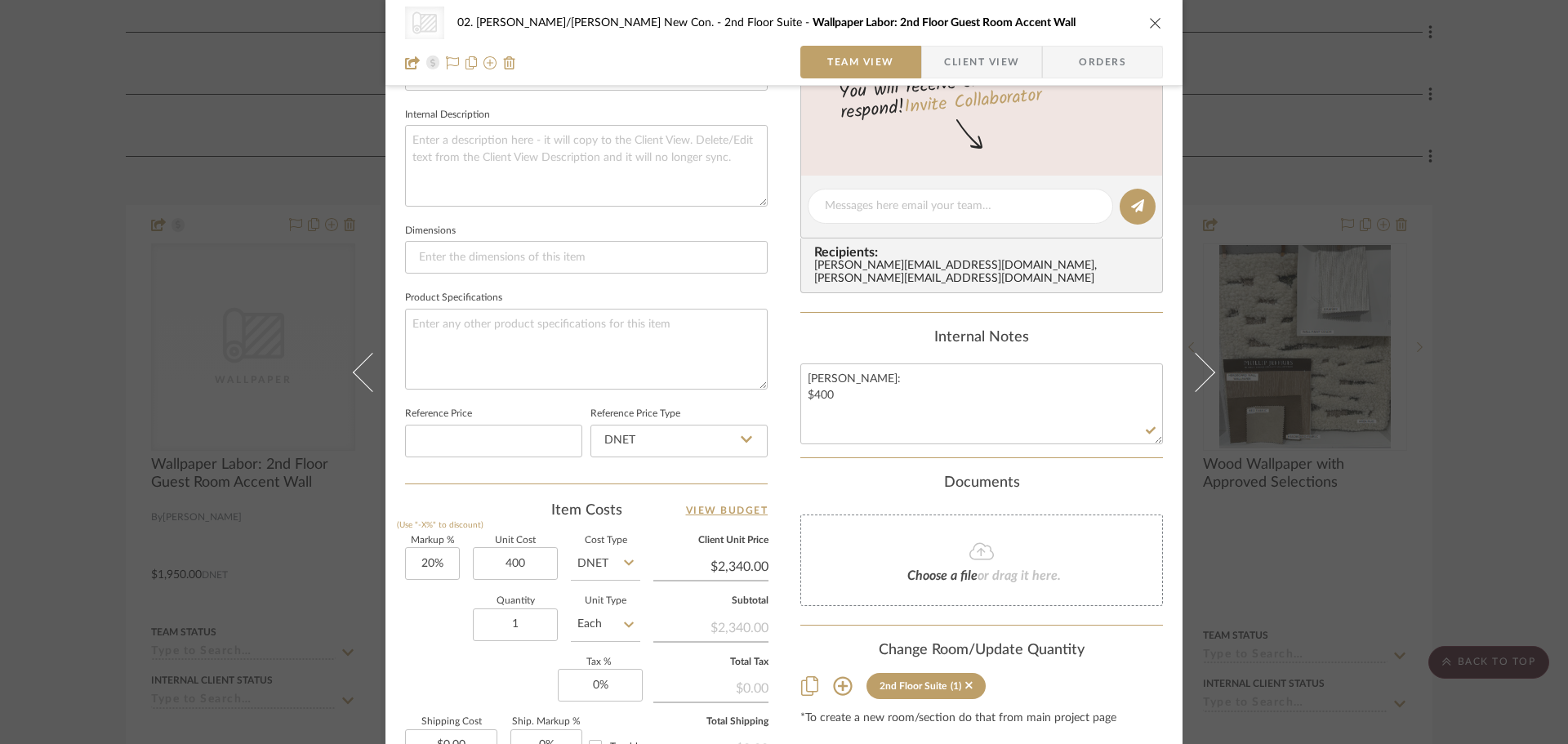
type input "$400.00"
click at [447, 607] on div "Quantity 1 Unit Type Each" at bounding box center [522, 626] width 235 height 58
type input "$480.00"
click at [75, 540] on div "CategoryIconWallcovering Created with Sketch. Wallpaper 02. Mazzarelli/Rothstei…" at bounding box center [784, 372] width 1568 height 744
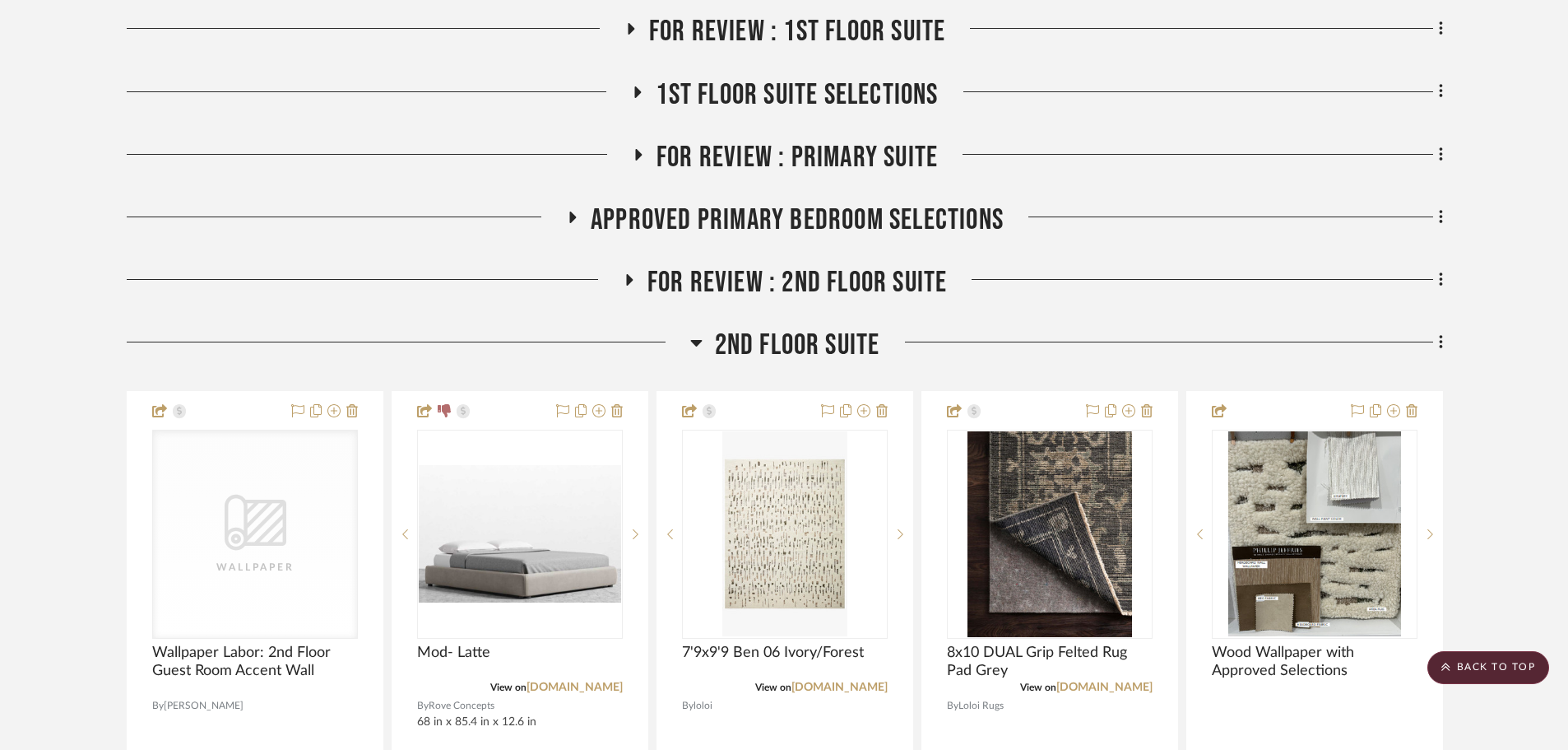
scroll to position [273, 0]
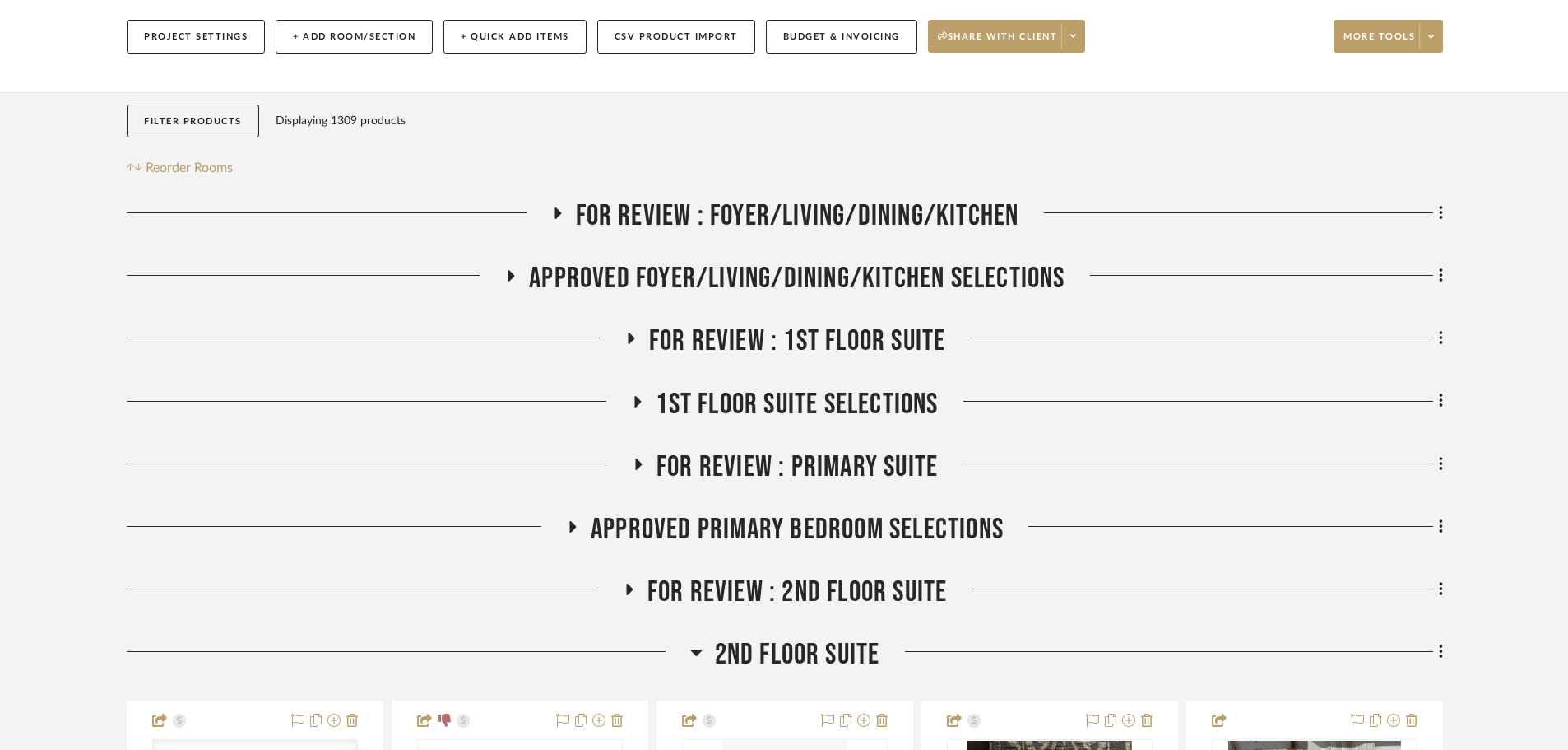
click at [776, 512] on span "Approved Primary Bedroom Selections" at bounding box center [797, 529] width 413 height 35
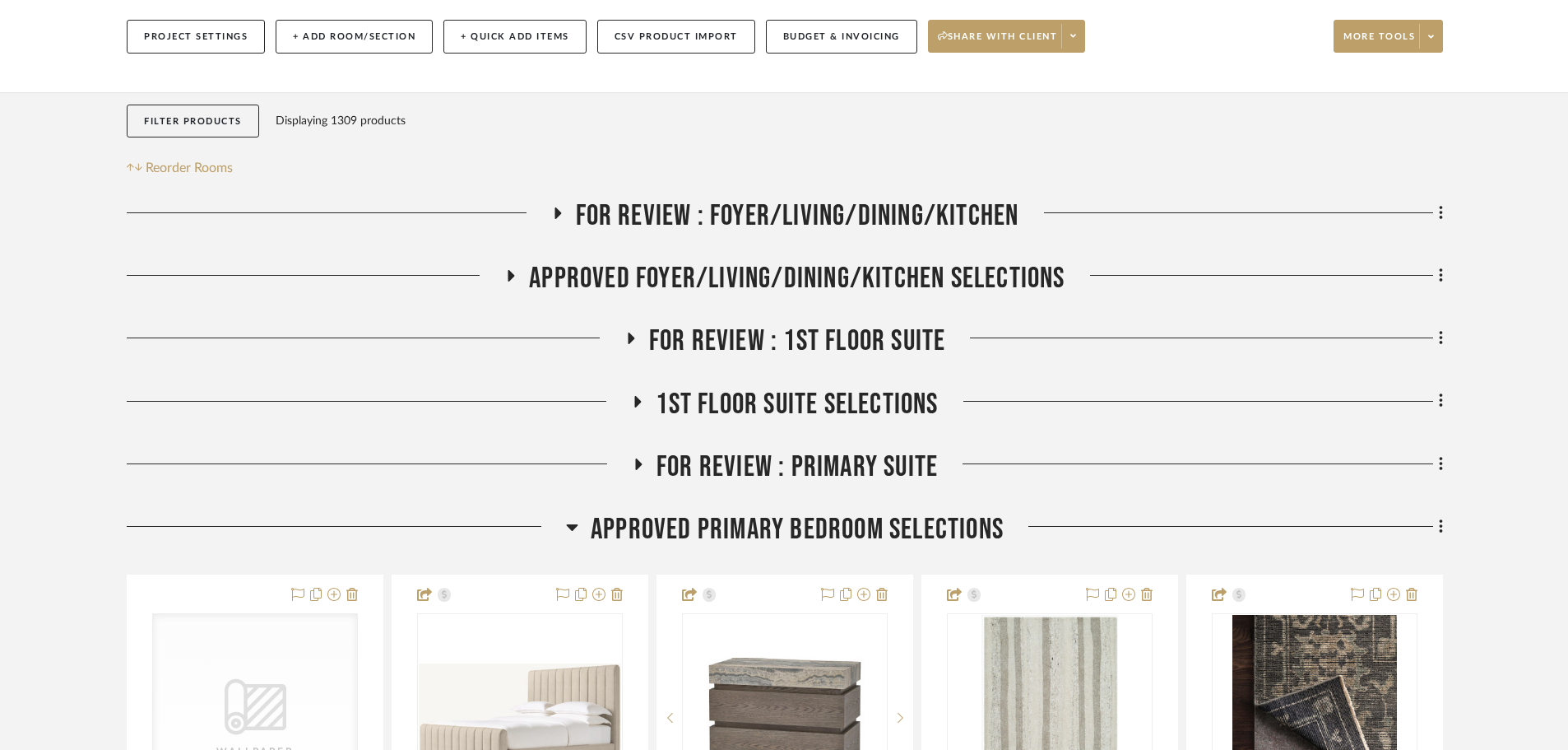
click at [773, 512] on span "Approved Primary Bedroom Selections" at bounding box center [797, 529] width 413 height 35
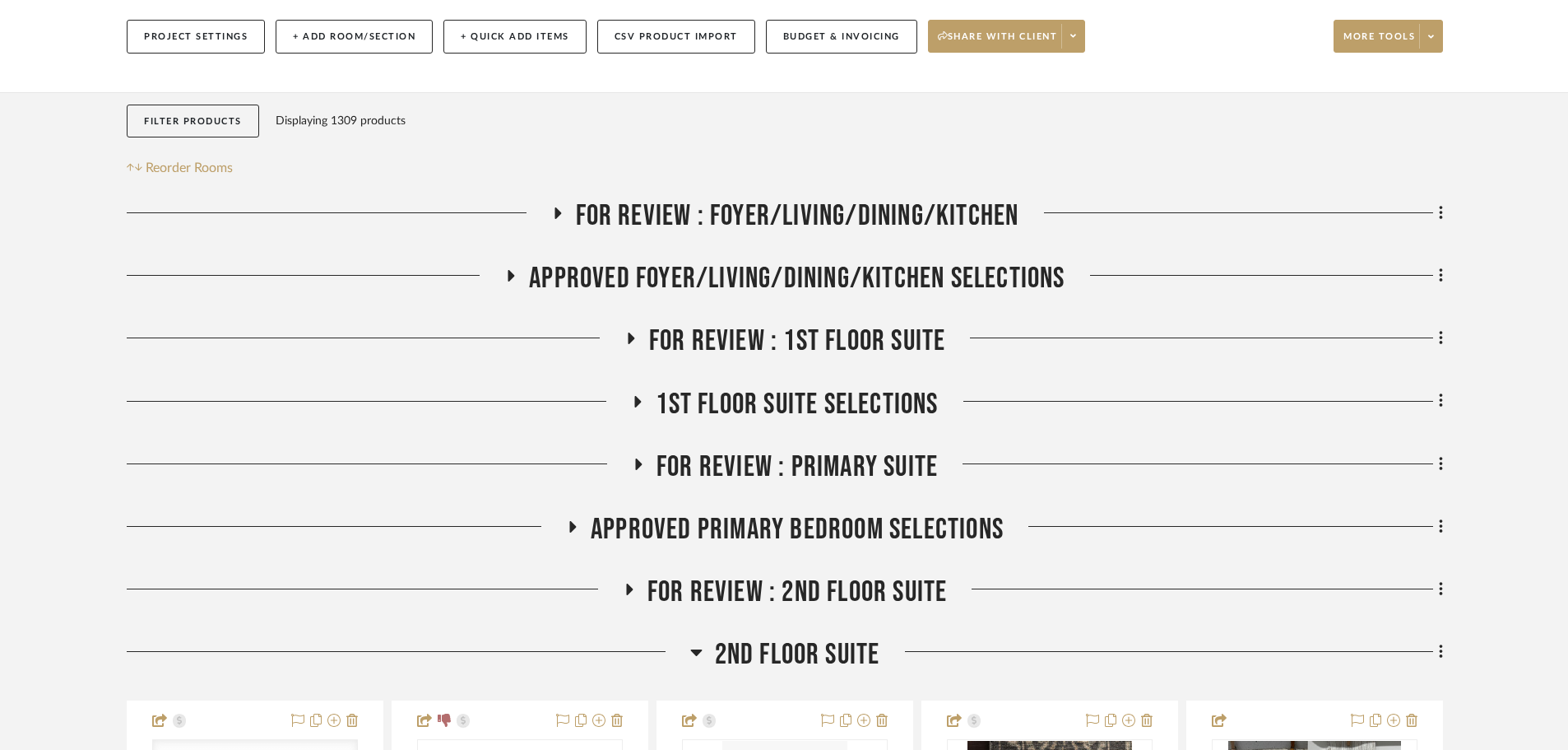
click at [769, 512] on span "Approved Primary Bedroom Selections" at bounding box center [797, 529] width 413 height 35
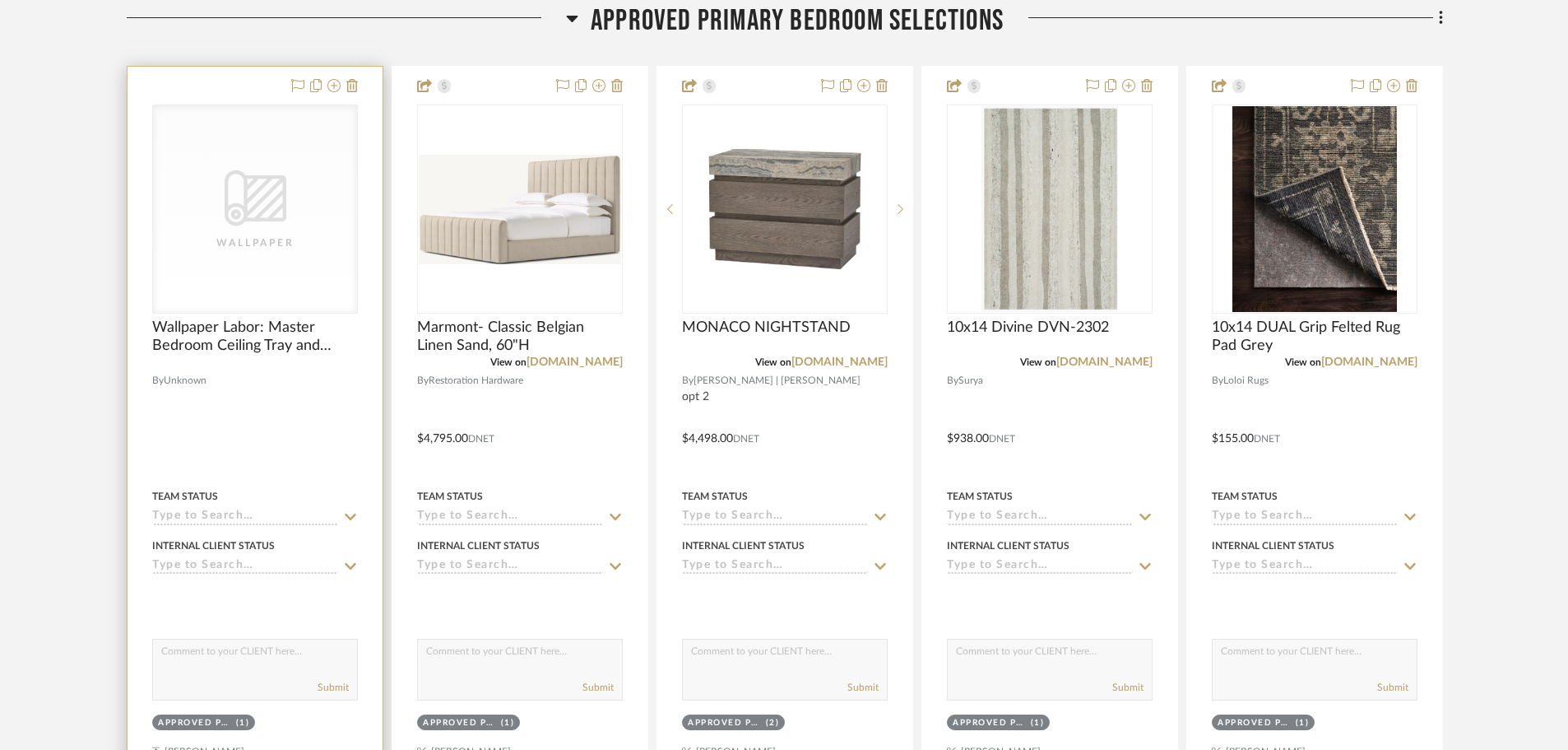
scroll to position [848, 0]
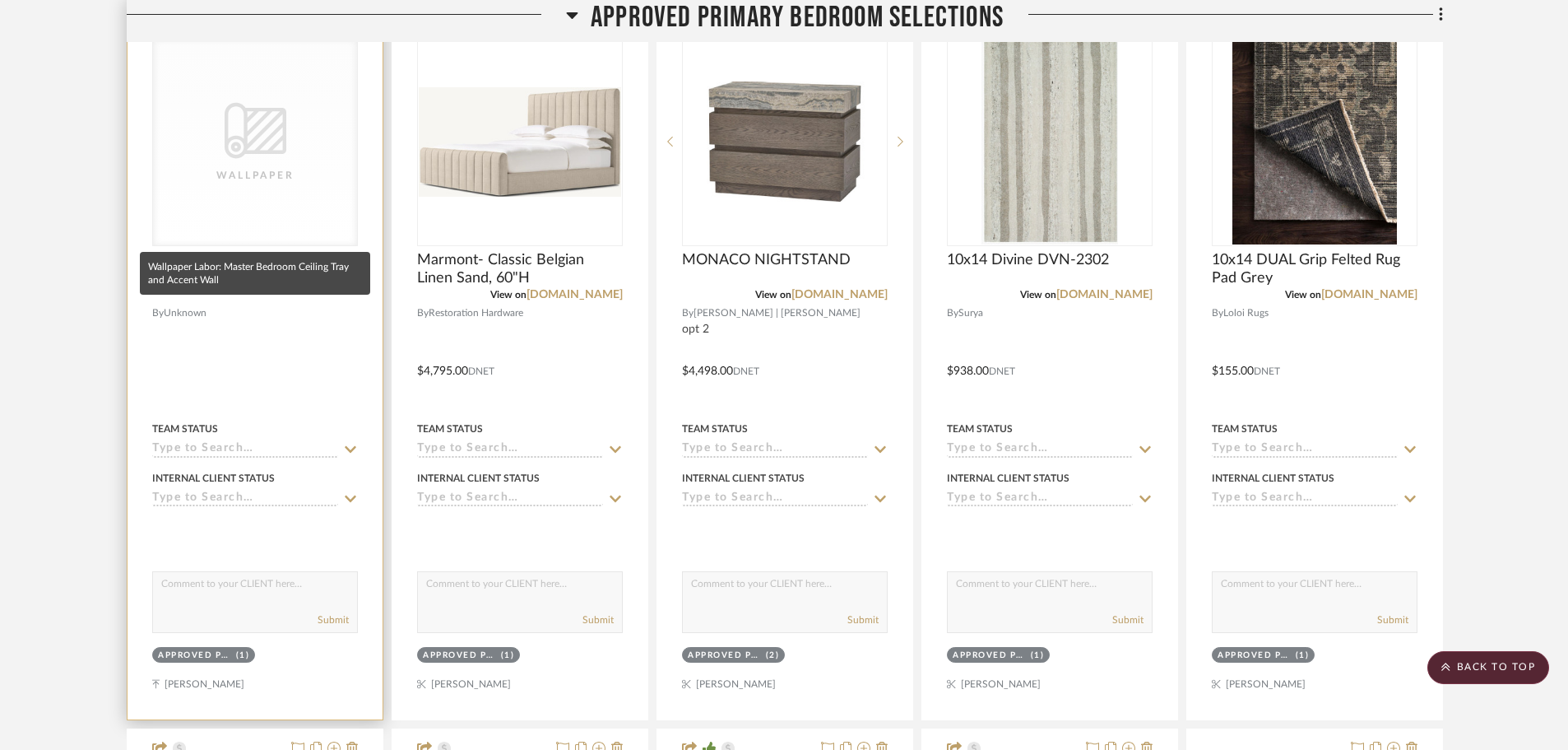
click at [231, 251] on span "Wallpaper Labor: Master Bedroom Ceiling Tray and Accent Wall" at bounding box center [255, 269] width 205 height 36
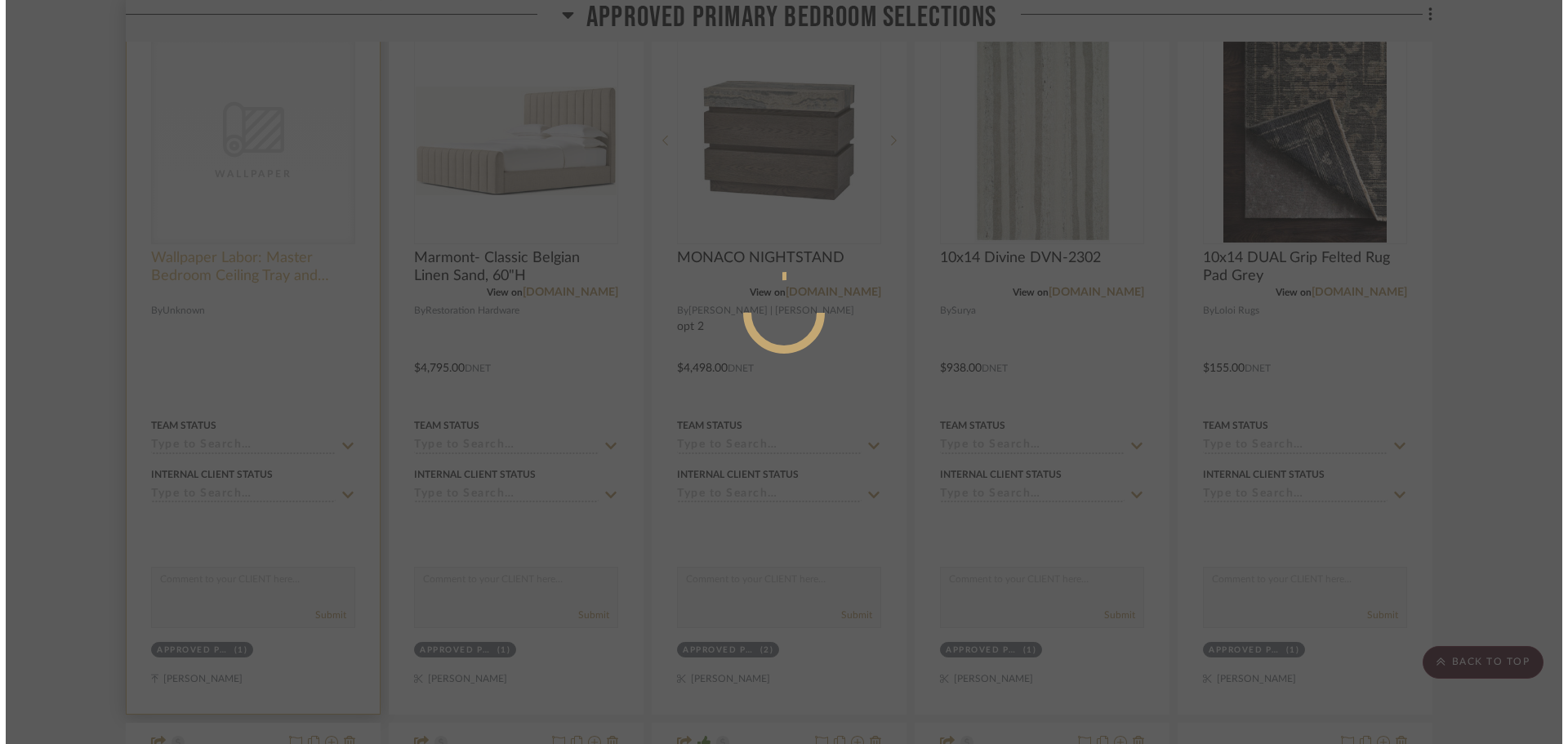
scroll to position [0, 0]
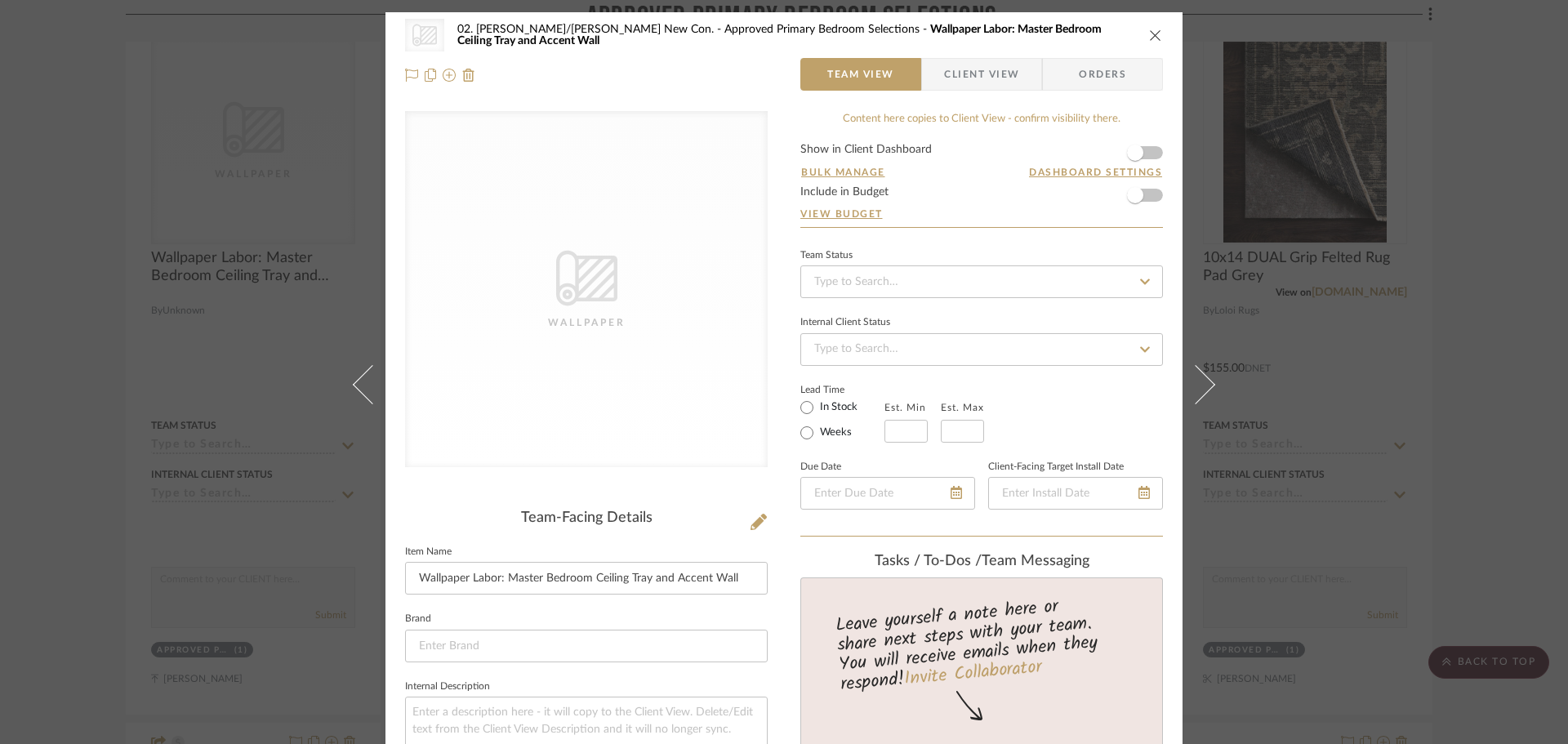
click at [70, 501] on div "CategoryIconWallcovering Created with Sketch. Wallpaper 02. Mazzarelli/Rothstei…" at bounding box center [784, 372] width 1568 height 744
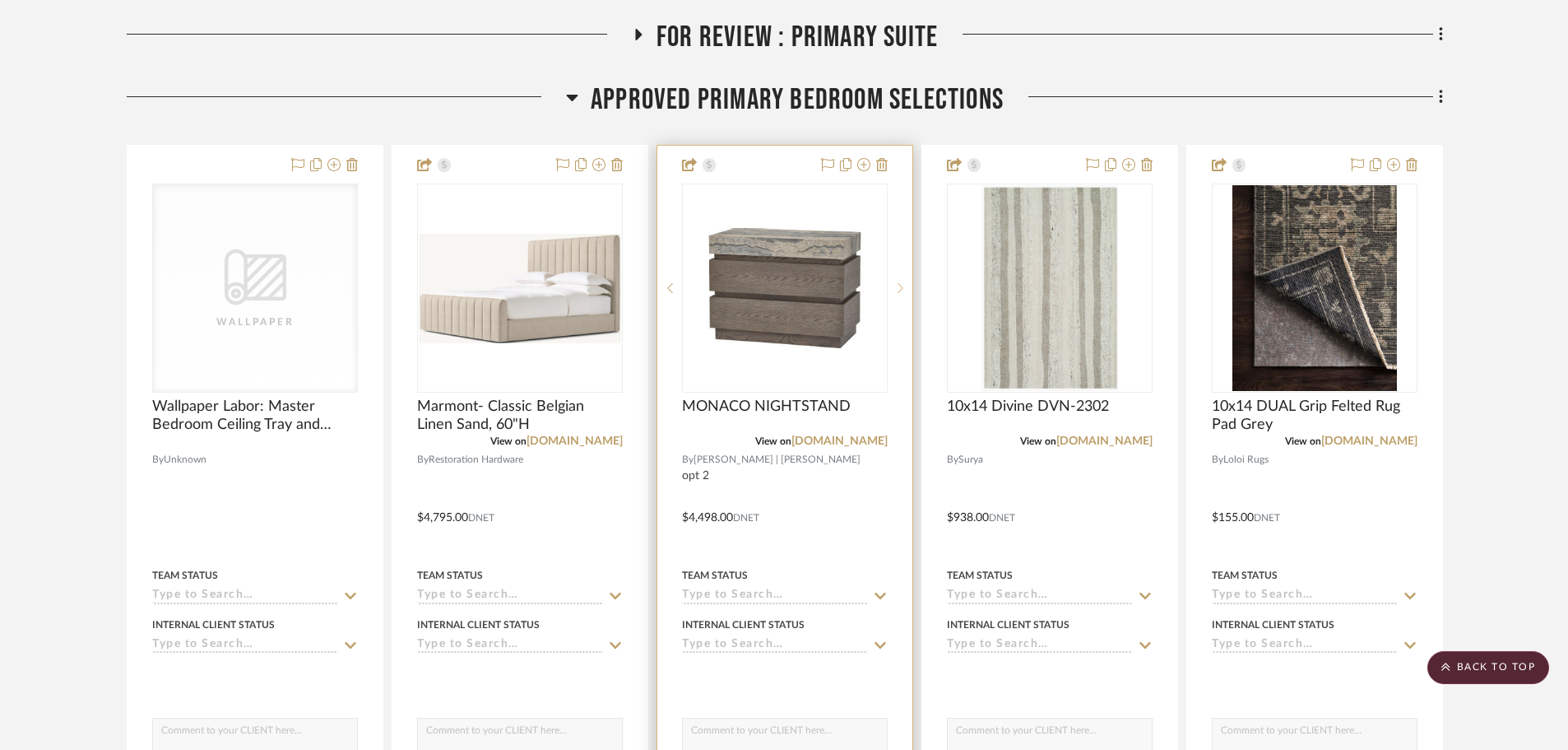
scroll to position [684, 0]
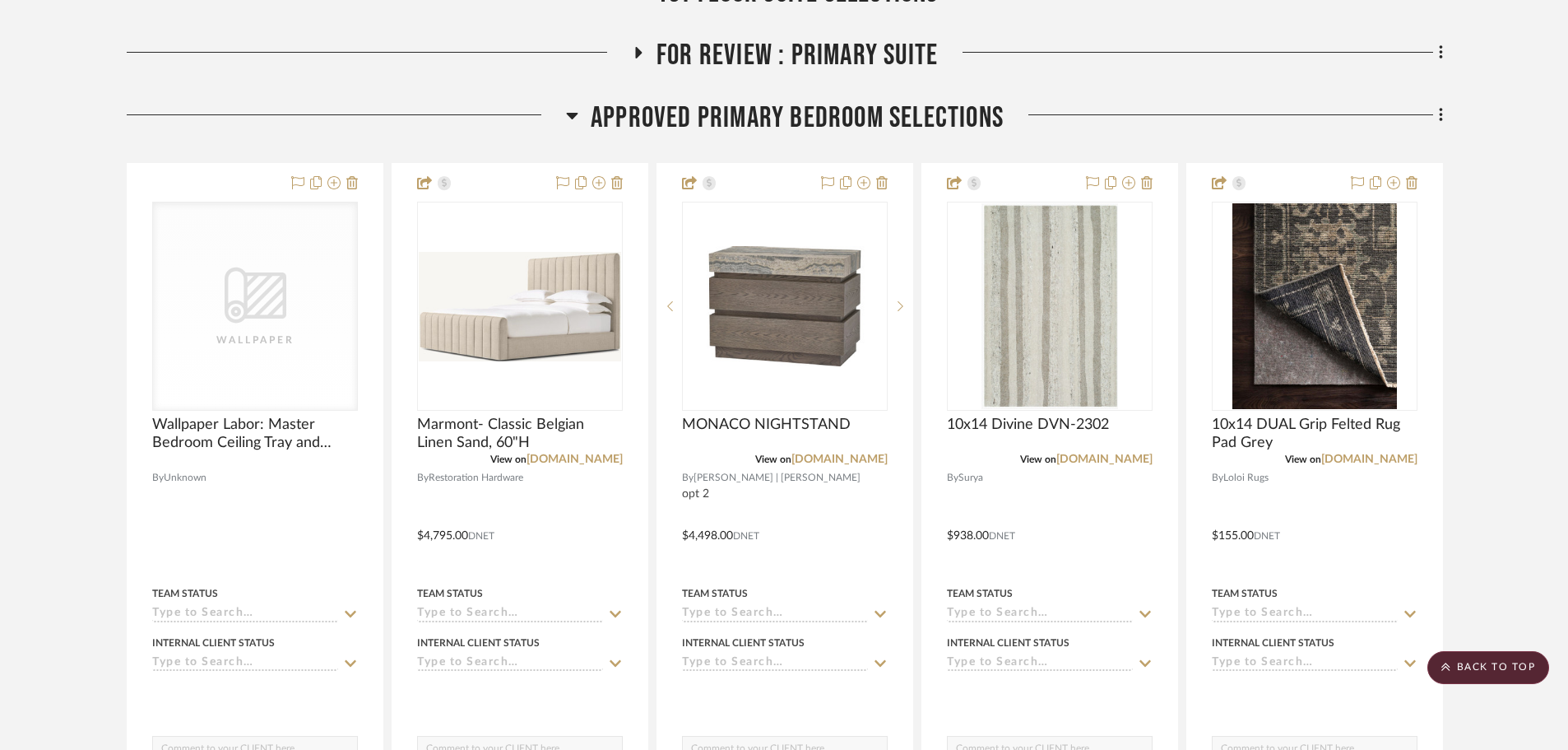
click at [836, 38] on span "FOR REVIEW : Primary Suite" at bounding box center [797, 55] width 282 height 35
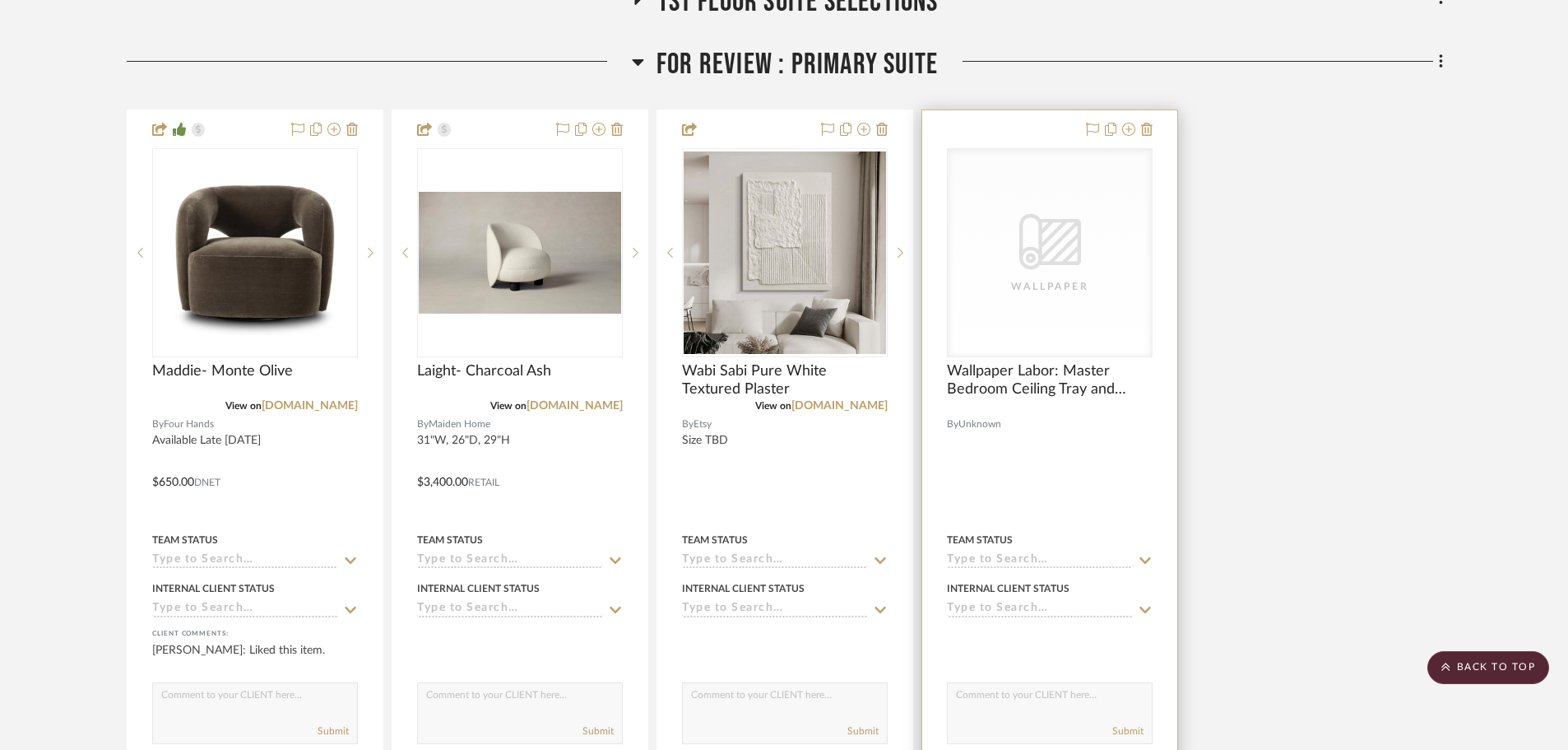
scroll to position [602, 0]
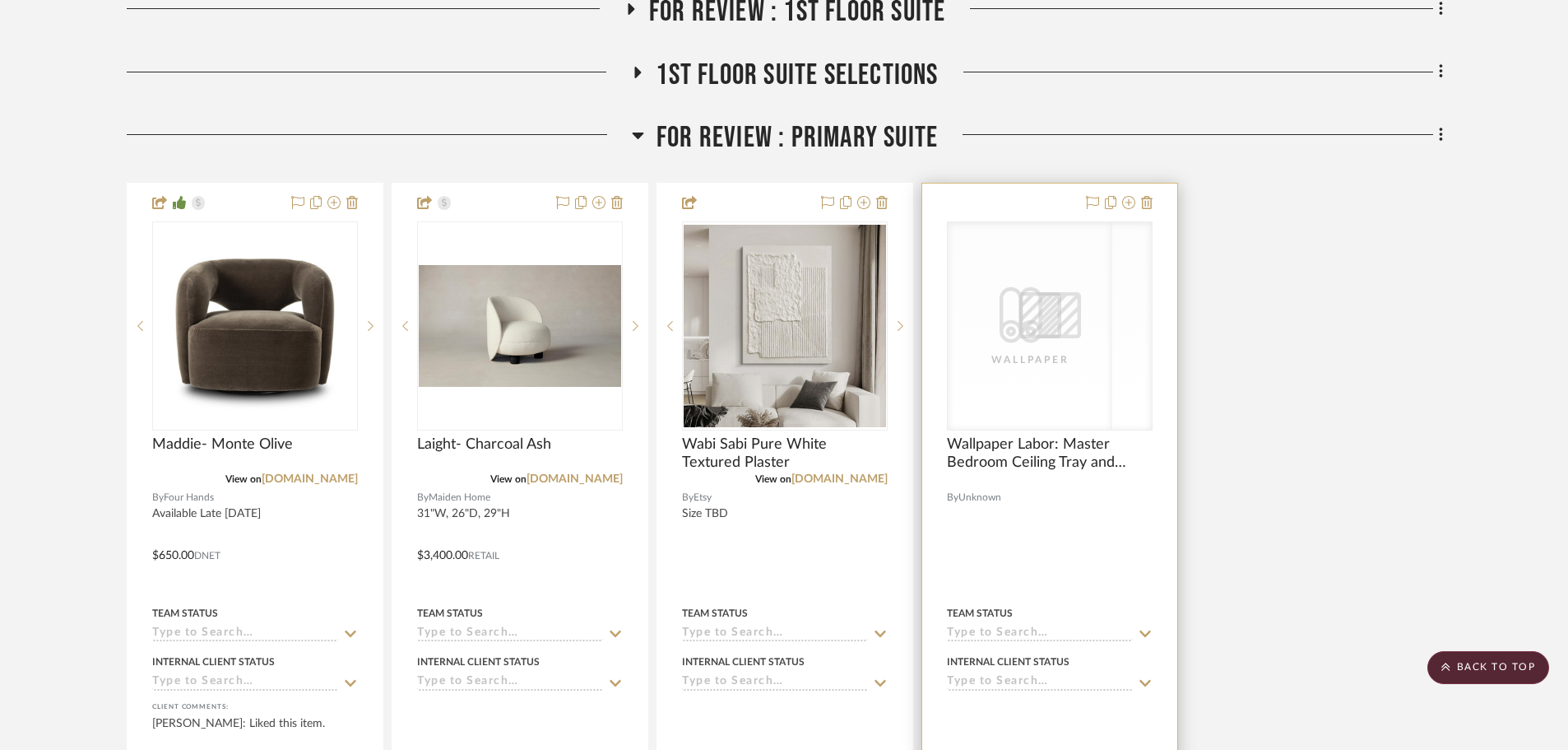
click at [1038, 472] on div at bounding box center [1050, 479] width 205 height 15
click at [1038, 435] on span "Wallpaper Labor: Master Bedroom Ceiling Tray and Accent Wall" at bounding box center [1050, 454] width 205 height 36
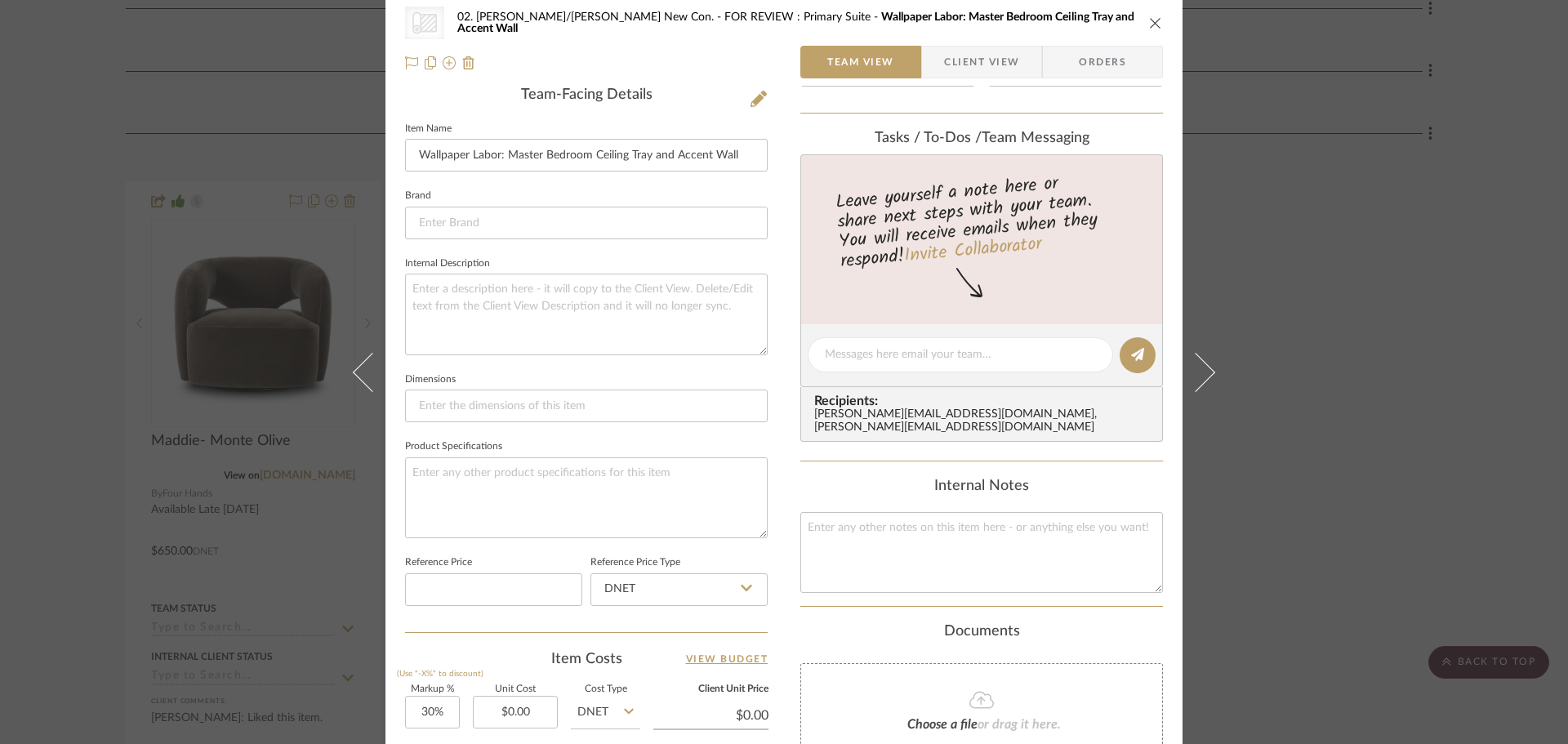
scroll to position [490, 0]
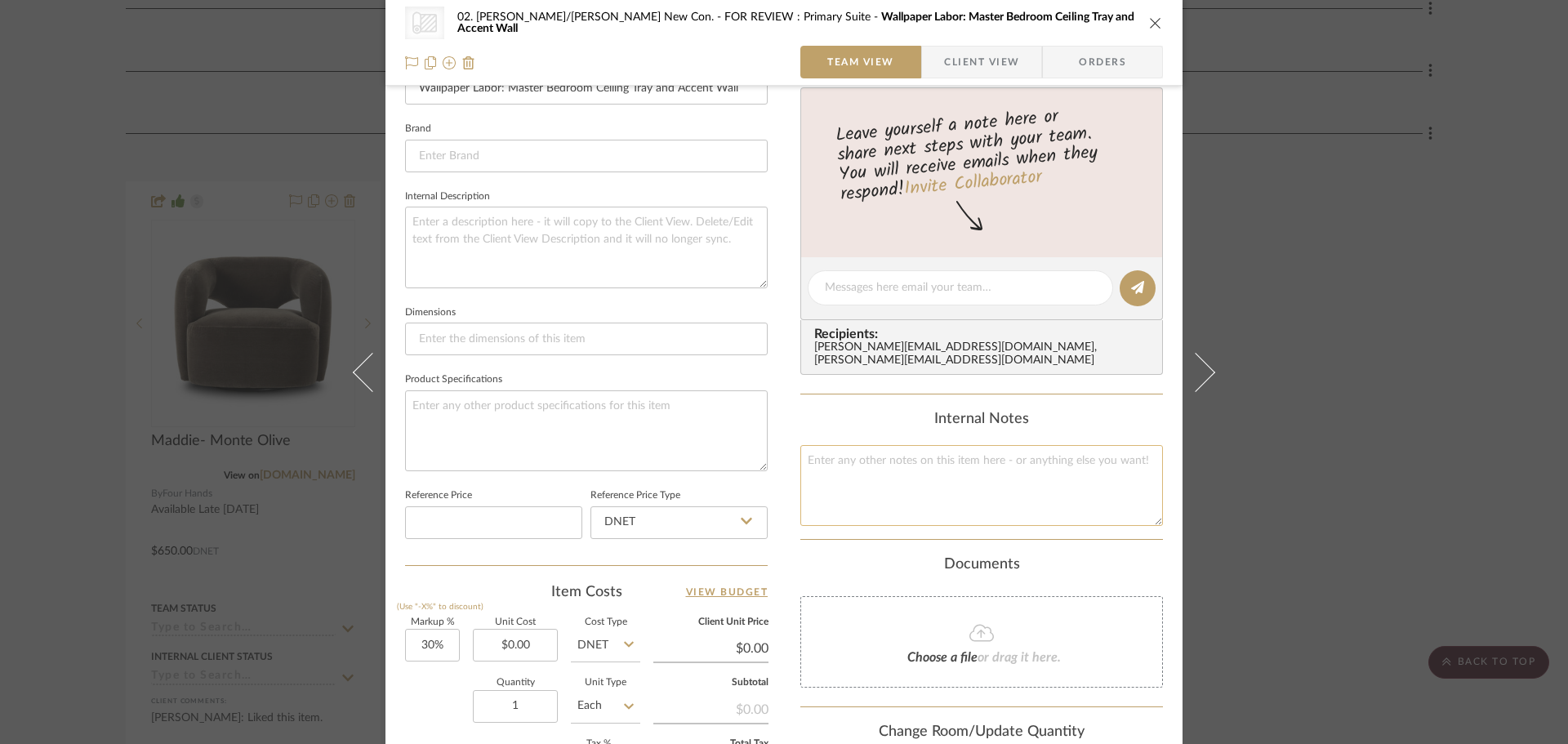
click at [899, 478] on textarea at bounding box center [982, 485] width 363 height 81
paste textarea "Lucas: Wall: $630 (12 yards) Ceiling: $1320 (20 yards)"
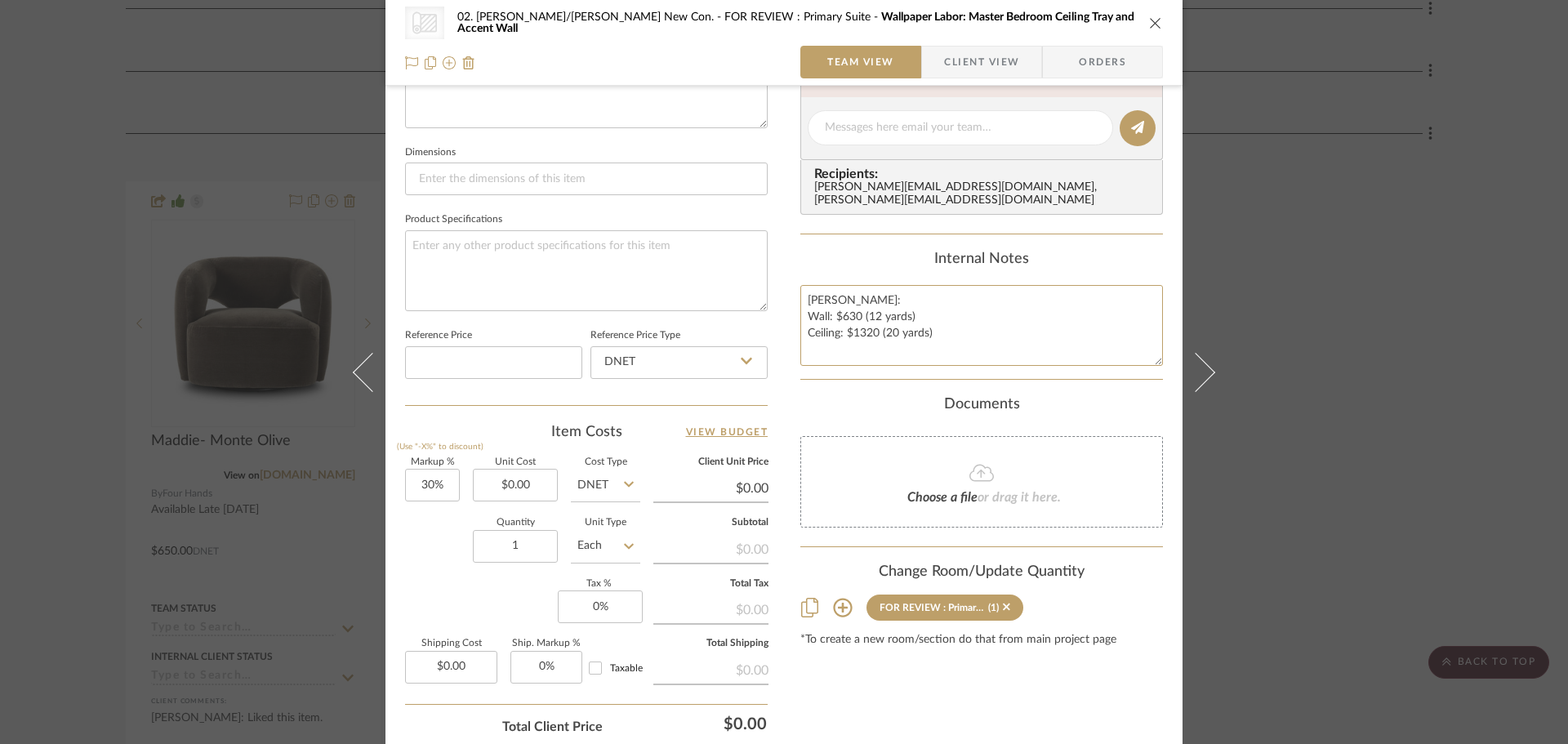
scroll to position [653, 0]
type textarea "Lucas: Wall: $630 (12 yards) Ceiling: $1320 (20 yards)"
type input "0.00"
click at [504, 468] on input "0.00" at bounding box center [515, 482] width 85 height 32
type input "1950"
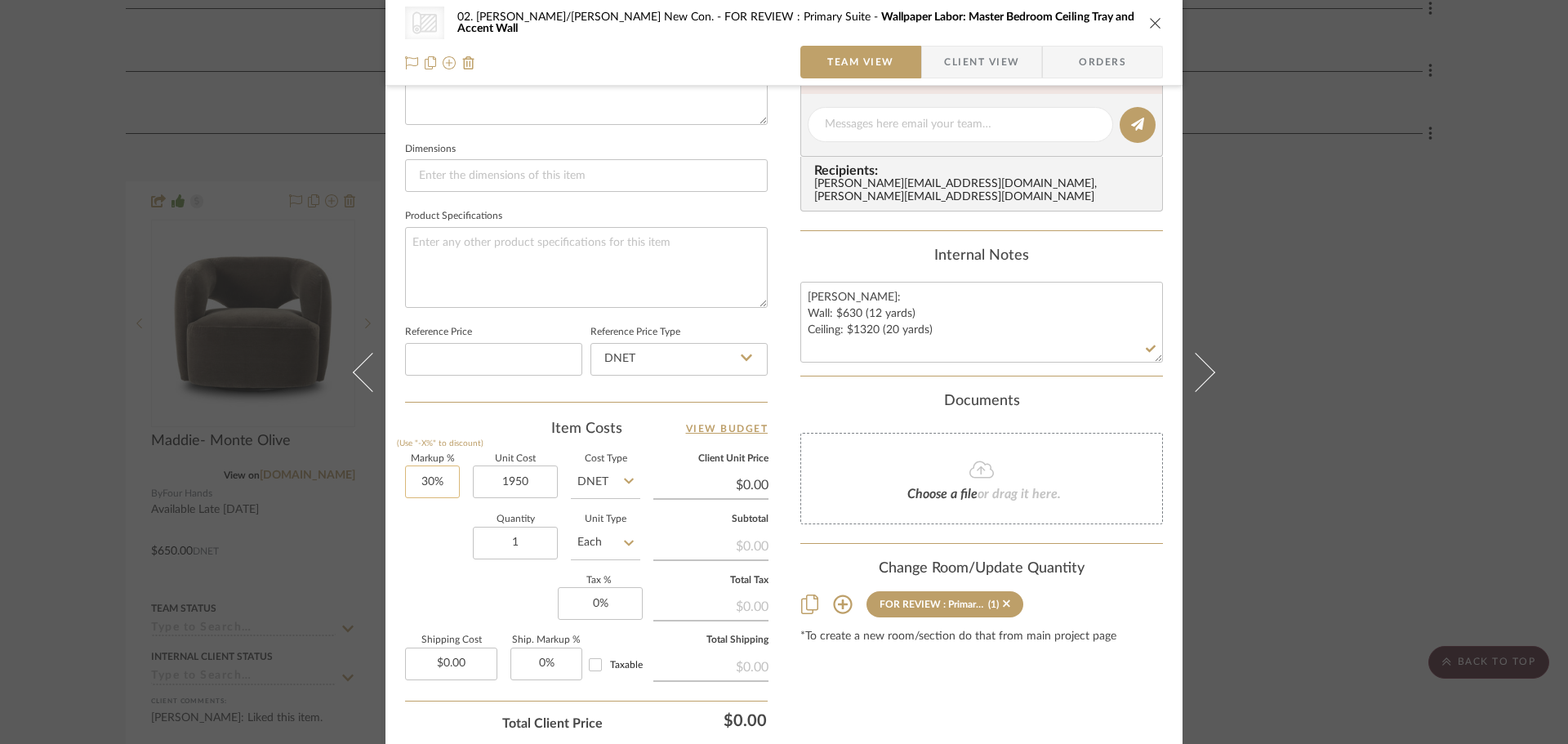
type input "30"
type input "$1,950.00"
click at [434, 473] on input "30" at bounding box center [432, 482] width 55 height 32
type input "$2,535.00"
type input "20%"
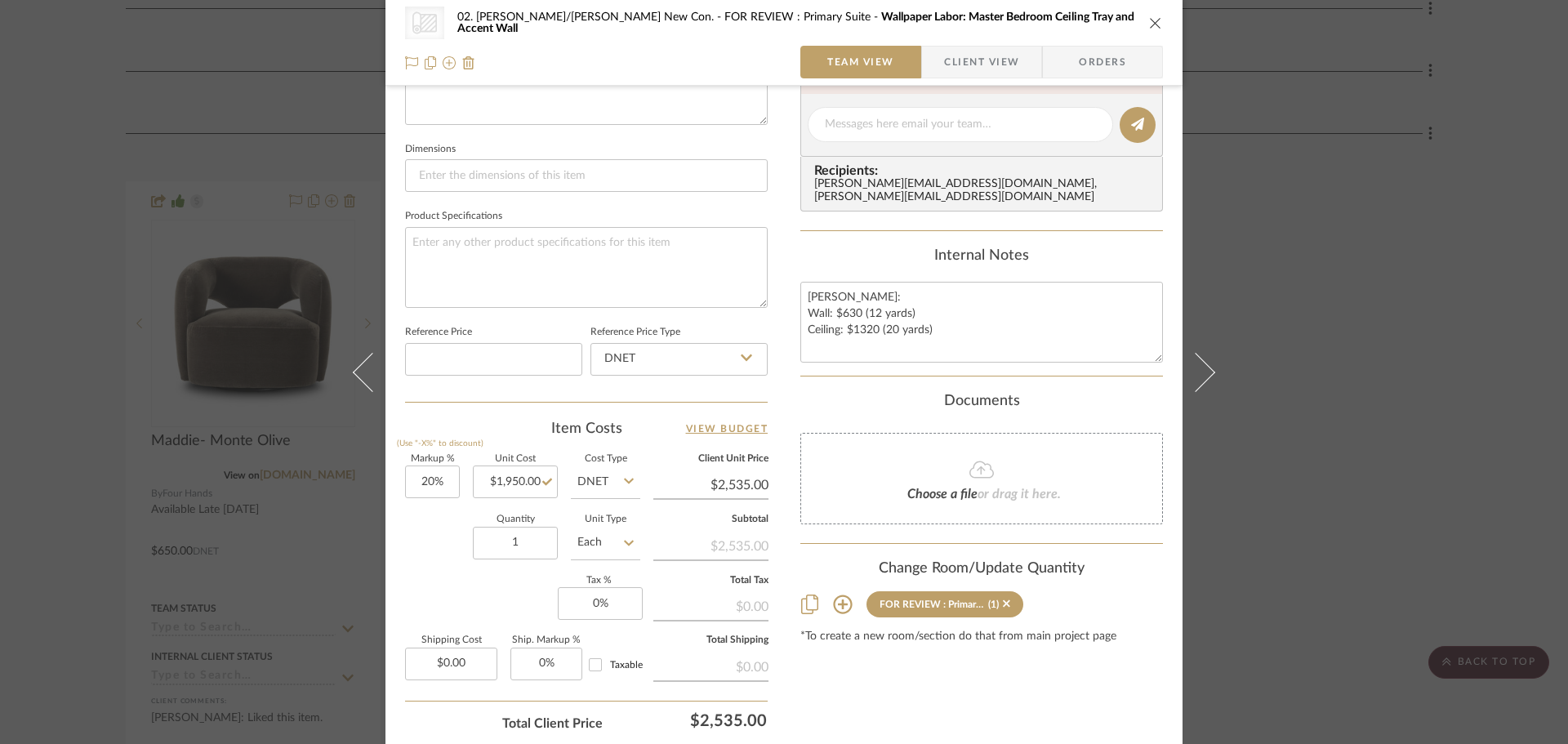
click at [451, 583] on div "Markup % (Use "-X%" to discount) 20% Unit Cost $1,950.00 Cost Type DNET Client …" at bounding box center [586, 574] width 363 height 238
type input "$2,340.00"
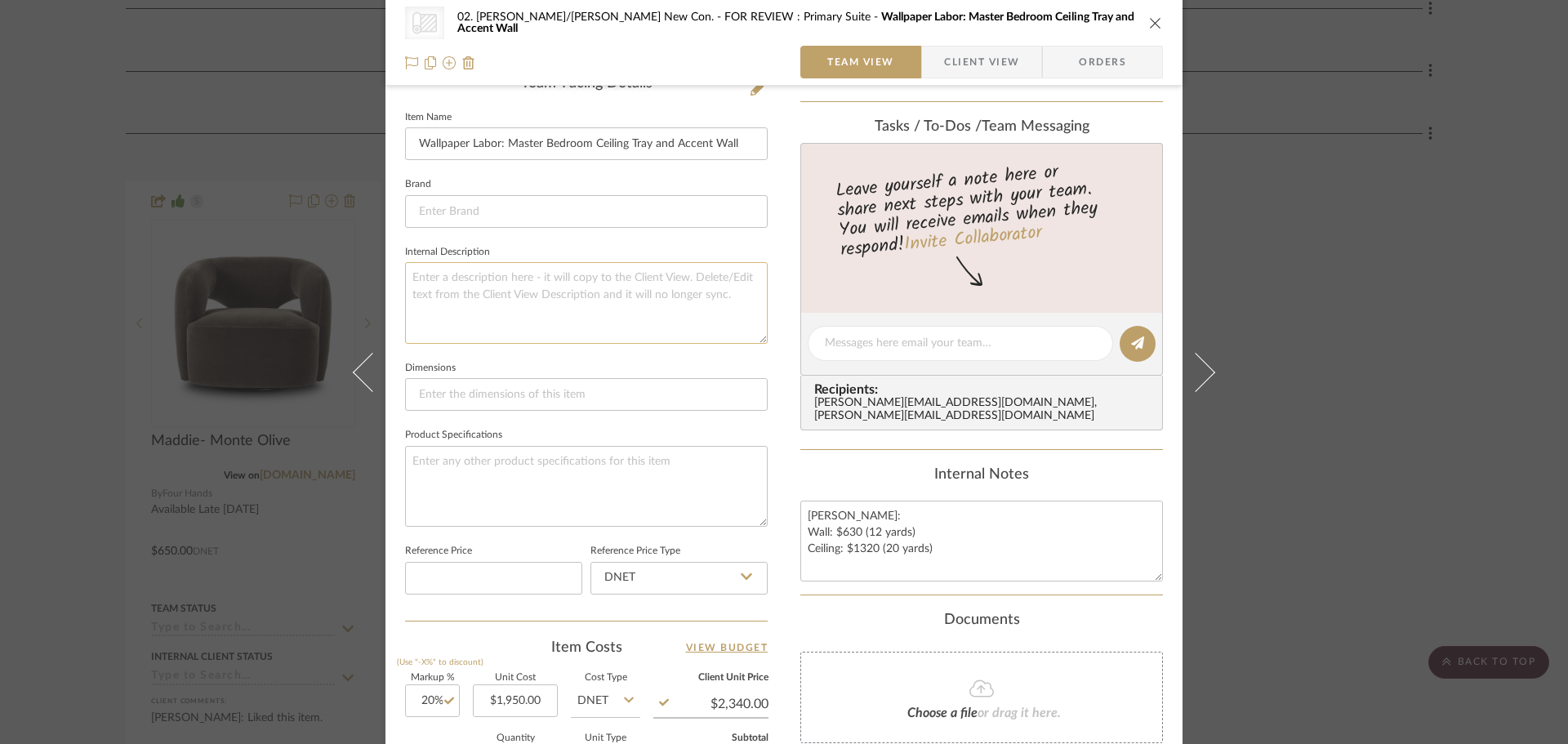
scroll to position [409, 0]
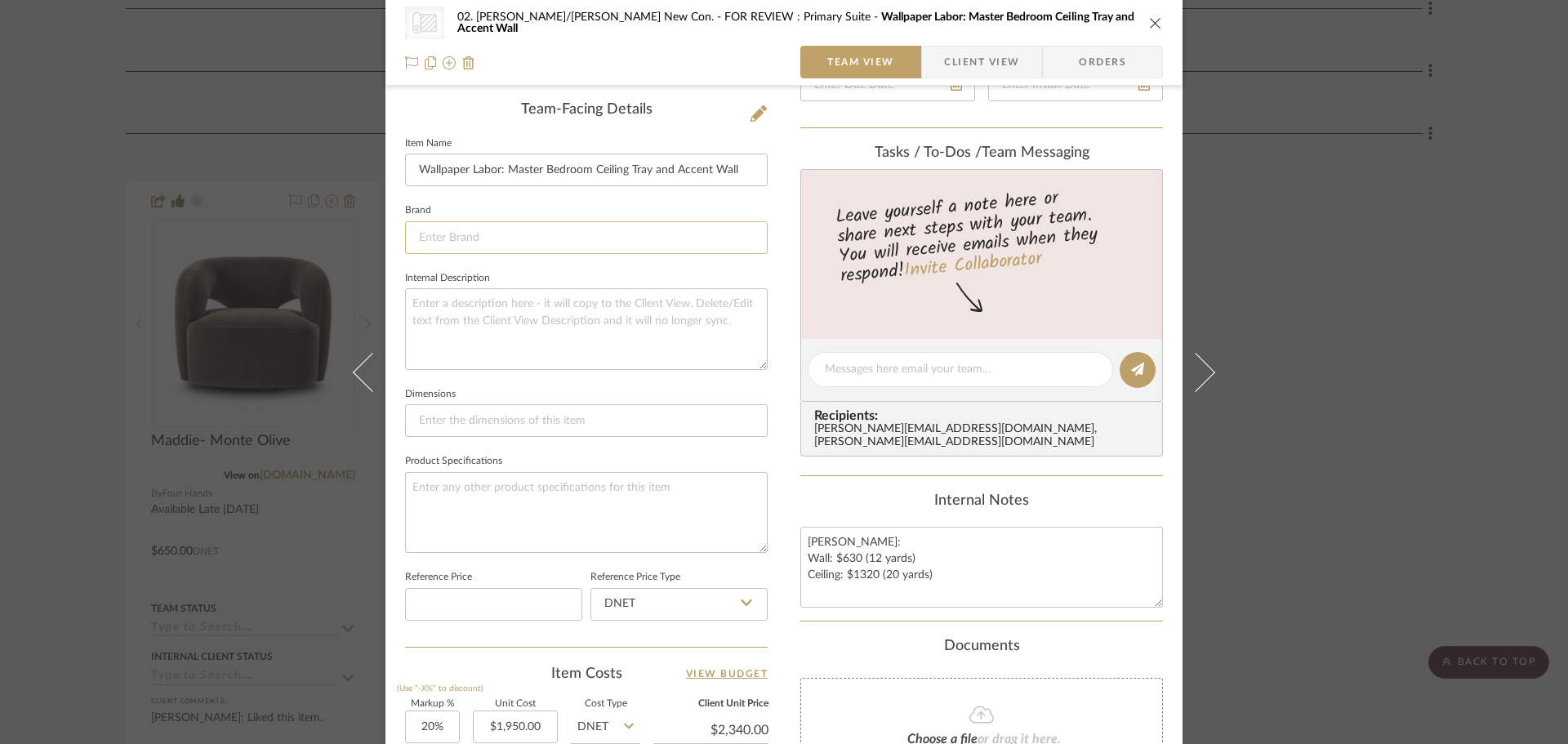
click at [532, 226] on input at bounding box center [586, 237] width 363 height 32
type input "k"
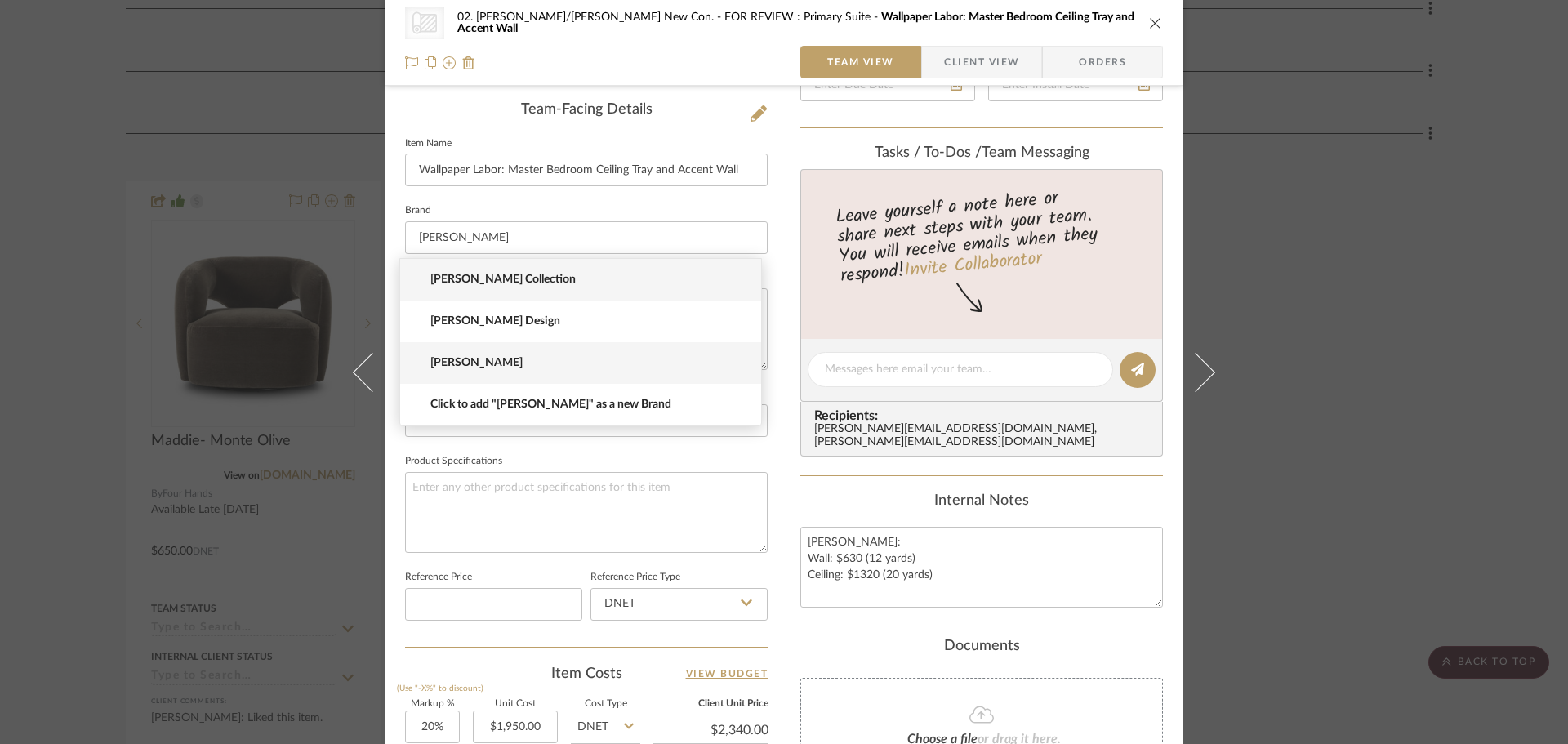
click at [521, 349] on mat-option "Lucas Ribeiro" at bounding box center [581, 363] width 361 height 41
type input "Lucas Ribeiro"
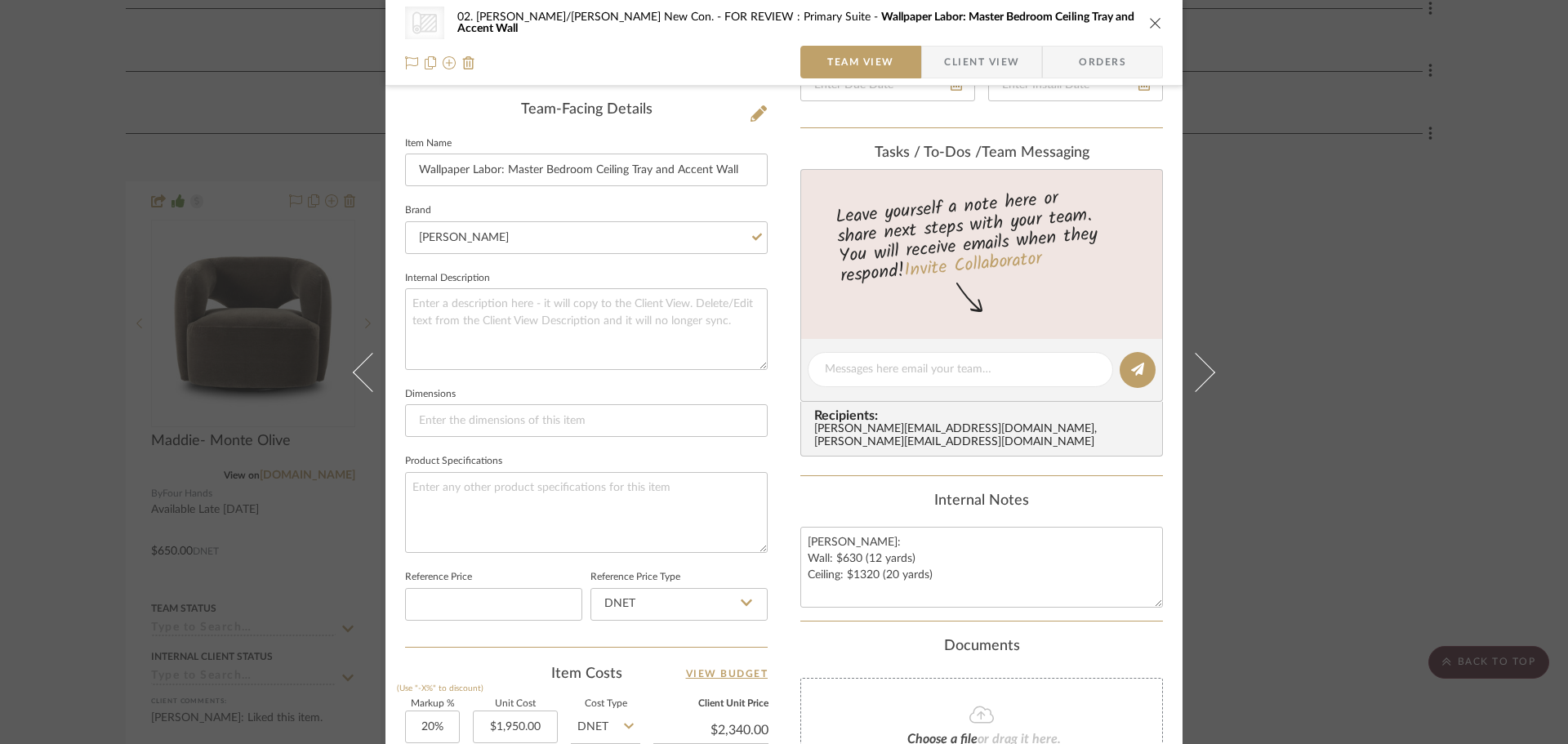
click at [755, 384] on fieldset "Dimensions" at bounding box center [586, 410] width 363 height 55
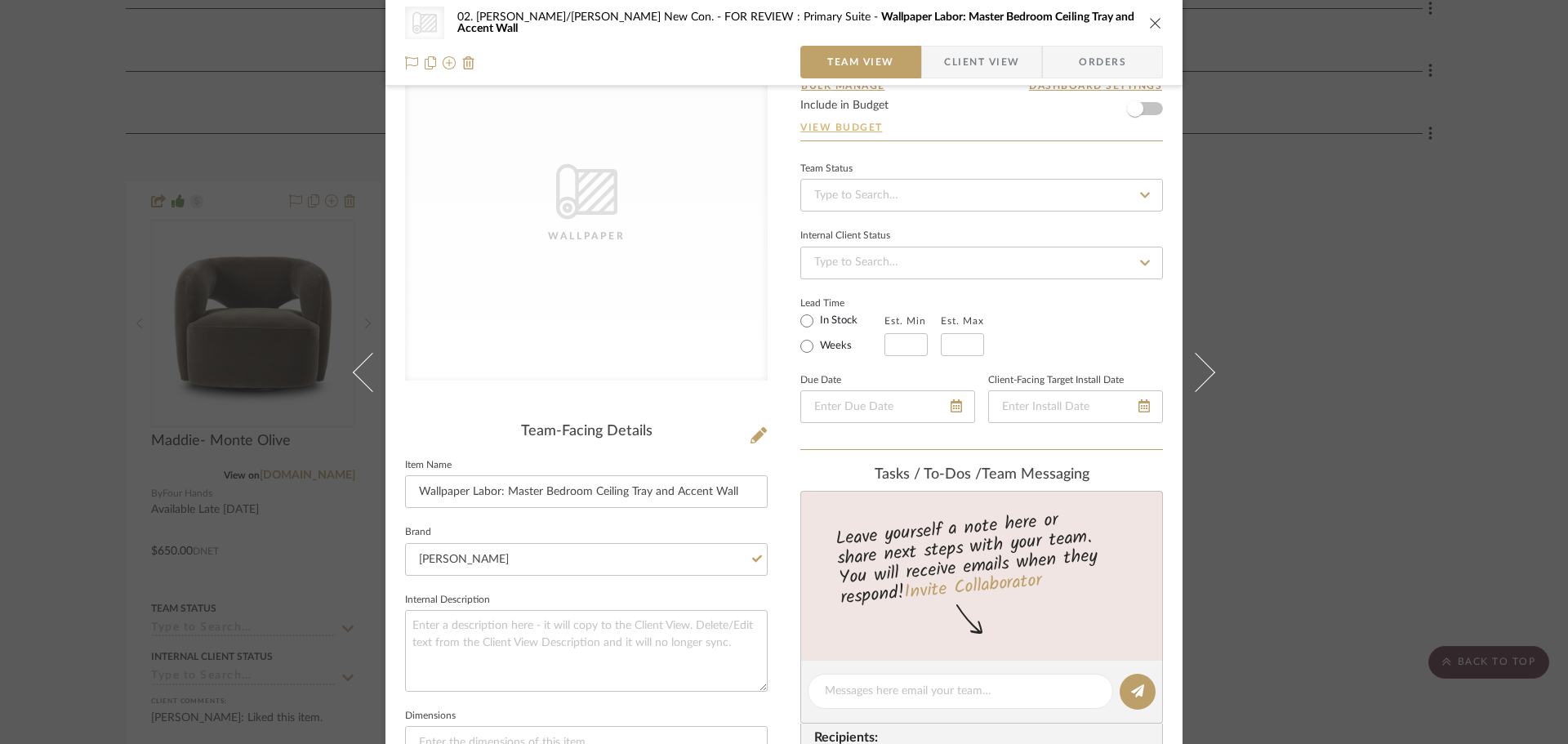
scroll to position [0, 0]
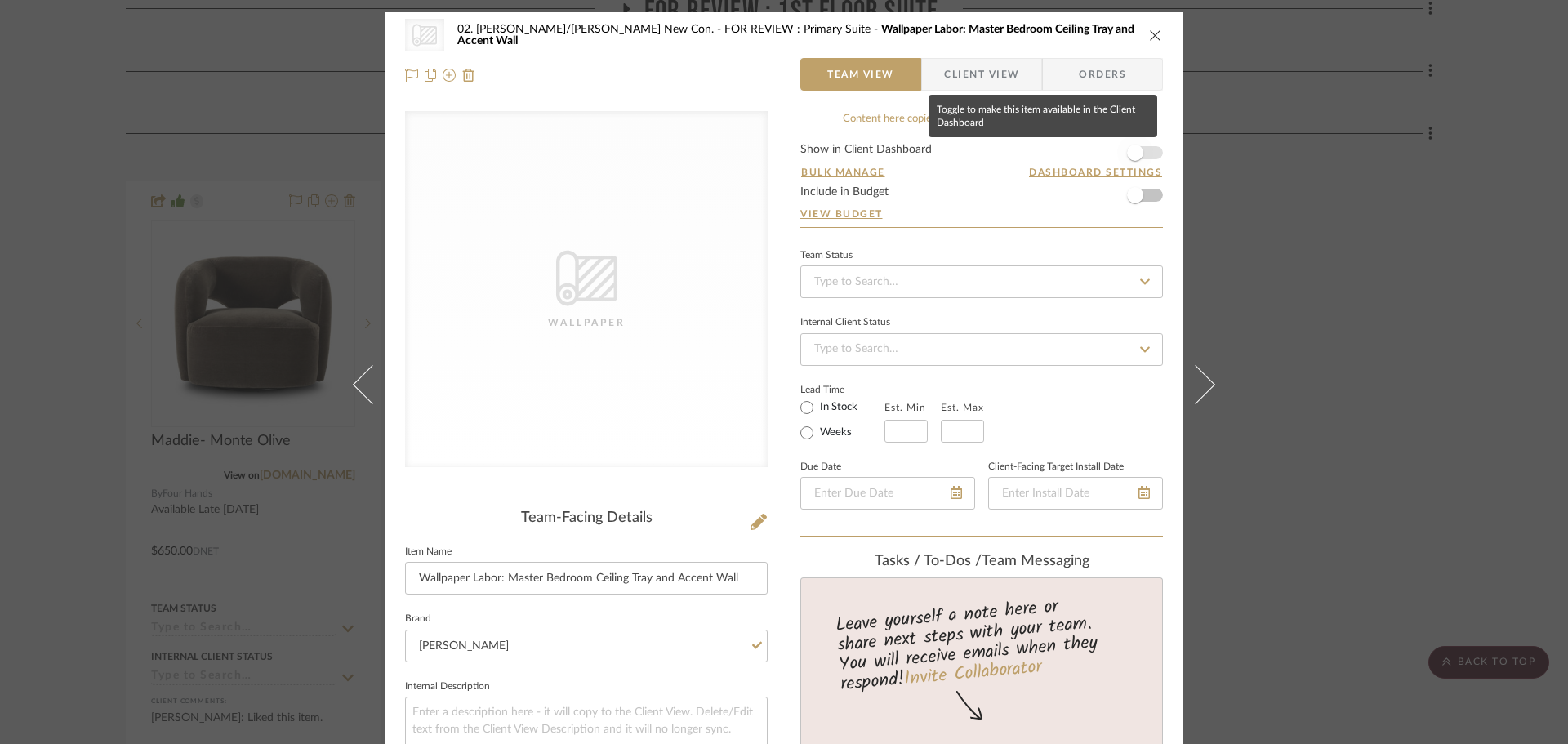
click at [1136, 159] on span "button" at bounding box center [1135, 152] width 36 height 36
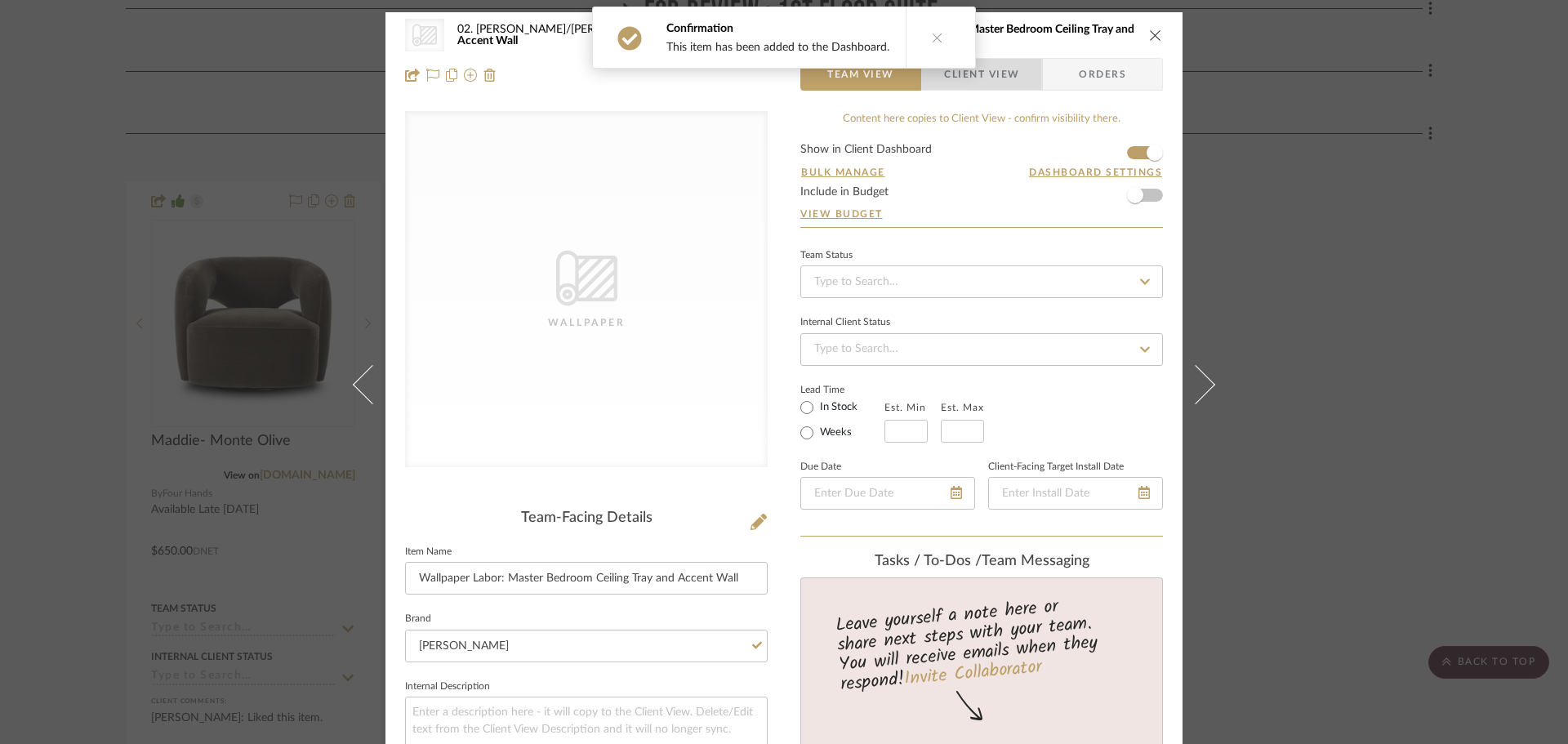
click at [988, 81] on span "Client View" at bounding box center [981, 74] width 75 height 32
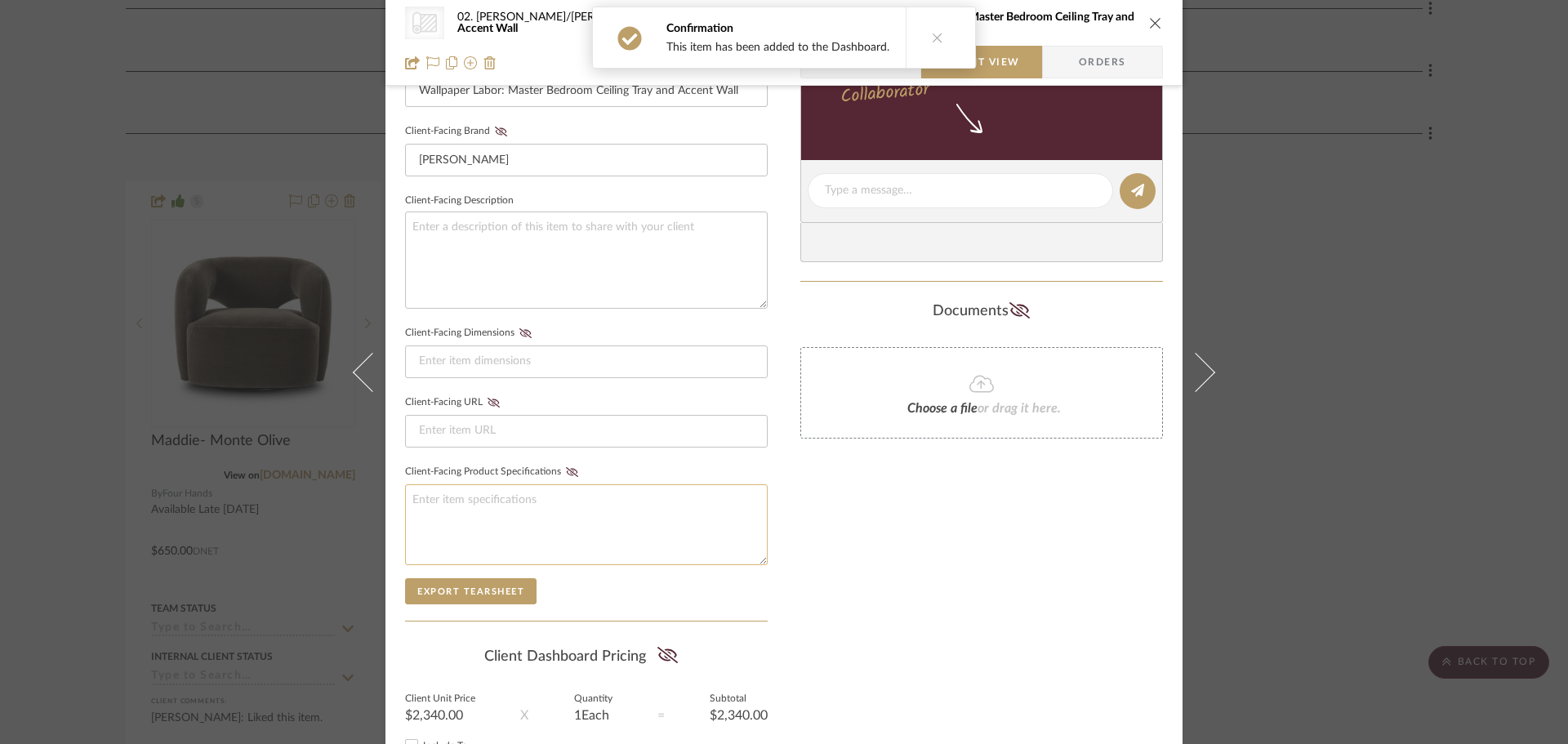
scroll to position [490, 0]
click at [662, 649] on icon at bounding box center [667, 652] width 21 height 16
drag, startPoint x: 862, startPoint y: 591, endPoint x: 916, endPoint y: 586, distance: 54.2
click at [865, 591] on div "Only content on this tab can share to Dashboard. Click eyeball icon to show or …" at bounding box center [982, 218] width 363 height 1195
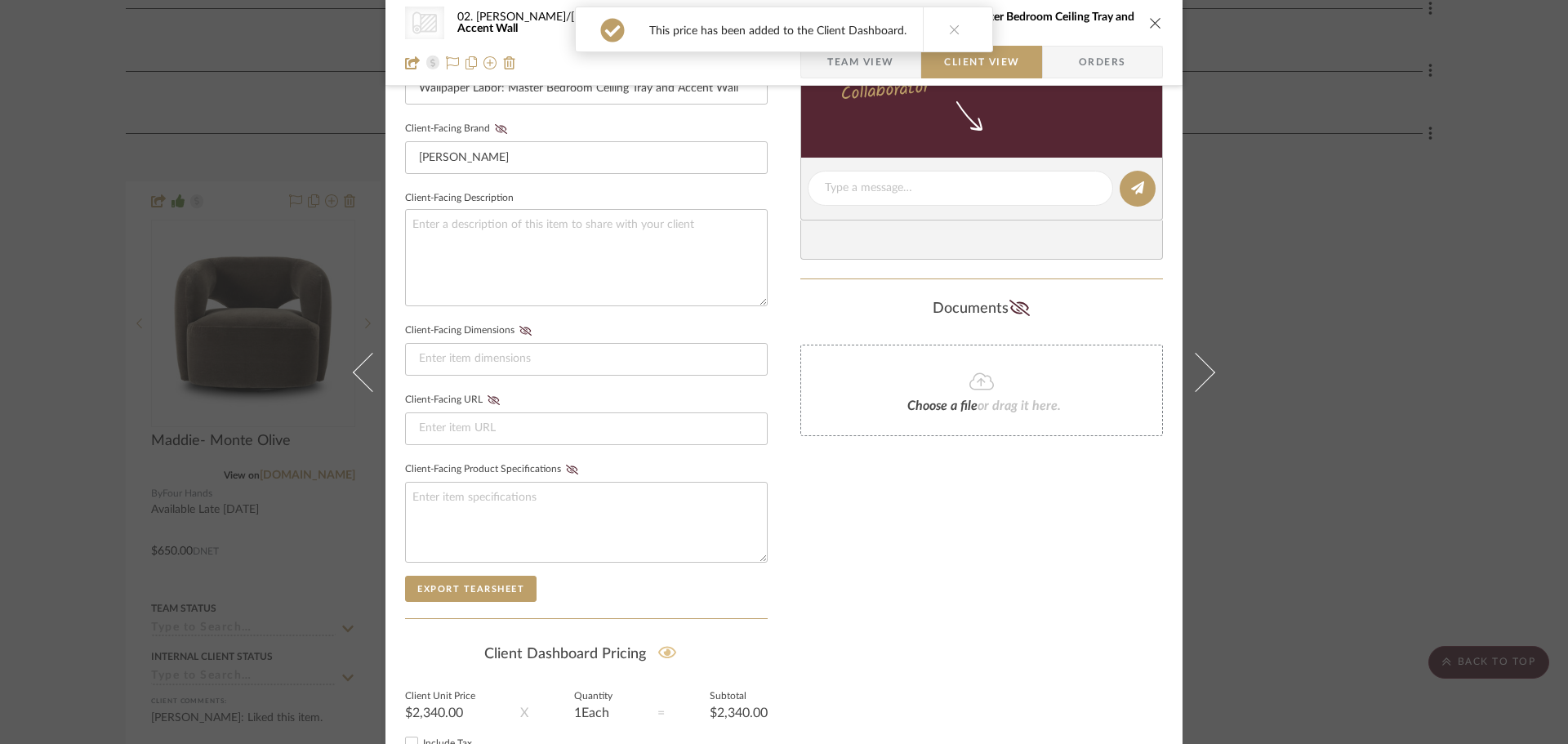
click at [1488, 477] on div "CategoryIconWallcovering Created with Sketch. Wallpaper 02. Mazzarelli/Rothstei…" at bounding box center [784, 372] width 1568 height 744
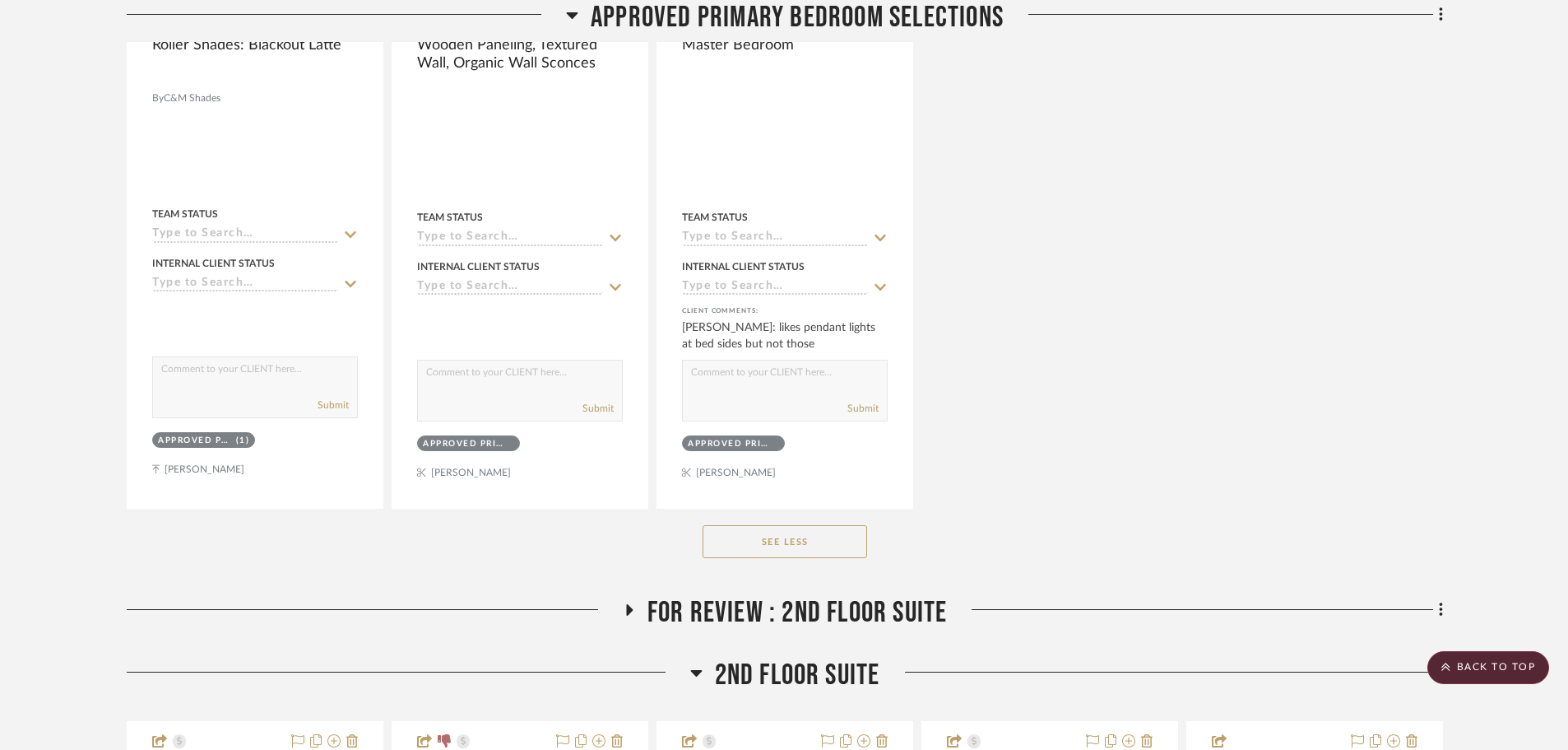
scroll to position [2988, 0]
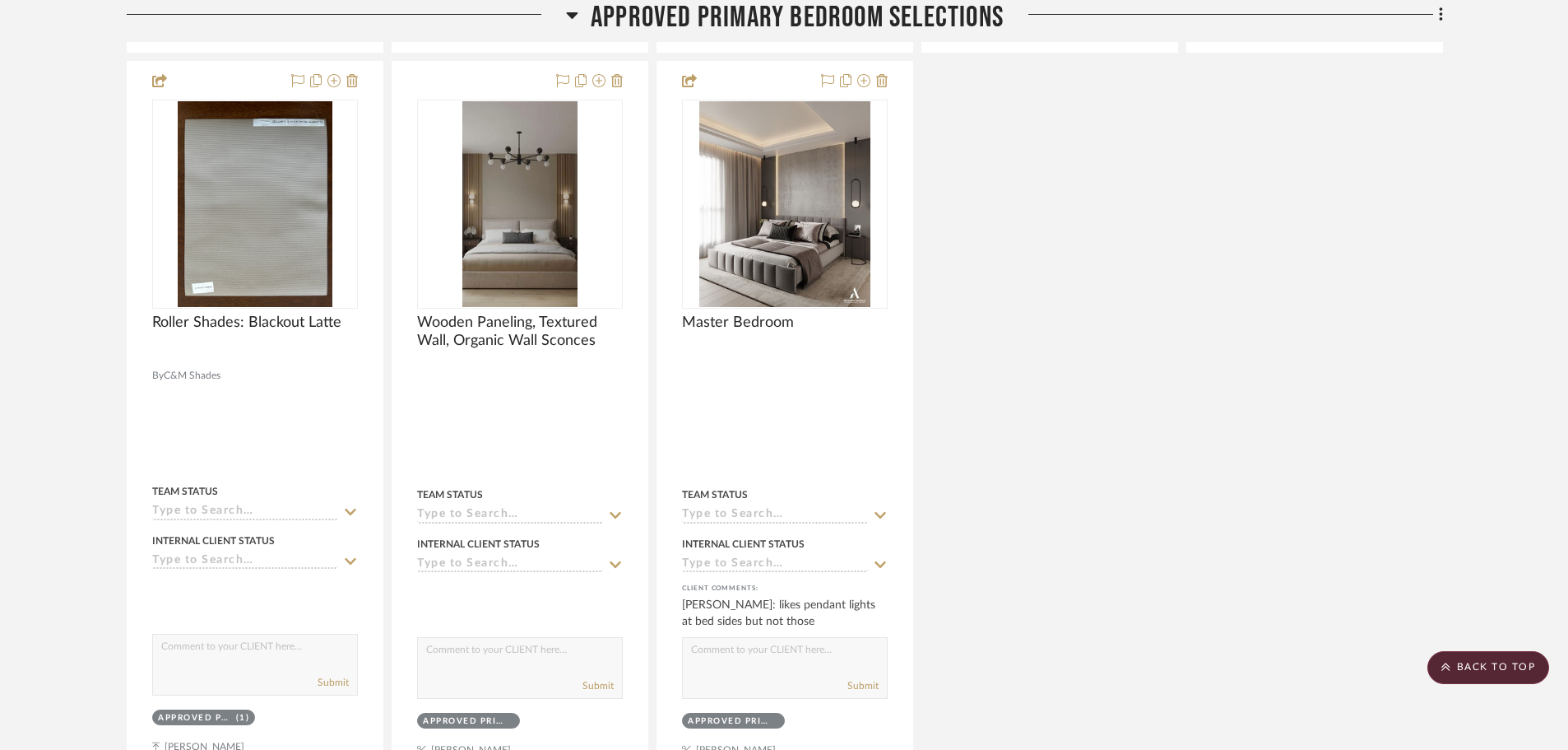
click at [15, 531] on project-details-page "SHOW ME Project: 02. Mazzarelli/Rothstein New Con. Project Settings + Add Room/…" at bounding box center [784, 654] width 1568 height 7046
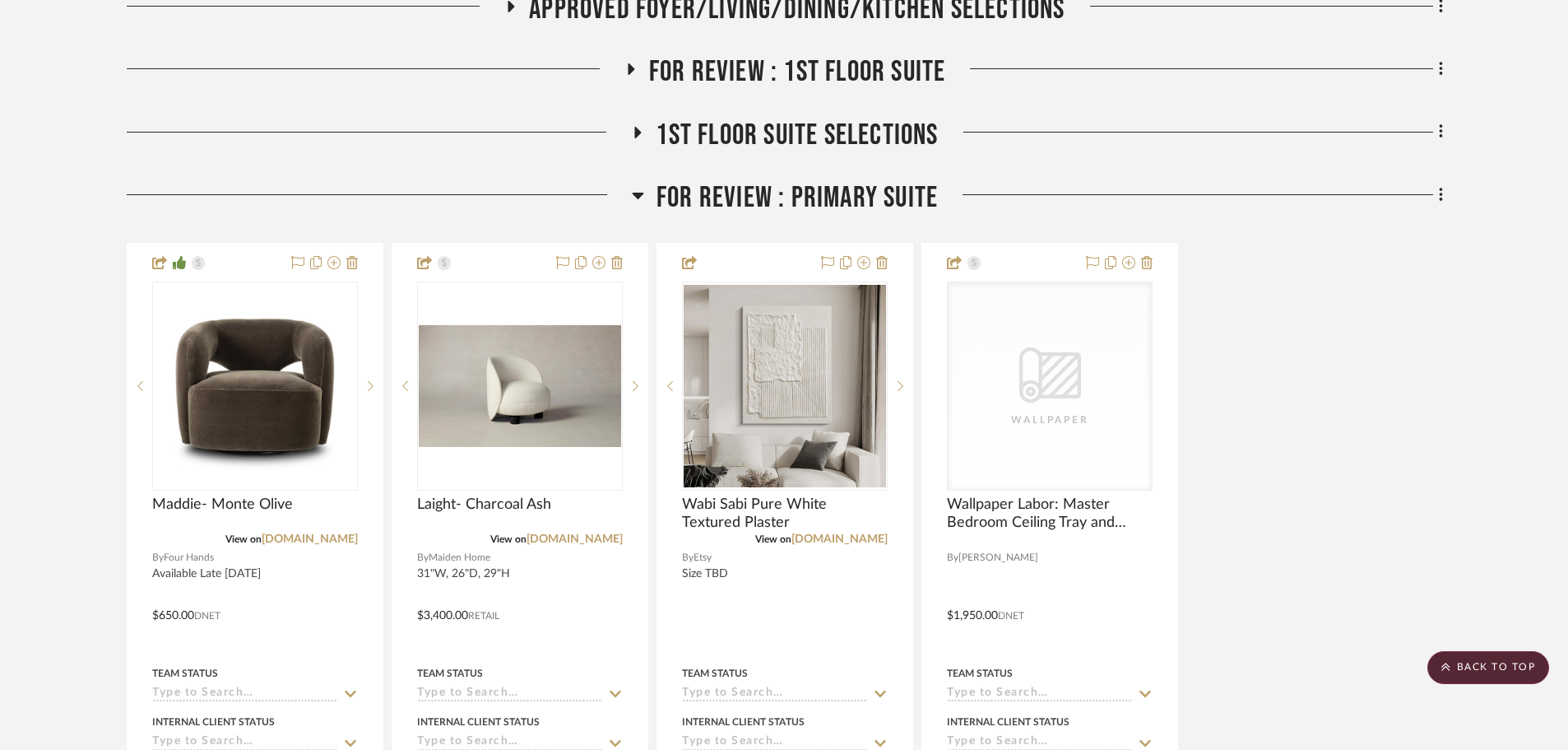
scroll to position [519, 0]
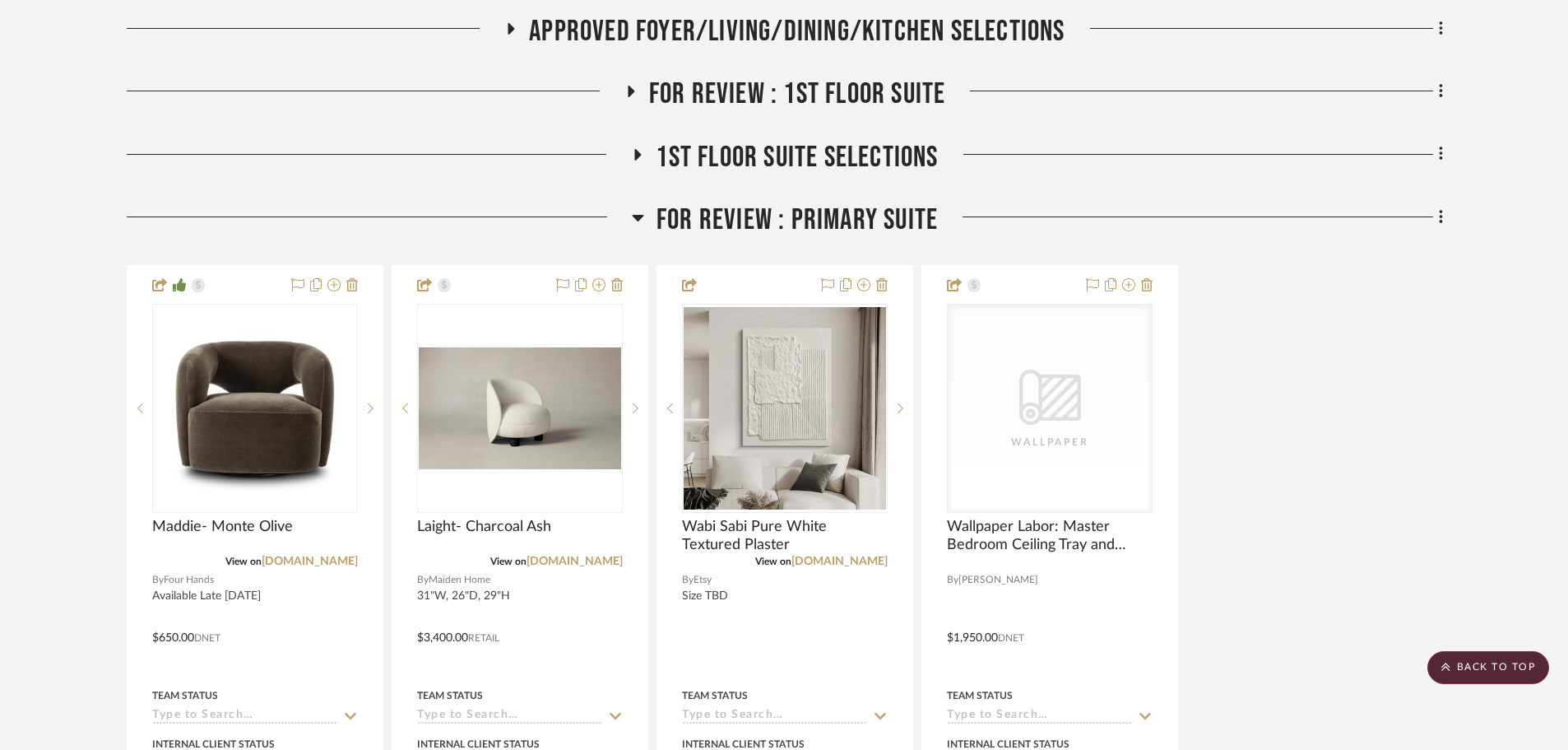
click at [750, 203] on span "FOR REVIEW : Primary Suite" at bounding box center [797, 220] width 282 height 35
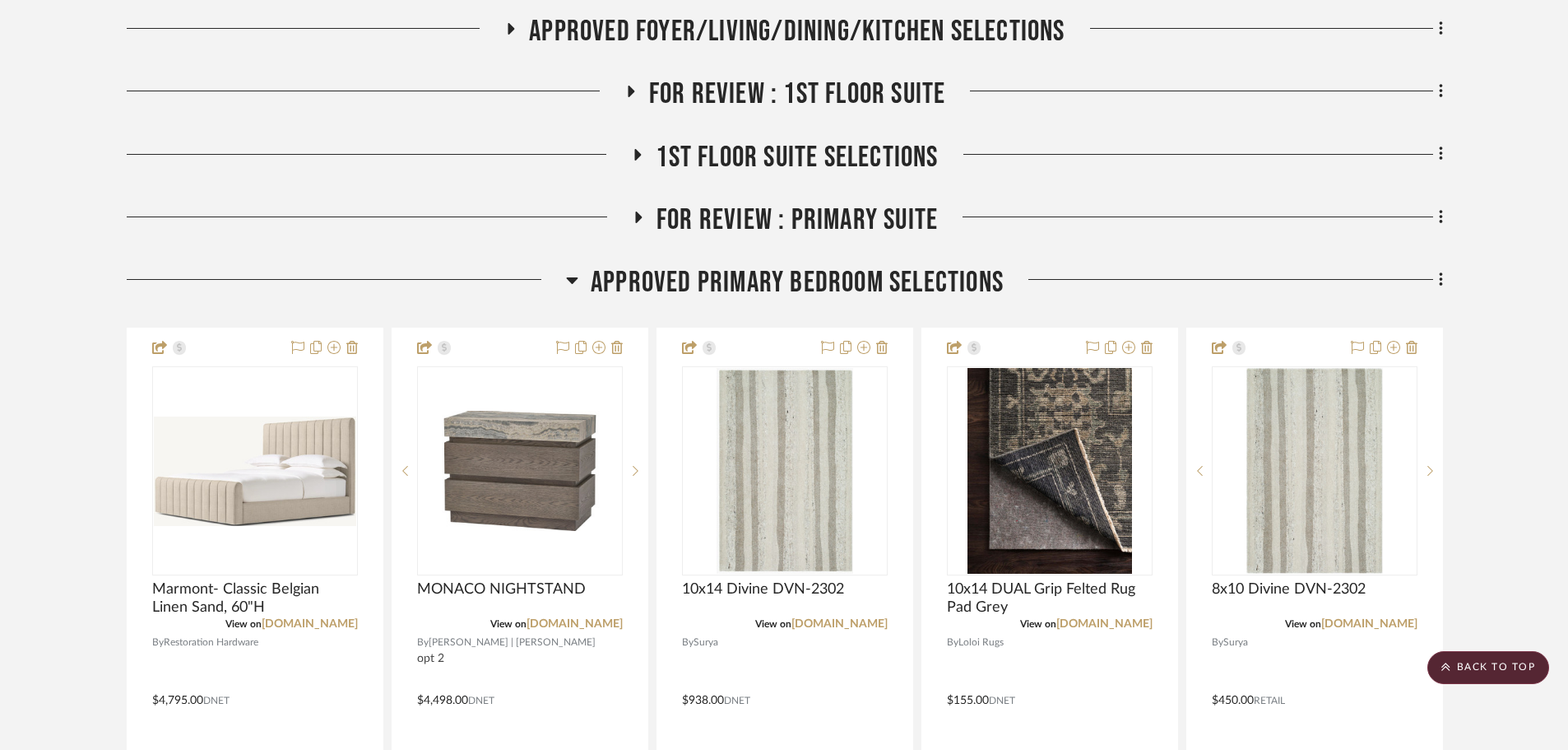
click at [699, 265] on span "Approved Primary Bedroom Selections" at bounding box center [797, 282] width 413 height 35
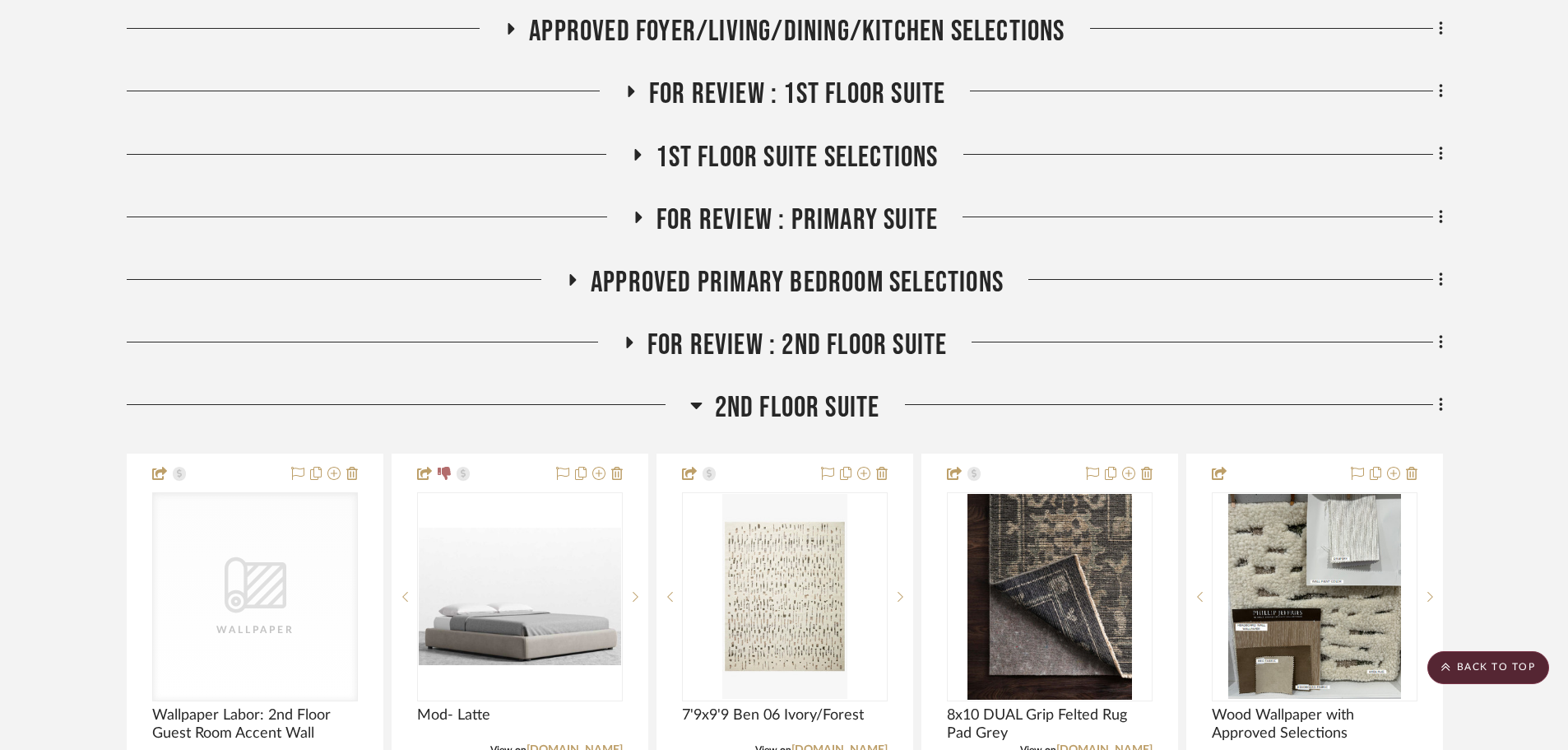
click at [783, 390] on span "2nd Floor Suite" at bounding box center [798, 407] width 165 height 35
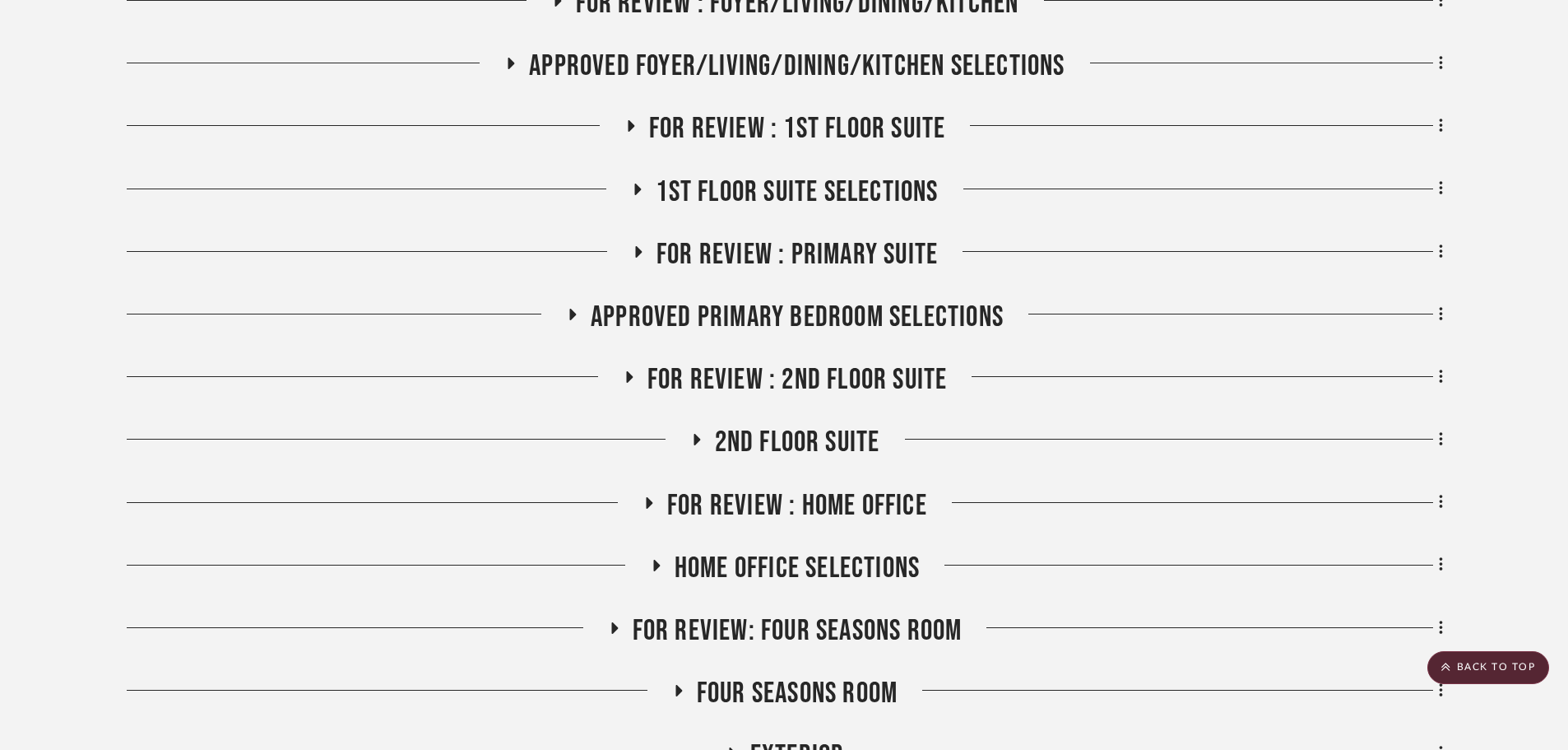
scroll to position [273, 0]
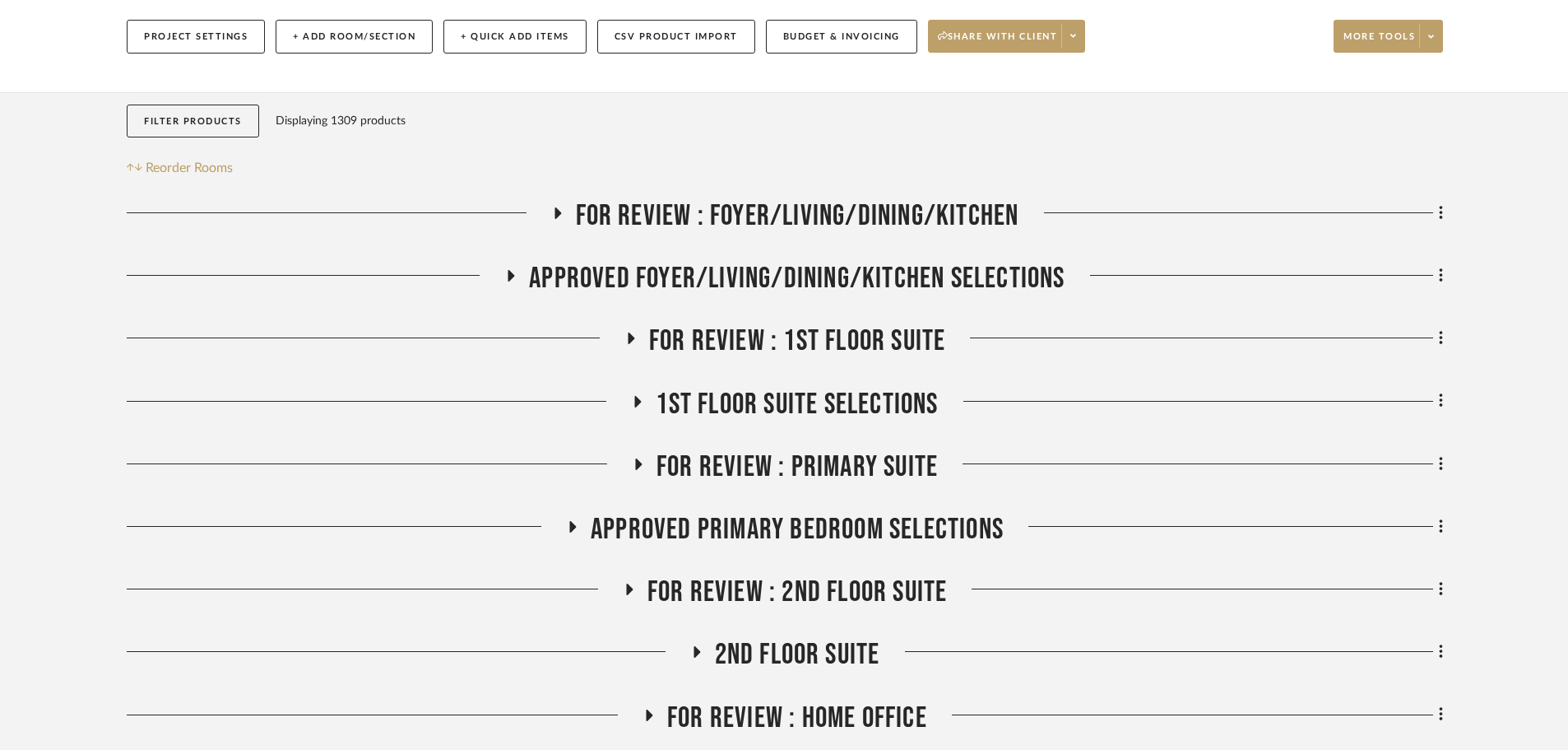
click at [787, 261] on span "APPROVED FOYER/LIVING/DINING/KITCHEN SELECTIONS" at bounding box center [796, 278] width 535 height 35
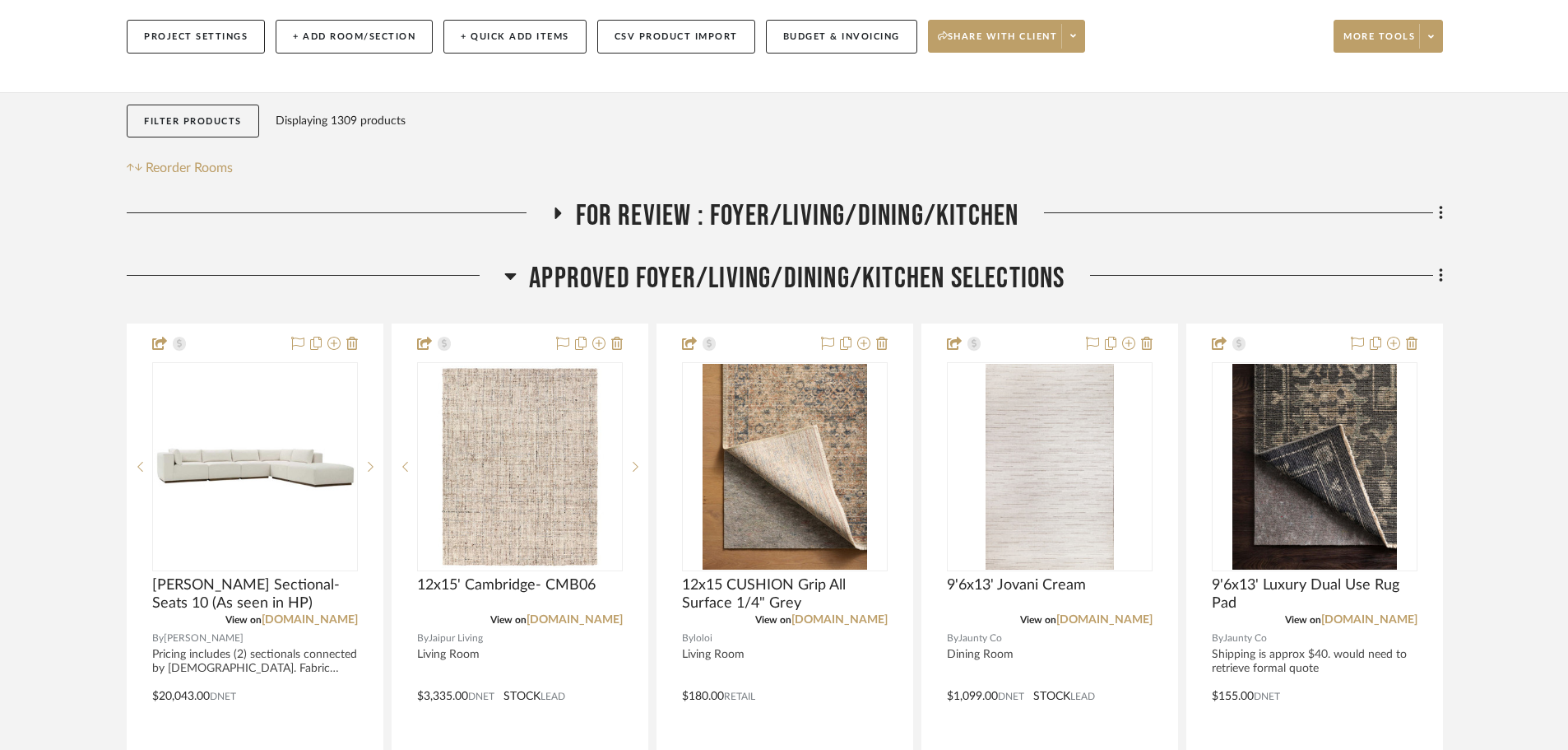
click at [786, 261] on span "APPROVED FOYER/LIVING/DINING/KITCHEN SELECTIONS" at bounding box center [796, 278] width 535 height 35
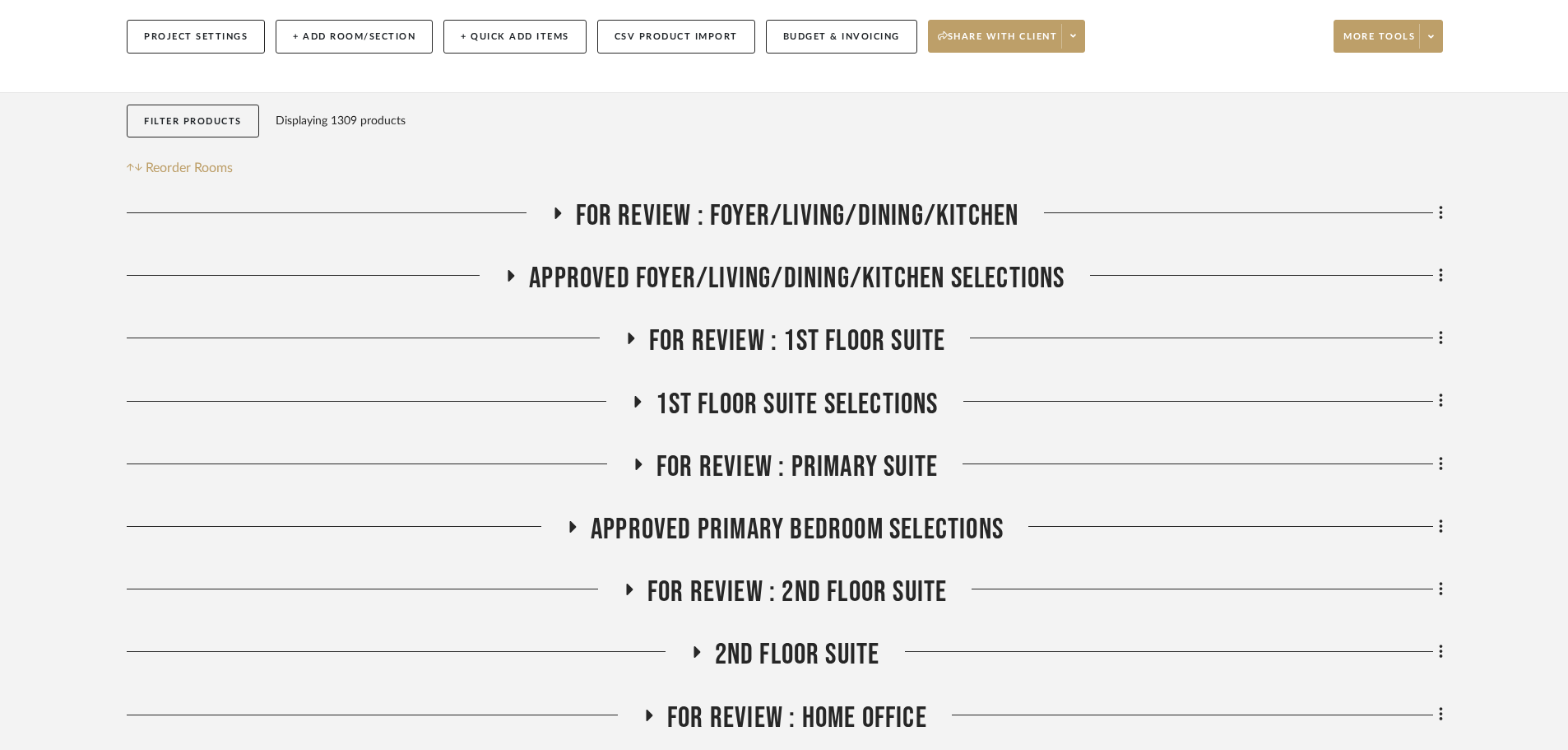
click at [786, 198] on span "FOR REVIEW : Foyer/Living/Dining/Kitchen" at bounding box center [798, 215] width 444 height 35
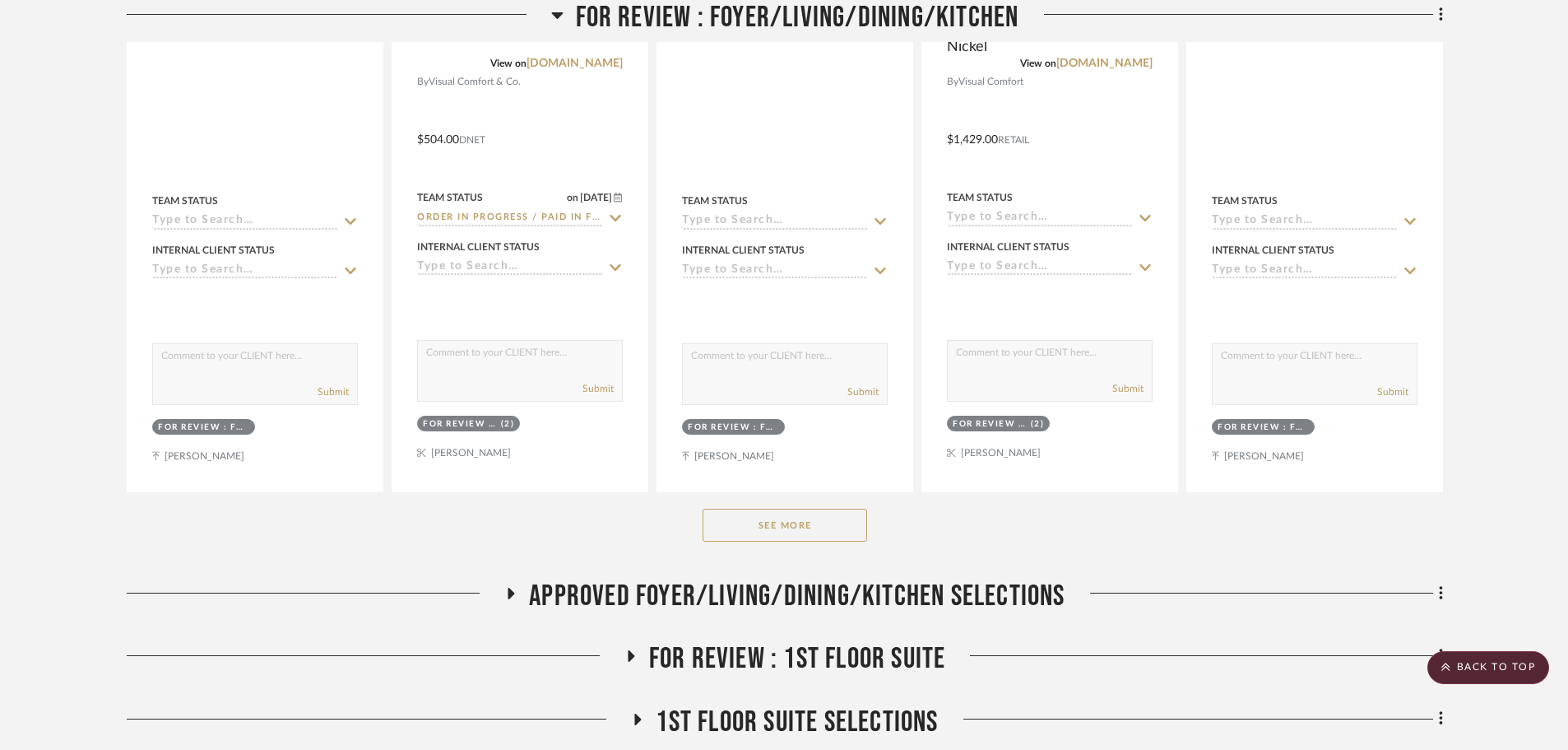
click at [812, 508] on button "See More" at bounding box center [784, 525] width 165 height 33
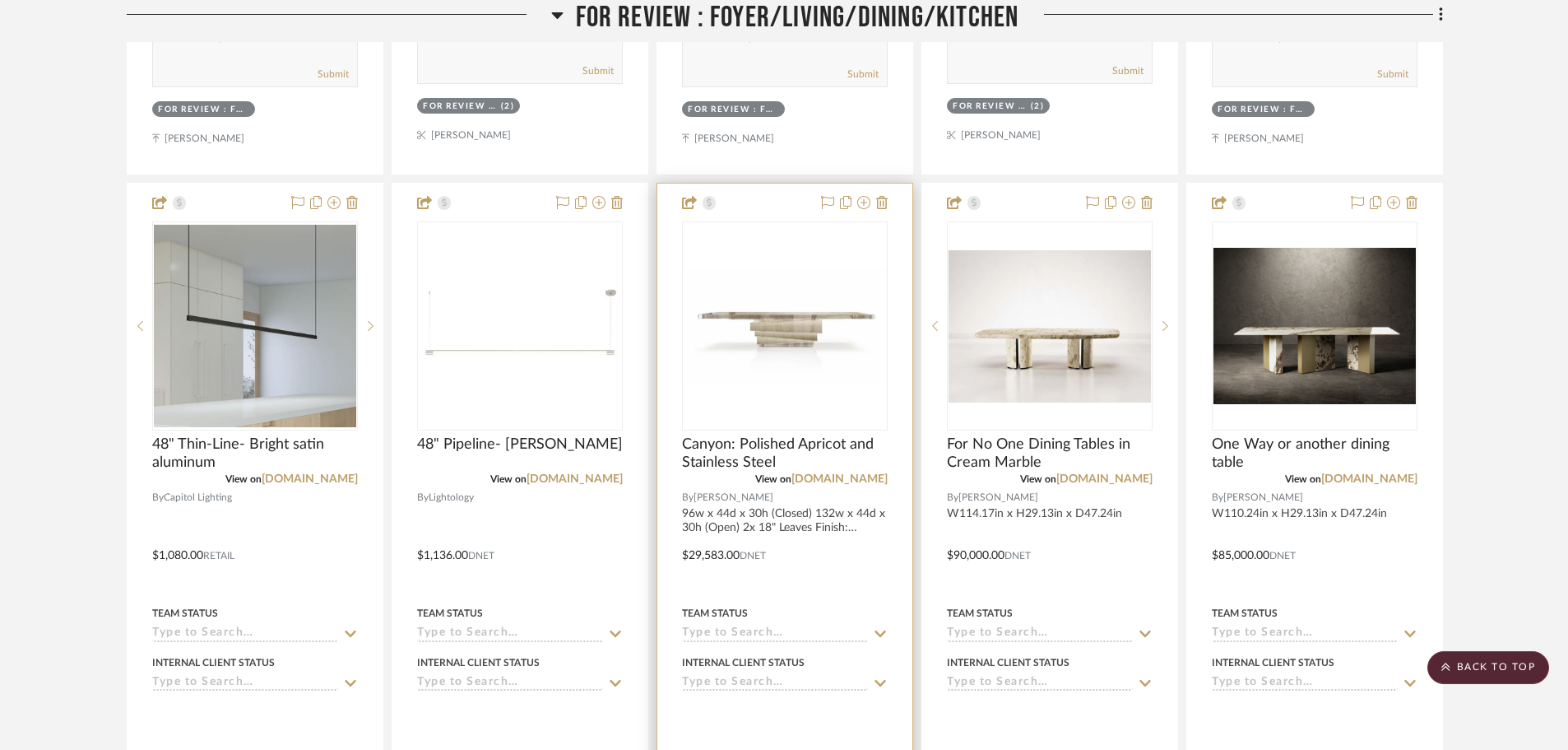
scroll to position [1095, 0]
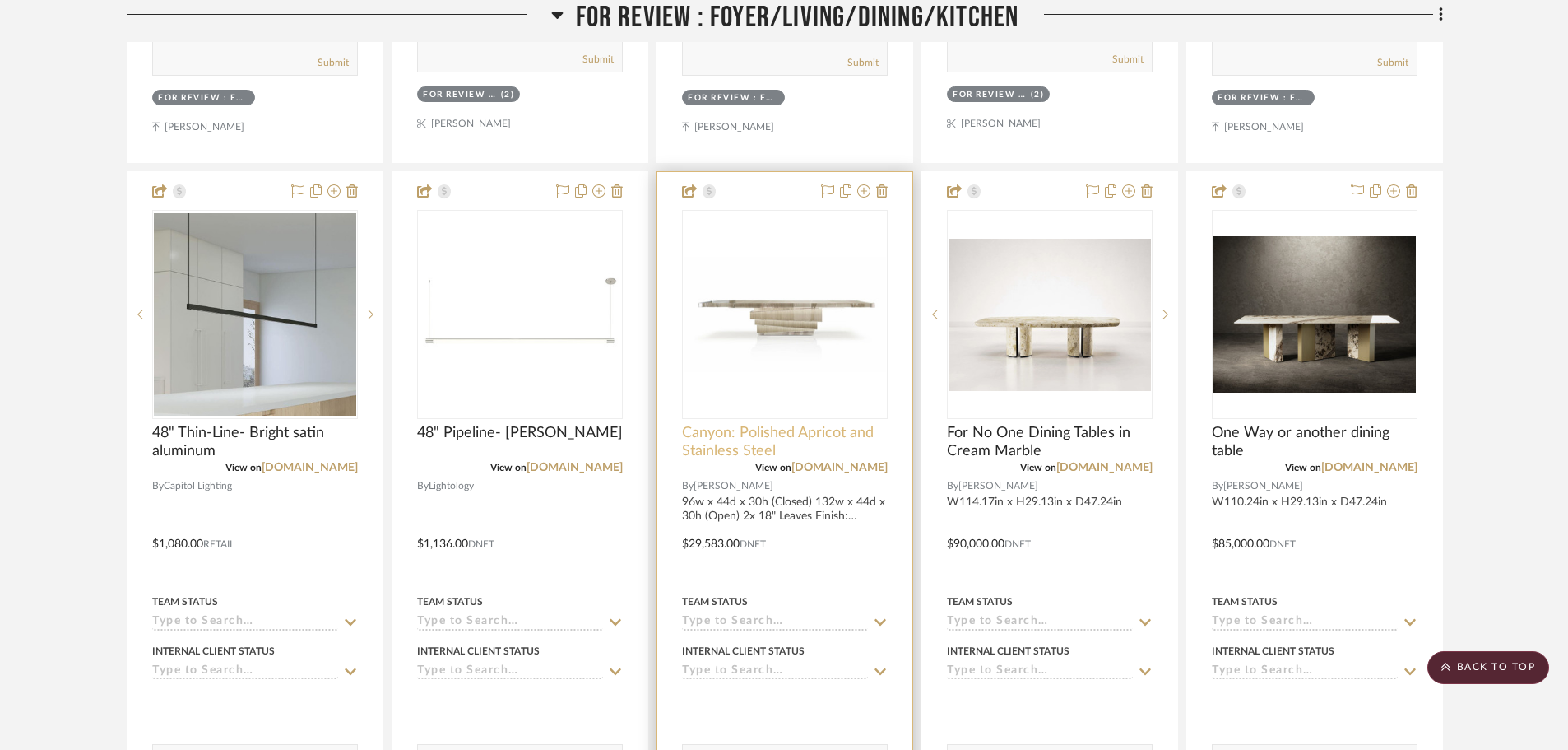
click at [771, 424] on span "Canyon: Polished Apricot and Stainless Steel" at bounding box center [784, 442] width 205 height 36
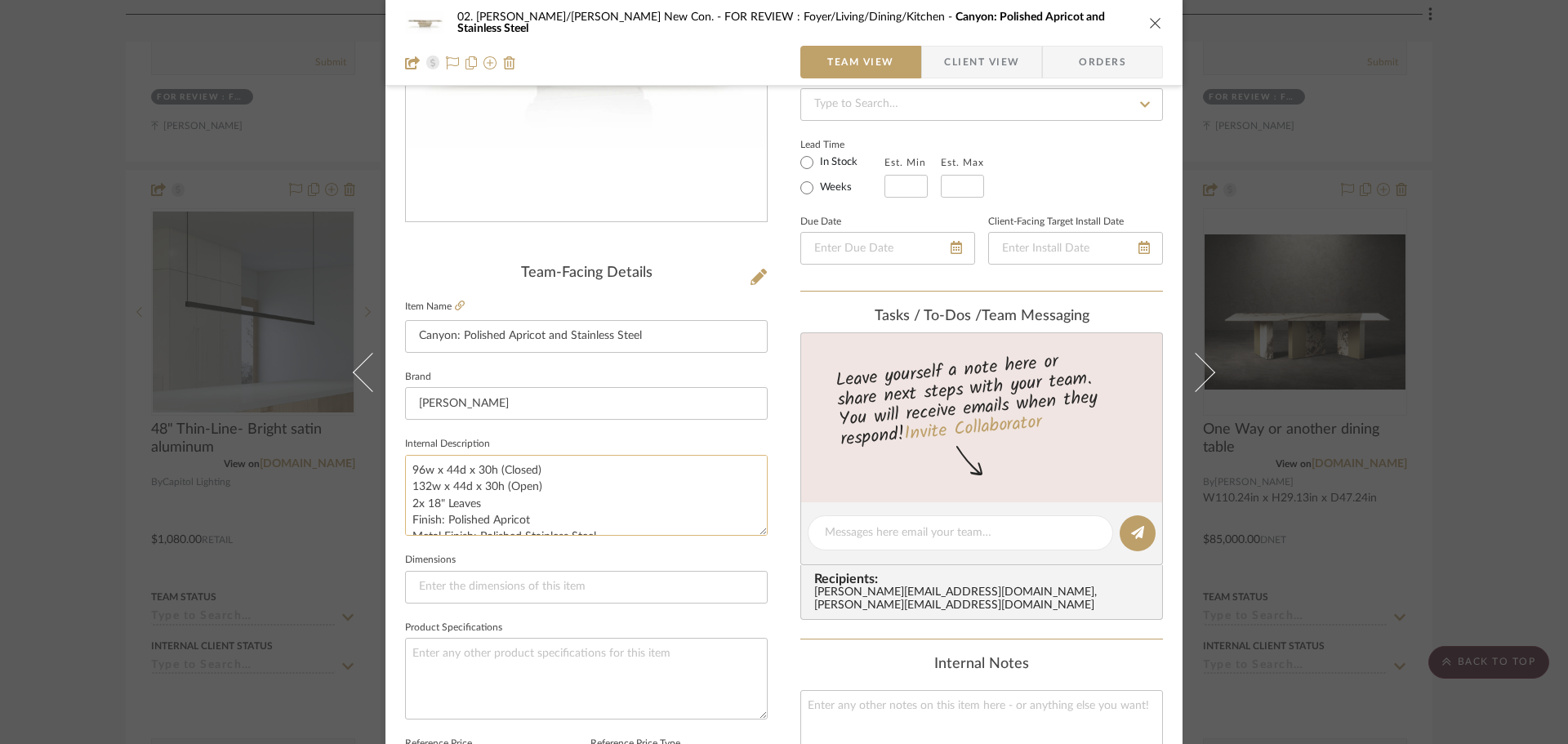
scroll to position [16, 0]
drag, startPoint x: 403, startPoint y: 497, endPoint x: 601, endPoint y: 525, distance: 200.0
click at [601, 525] on textarea "96w x 44d x 30h (Closed) 132w x 44d x 30h (Open) 2x 18" Leaves Finish: Polished…" at bounding box center [586, 495] width 363 height 81
click at [128, 471] on div "02. Mazzarelli/Rothstein New Con. FOR REVIEW : Foyer/Living/Dining/Kitchen Cany…" at bounding box center [784, 372] width 1568 height 744
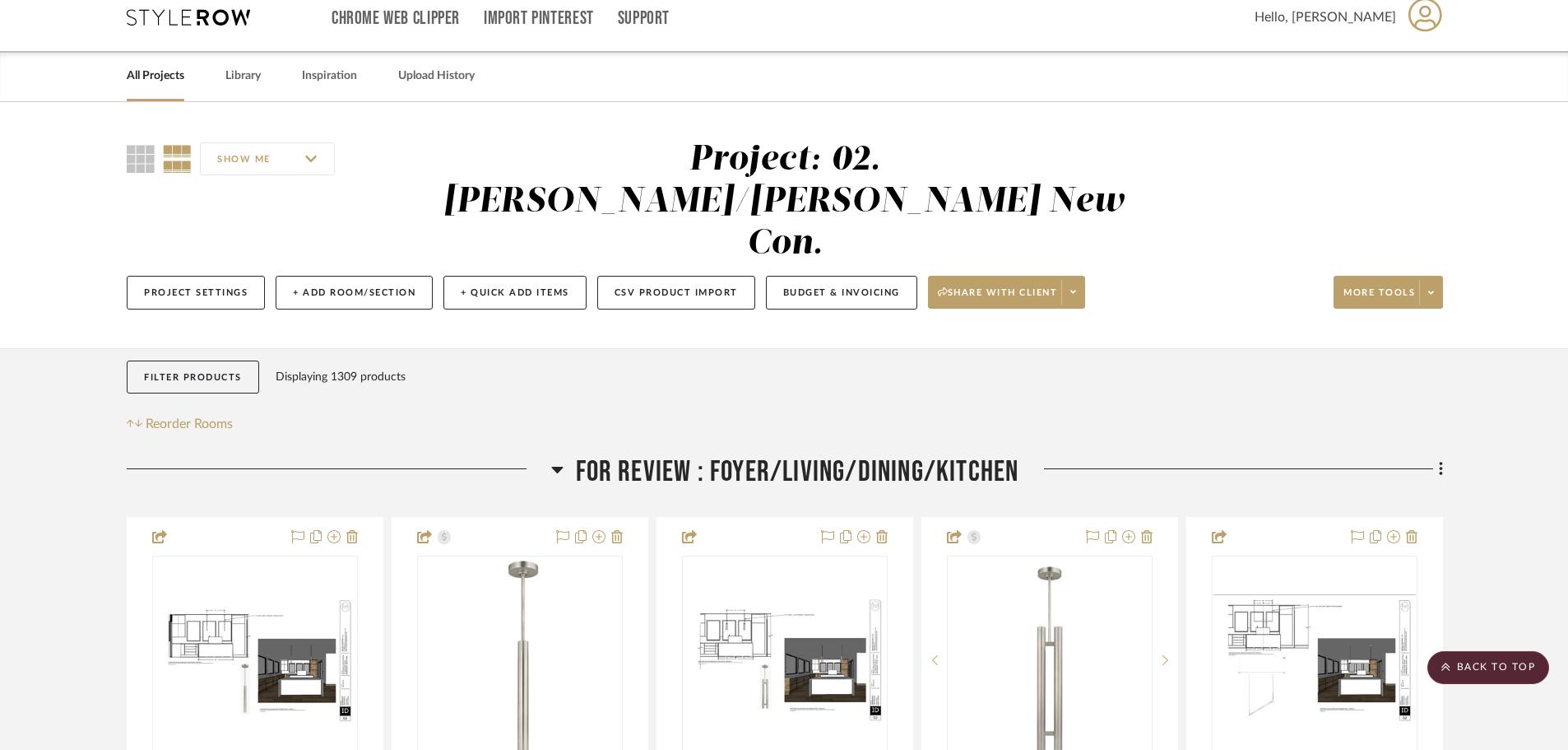
scroll to position [0, 0]
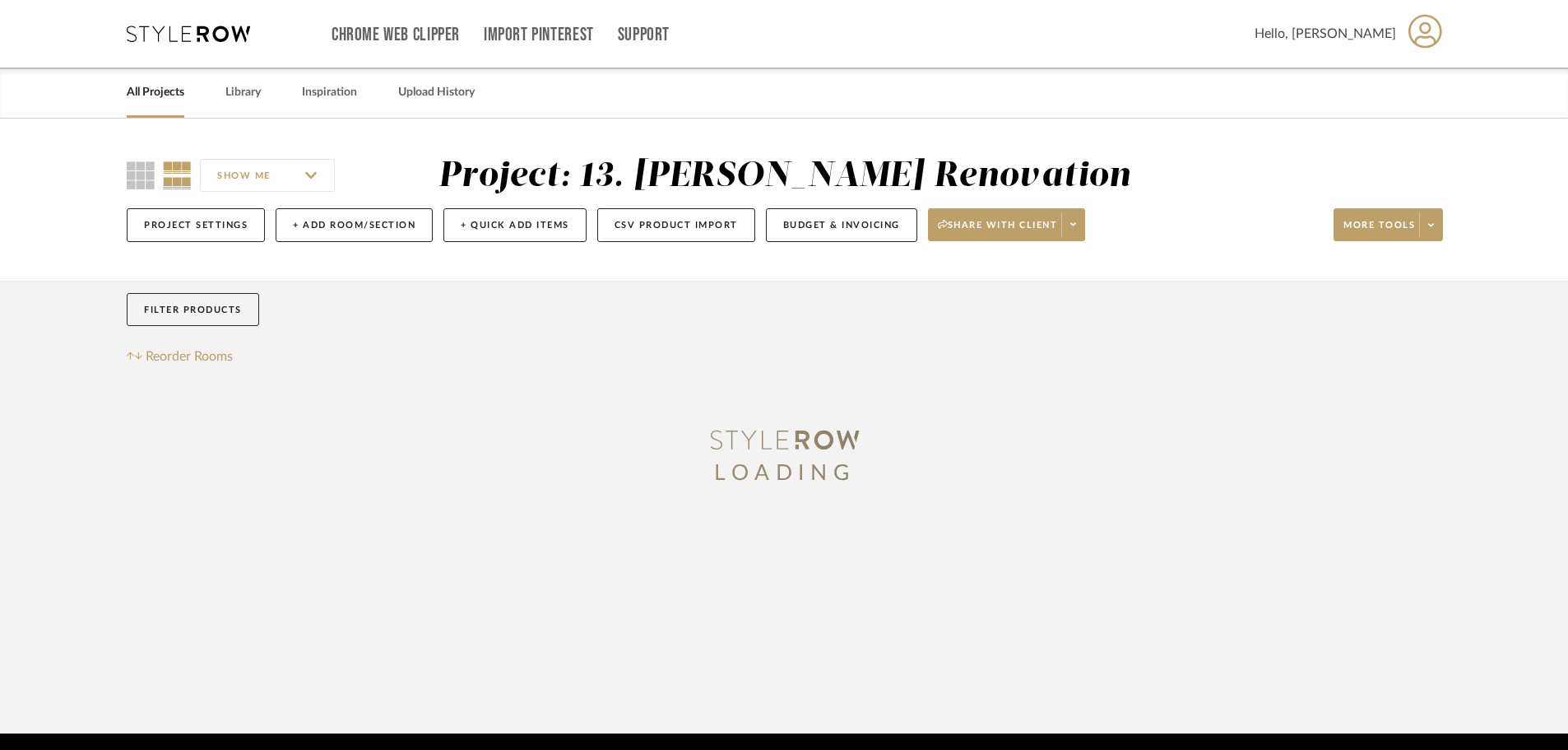
click at [154, 90] on link "All Projects" at bounding box center [155, 93] width 57 height 22
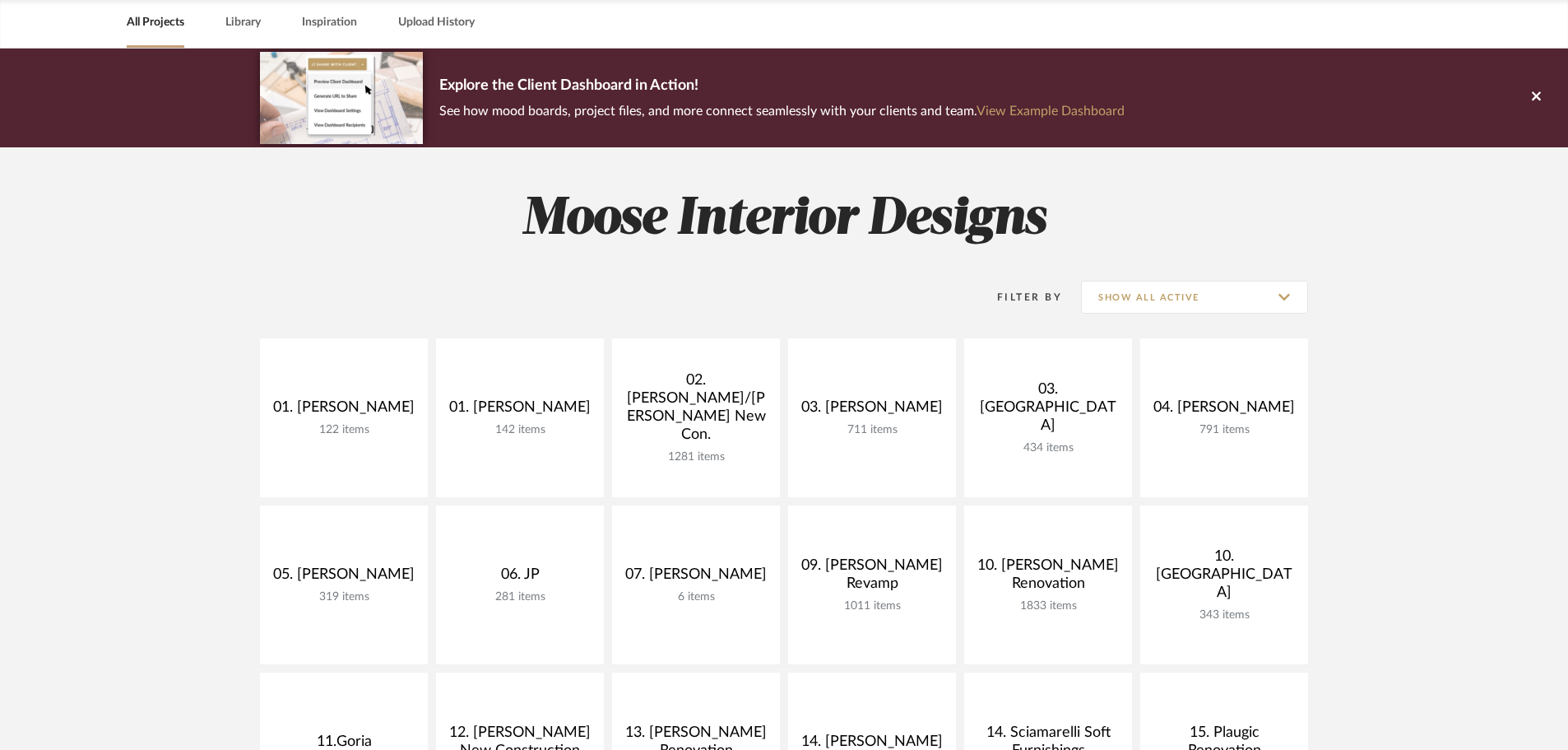
scroll to position [83, 0]
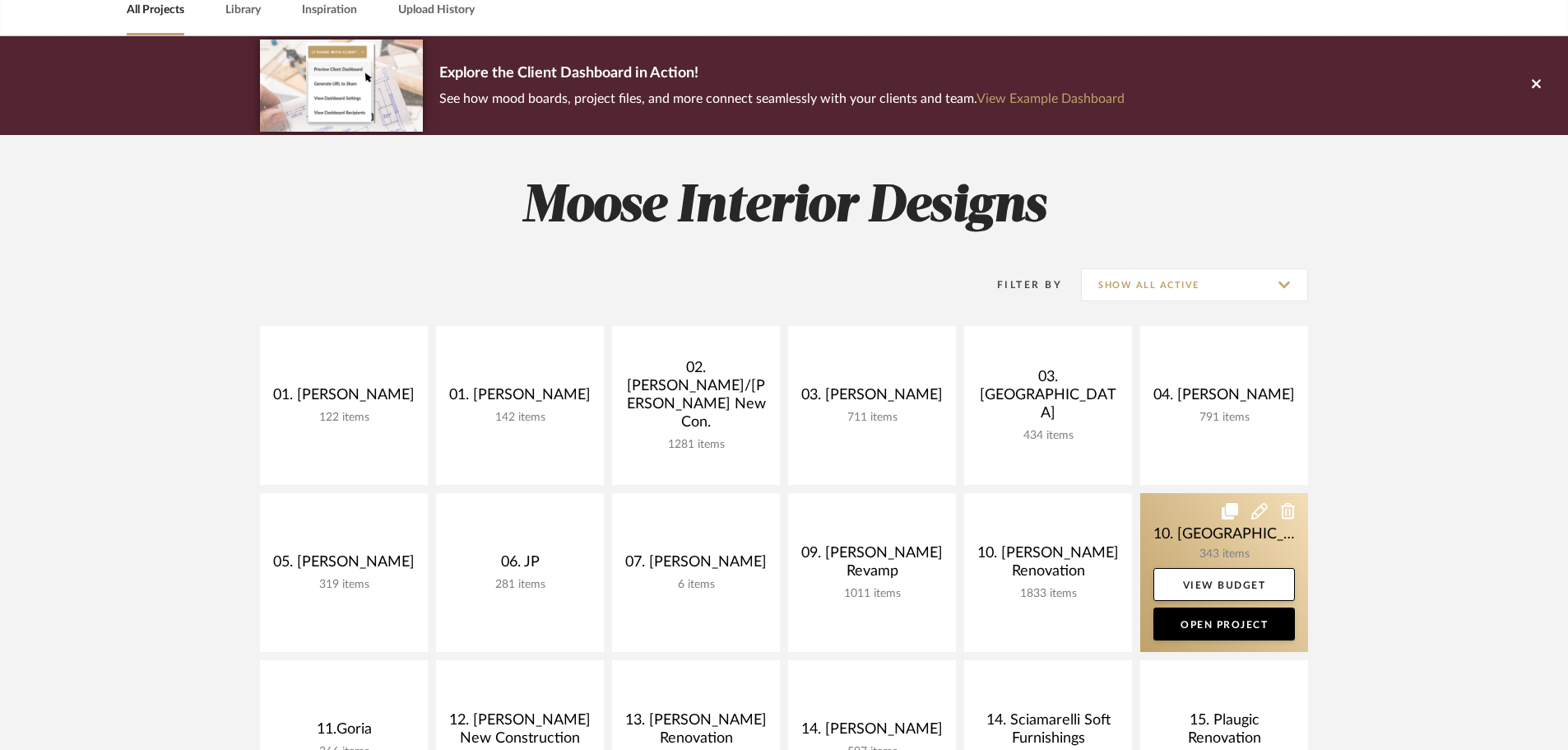
click at [1218, 542] on link at bounding box center [1224, 572] width 168 height 159
